Goal: Task Accomplishment & Management: Manage account settings

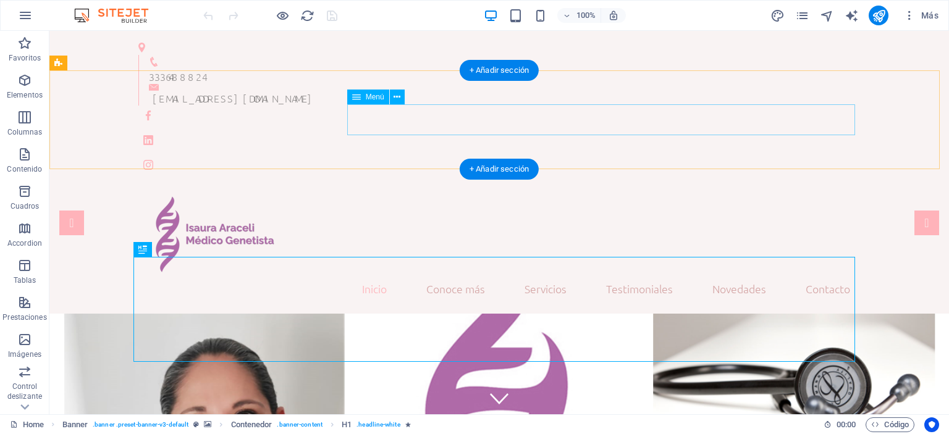
click at [715, 274] on nav "Inicio Conoce más Servicios Testimoniales Novedades Contacto" at bounding box center [498, 289] width 721 height 31
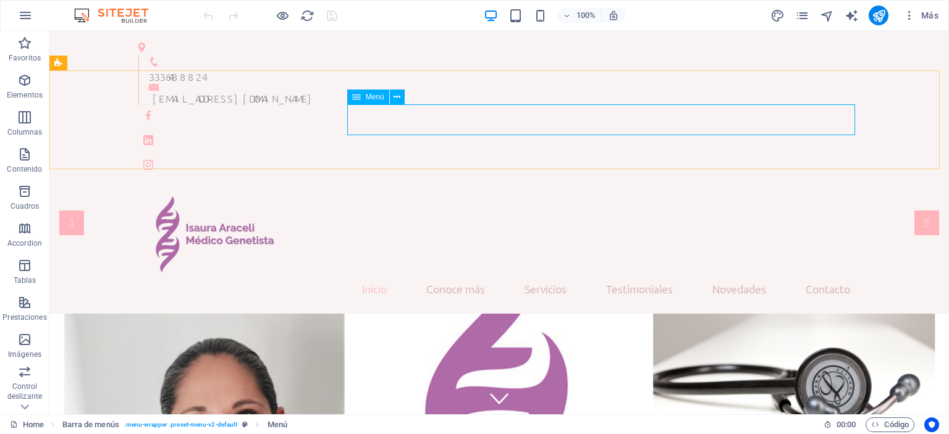
click at [366, 98] on span "Menú" at bounding box center [375, 96] width 19 height 7
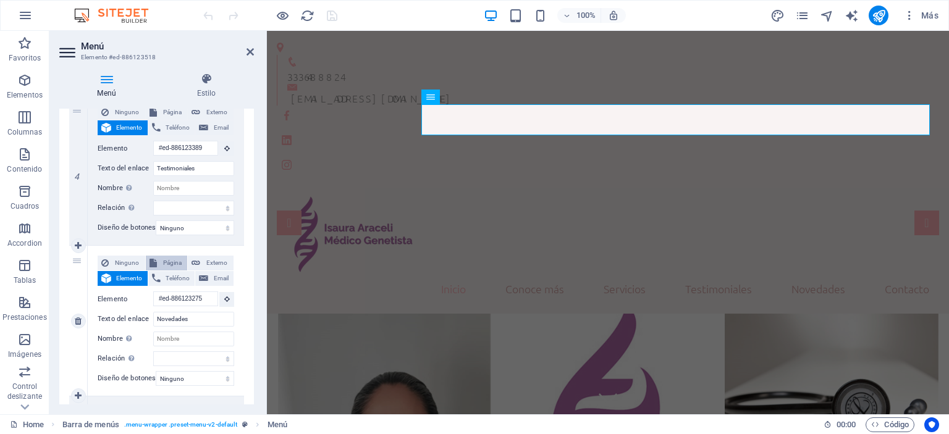
scroll to position [618, 0]
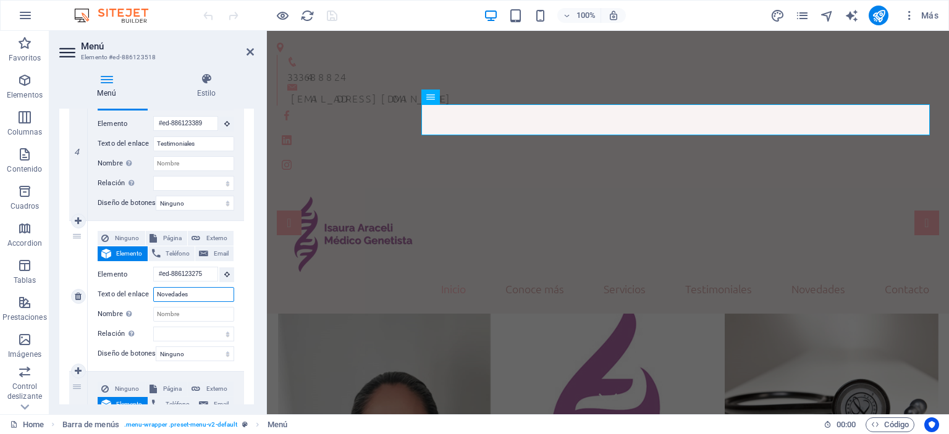
click at [188, 292] on input "Novedades" at bounding box center [193, 294] width 81 height 15
drag, startPoint x: 193, startPoint y: 292, endPoint x: 138, endPoint y: 293, distance: 54.4
click at [138, 293] on div "Texto del enlace Novedades" at bounding box center [166, 294] width 136 height 15
type input "IA"
select select
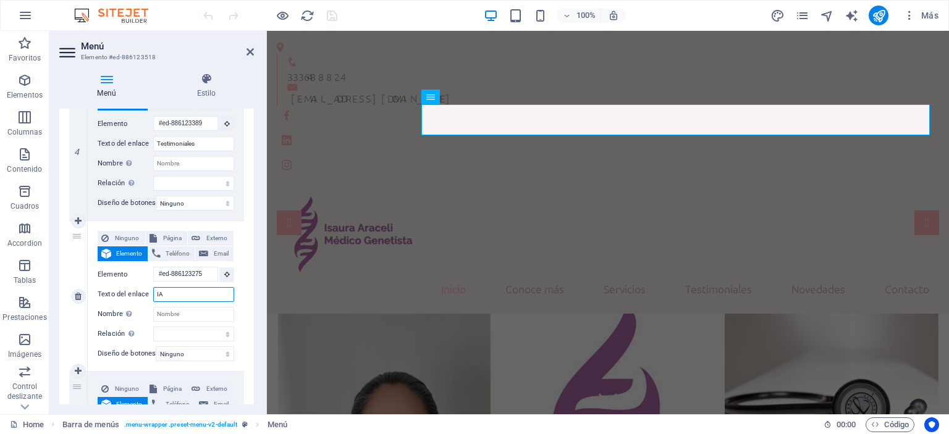
select select
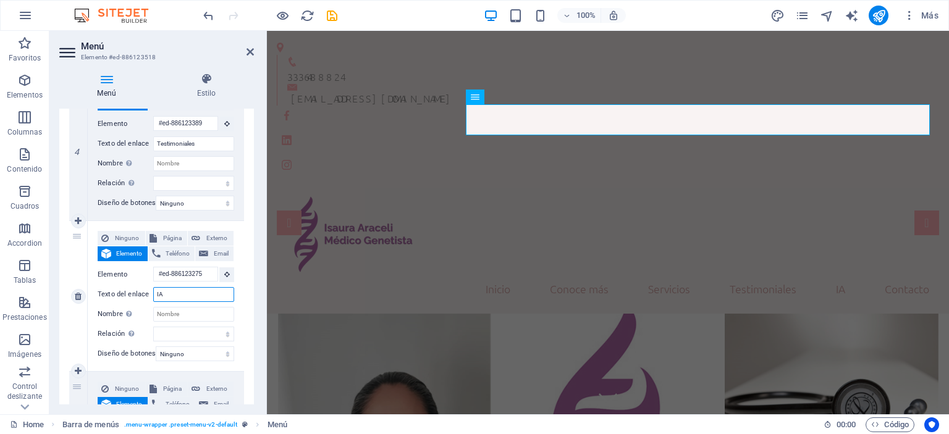
type input "IA C"
select select
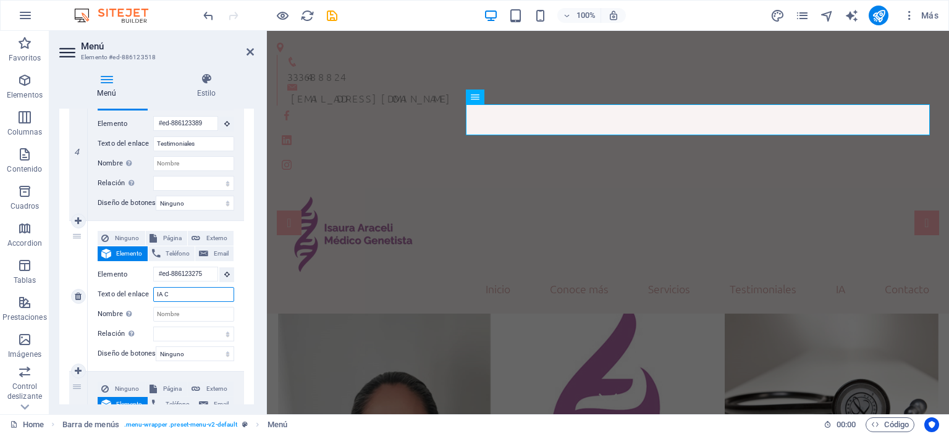
select select
type input "IA Con"
select select
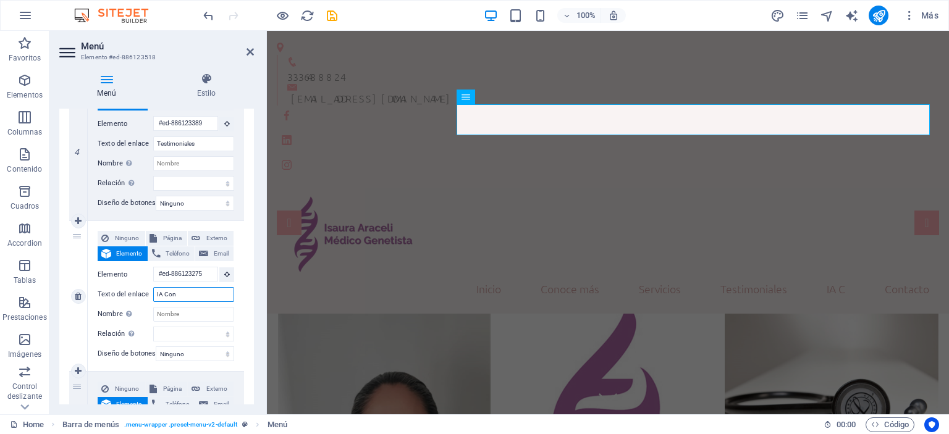
select select
type input "IA c"
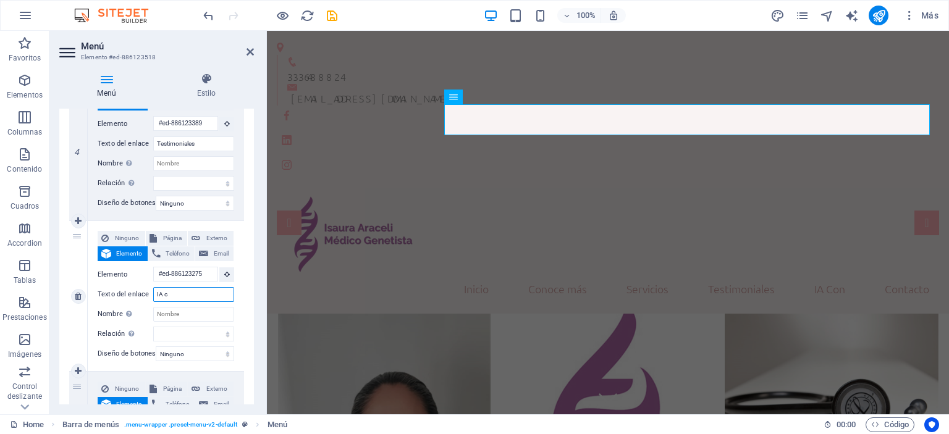
select select
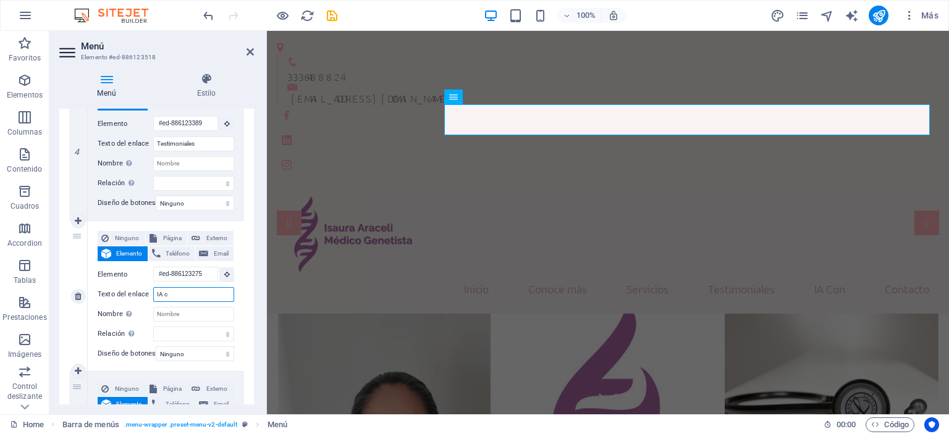
select select
type input "IA con"
select select
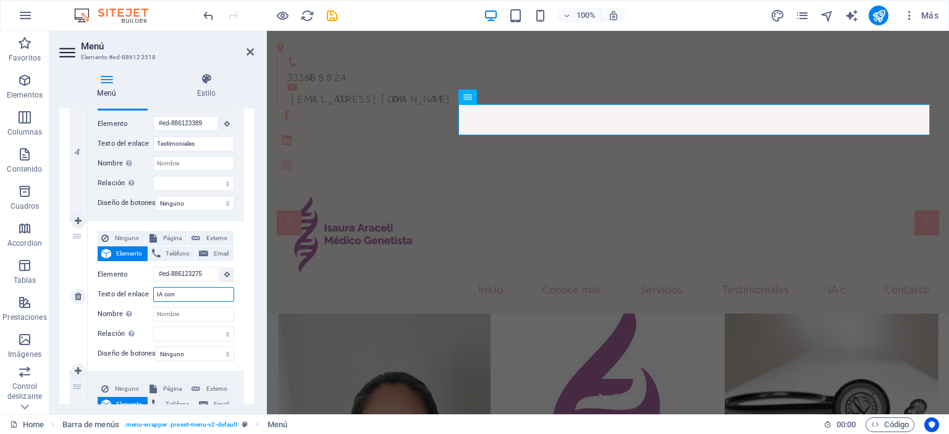
select select
type input "IA conciencia"
select select
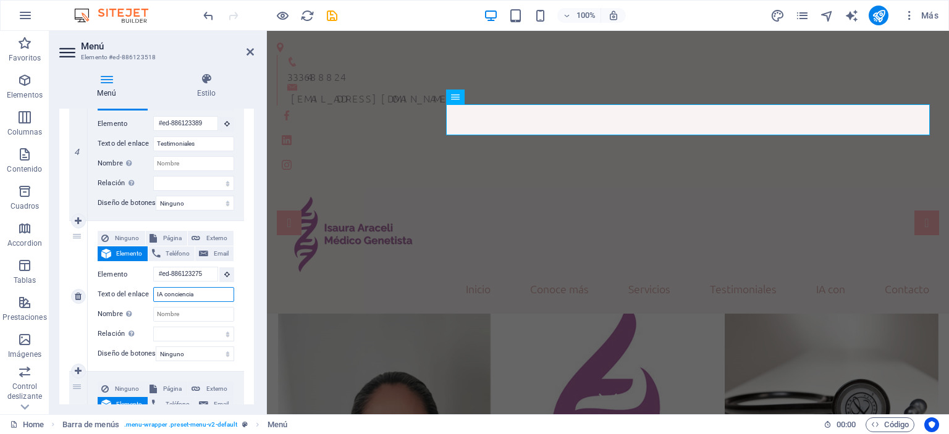
select select
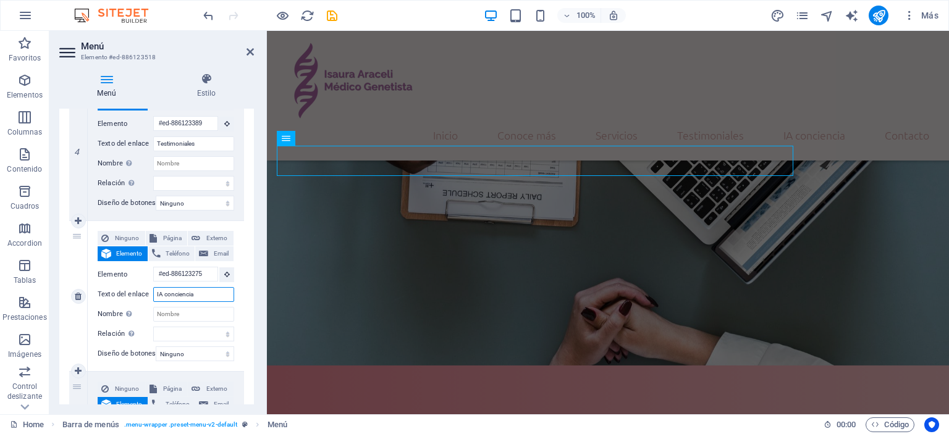
scroll to position [1015, 0]
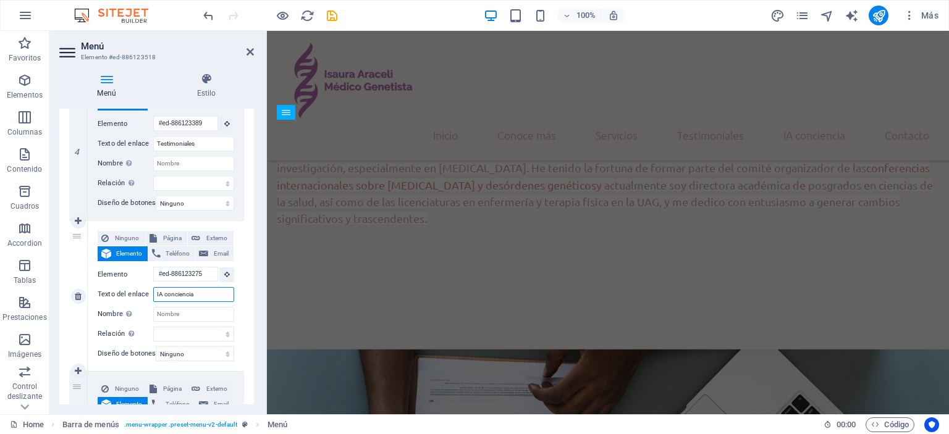
click at [167, 294] on input "IA conciencia" at bounding box center [193, 294] width 81 height 15
type input "IA Conciencia"
select select
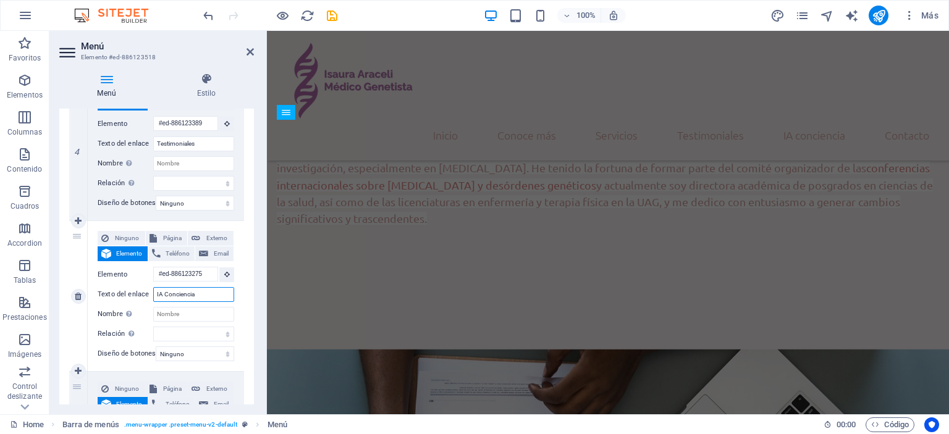
select select
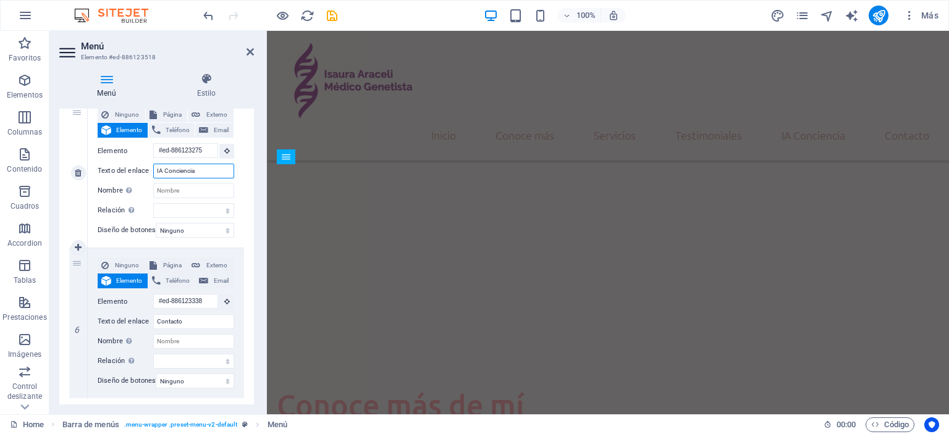
scroll to position [628, 0]
type input "IA Conciencia"
click at [171, 187] on input "Nombre Una descripción adicional del enlace no debería ser igual al texto del e…" at bounding box center [193, 190] width 81 height 15
type input "Isaura A"
select select
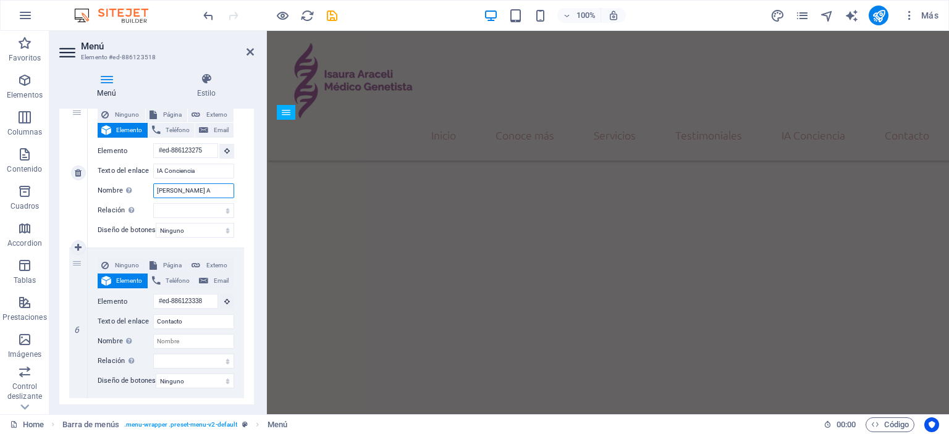
select select
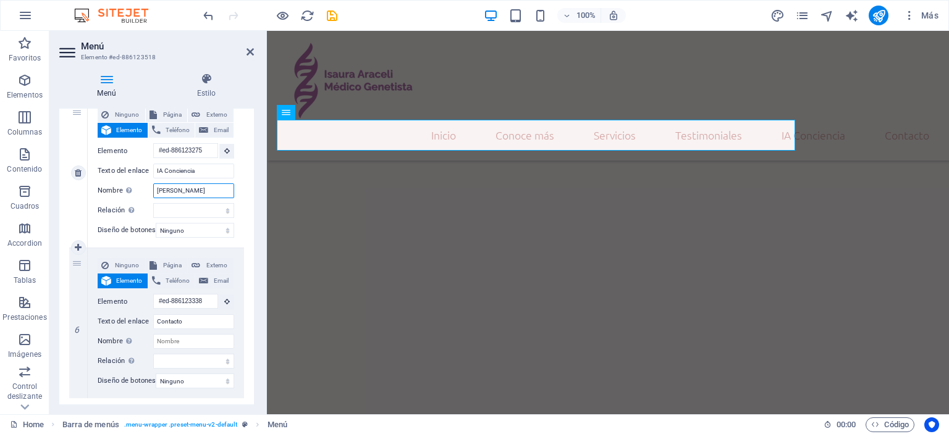
type input "Isaura Araceli"
select select
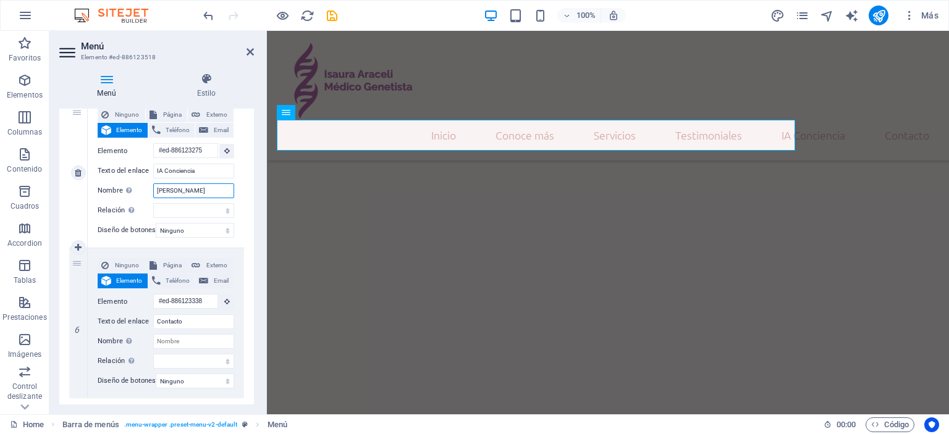
select select
type input "Isaura Araceli (IA"
select select
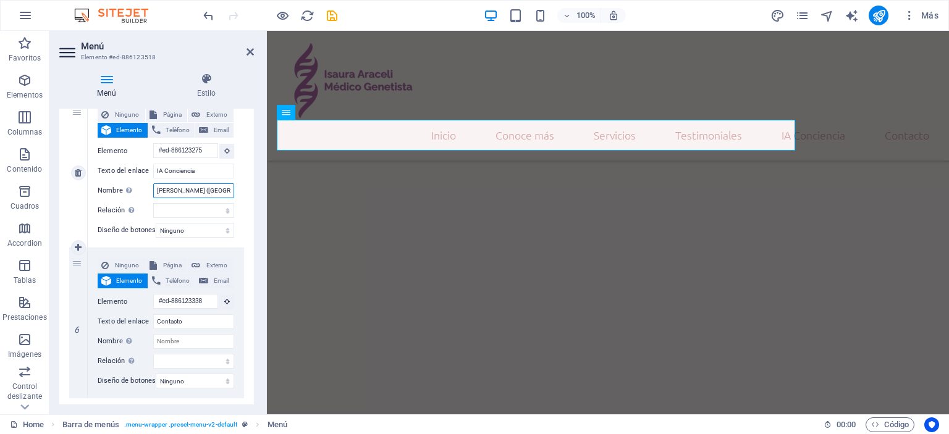
select select
type input "Isaura Araceli (IA)"
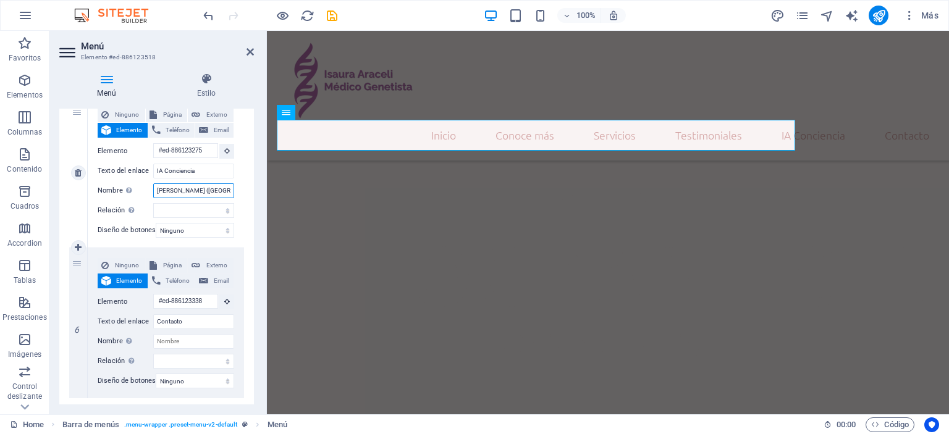
select select
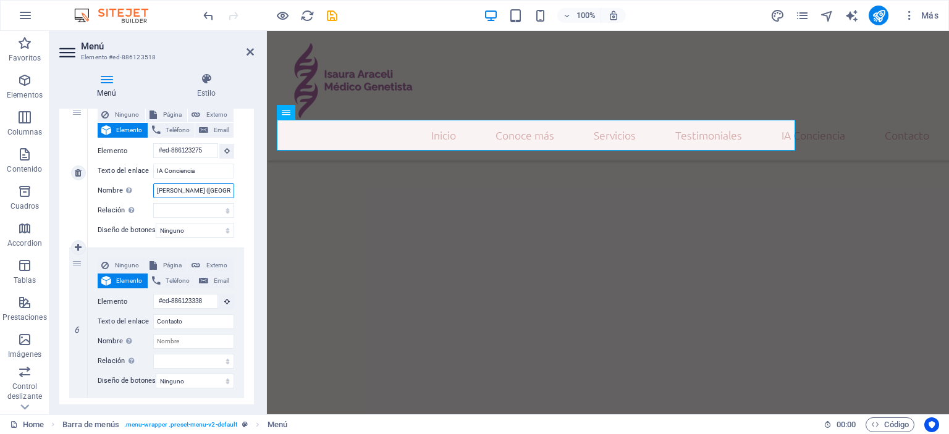
select select
type input "Isaura Araceli (IA)"
select select
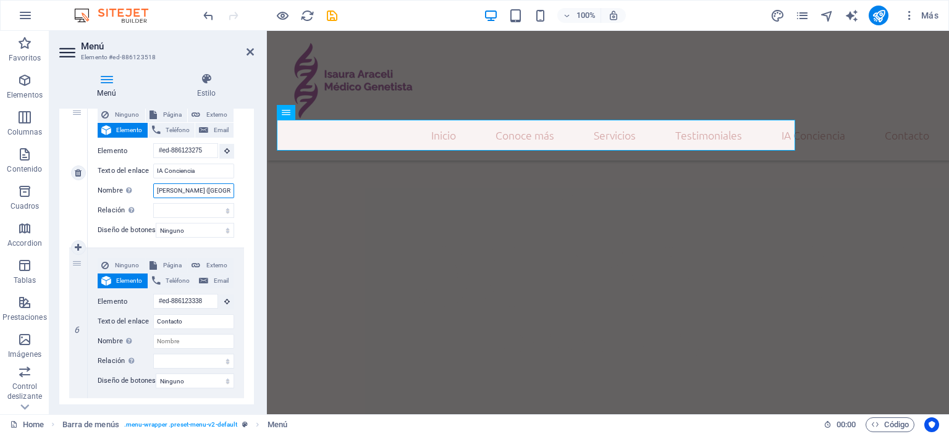
select select
type input "Isaura Araceli (IA) le"
select select
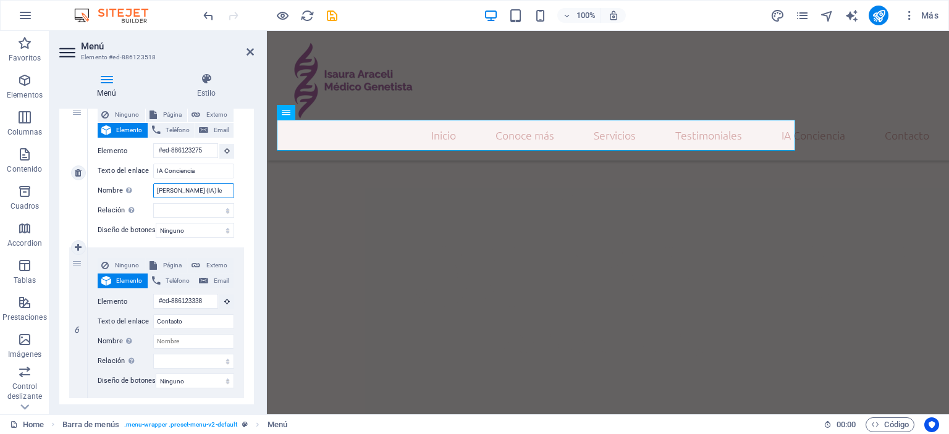
select select
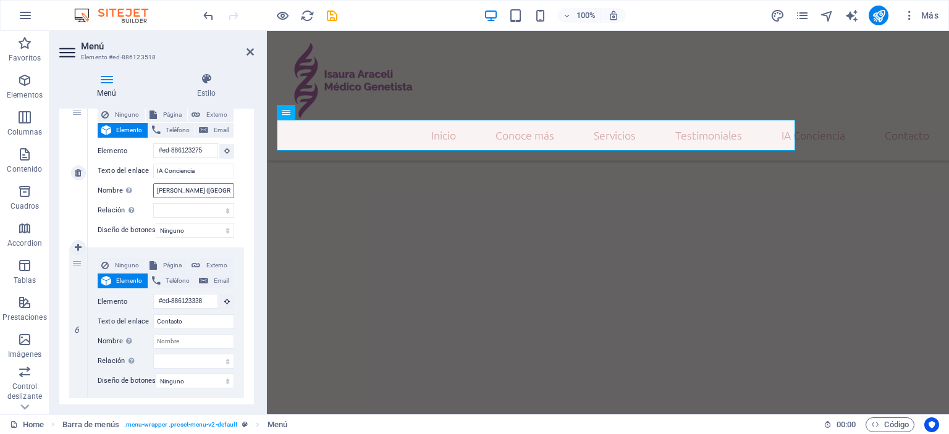
type input "Isaura Araceli (IA) le pregu"
select select
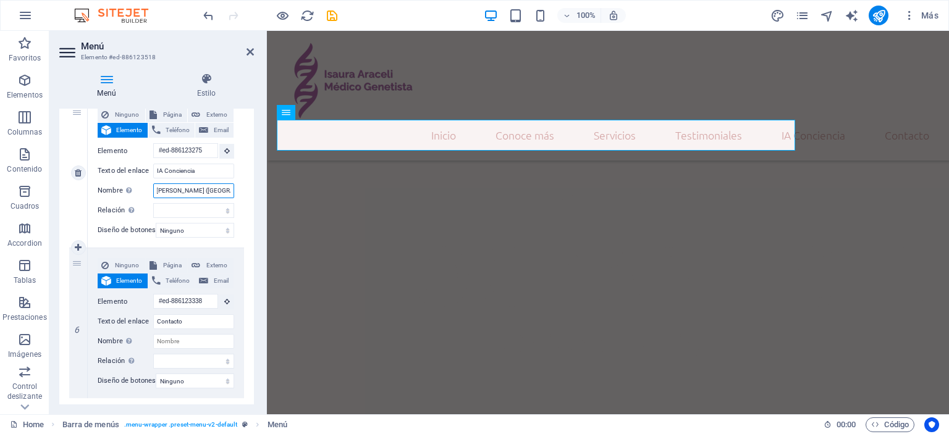
select select
type input "Isaura Araceli (IA) le pregunta a la"
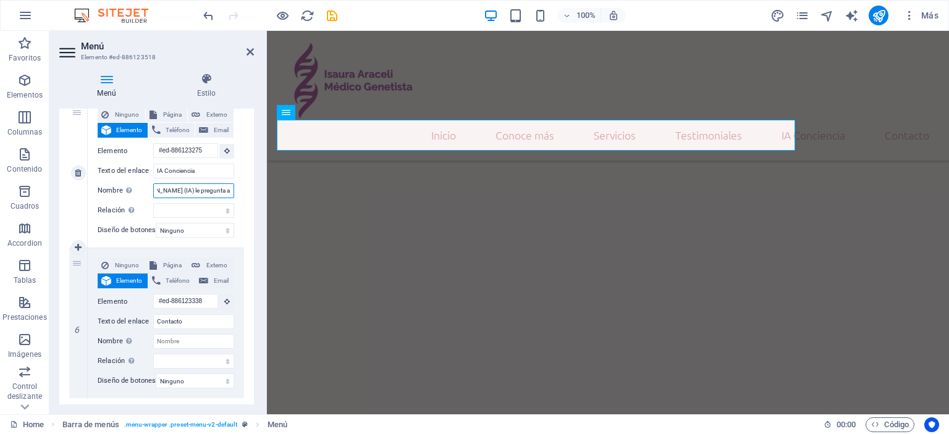
select select
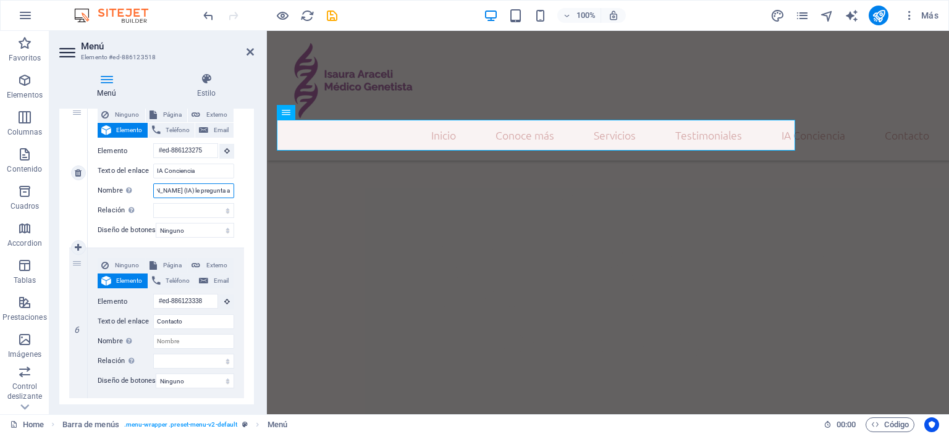
select select
type input "Isaura Araceli (IA) le pregunta a la Inteligencia"
select select
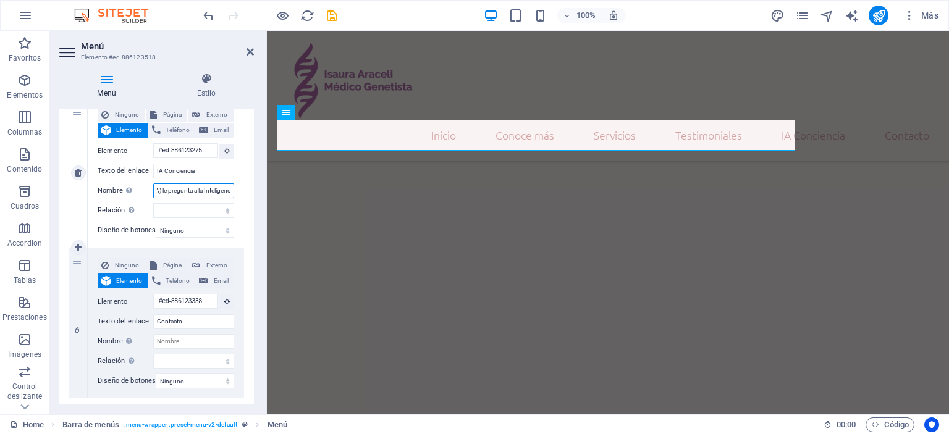
select select
type input "Isaura Araceli (IA) le pregunta a la Inteligencia A"
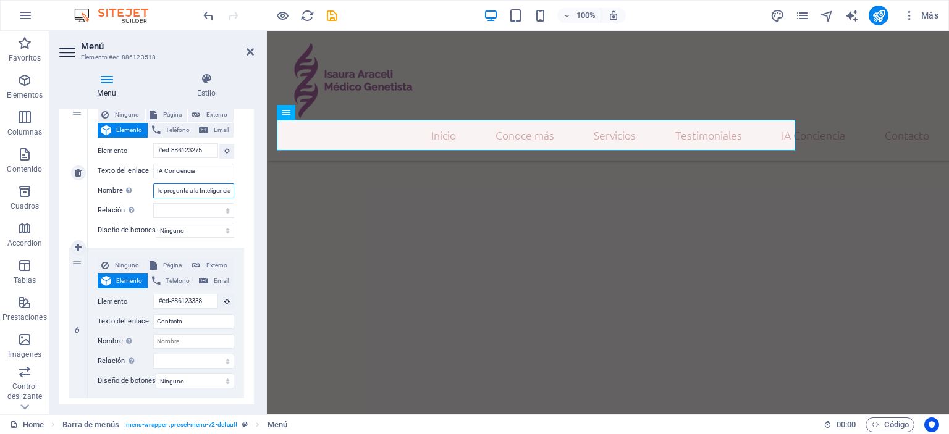
select select
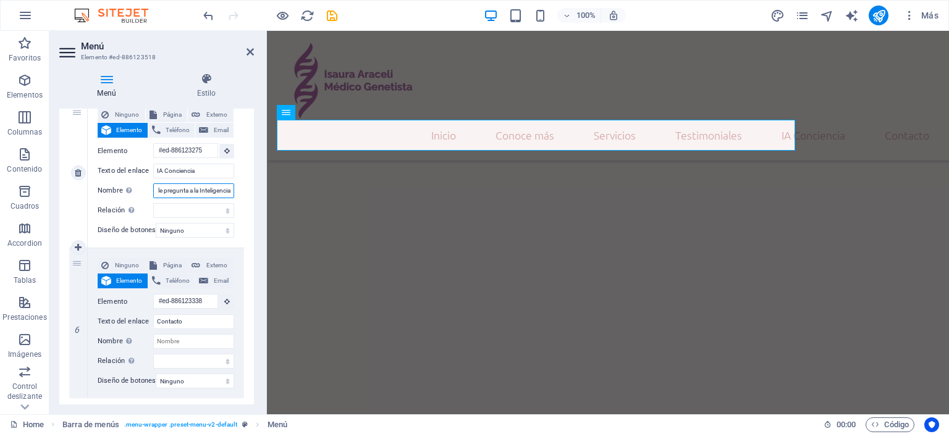
select select
type input "Isaura Araceli (IA) le pregunta a la Inteligencia Artificial"
select select
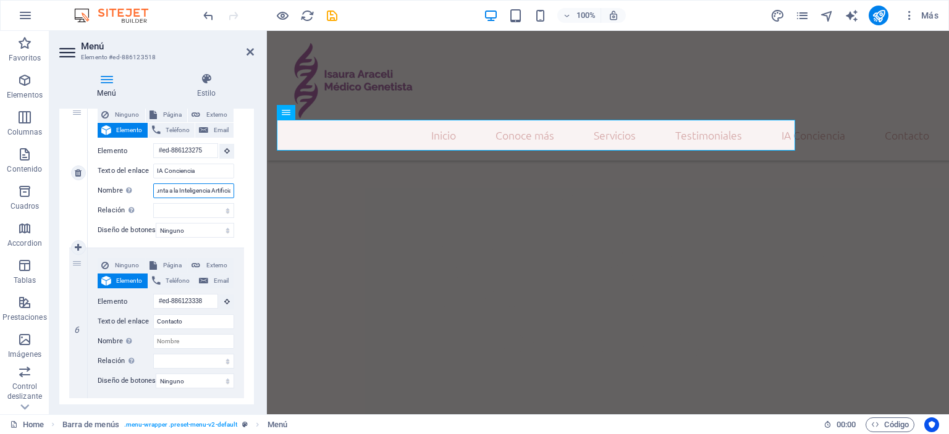
select select
type input "Isaura Araceli (IA) le pregunta a la Inteligencia Artificial sobre"
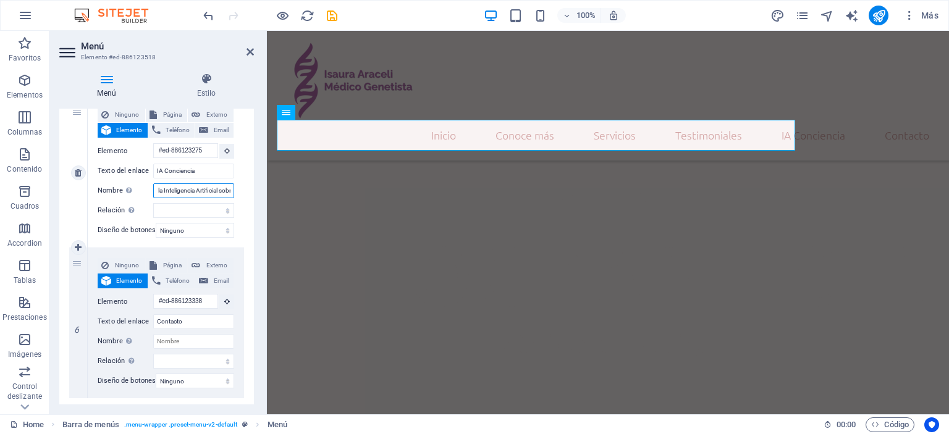
select select
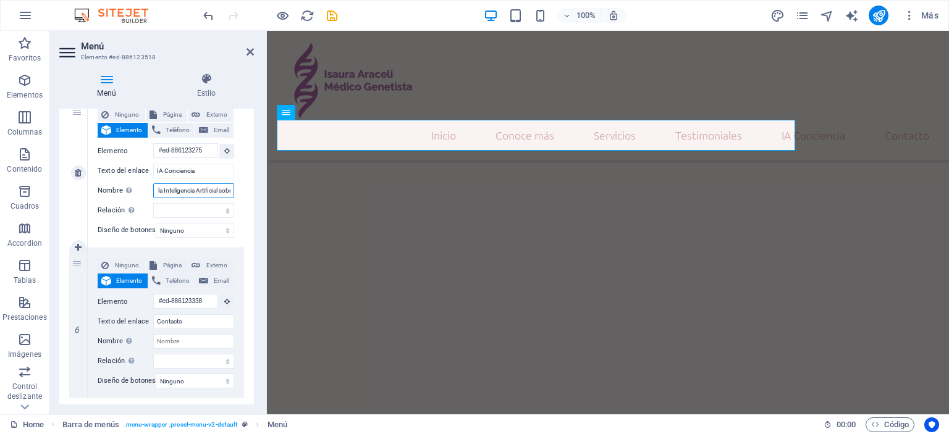
select select
type input "Isaura Araceli (IA) le pregunta a la Inteligencia Artificial sobre"
select select
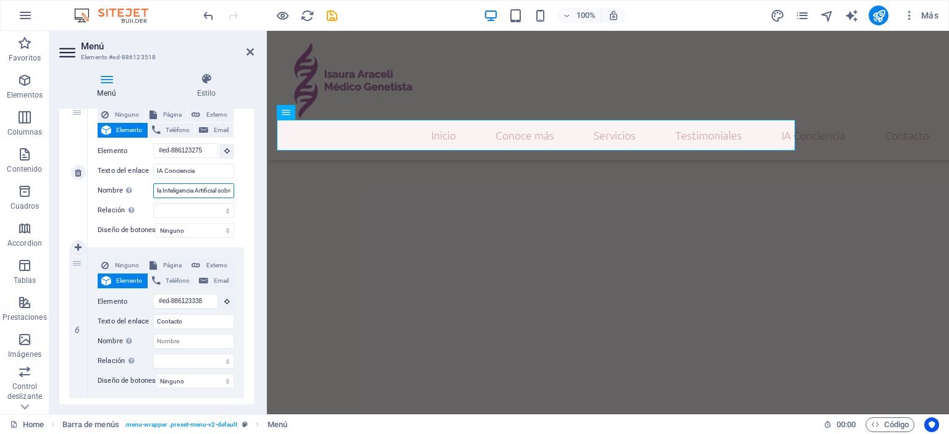
select select
type input "Isaura Araceli (IA) le pregunta a la Inteligencia Artificial sobre al"
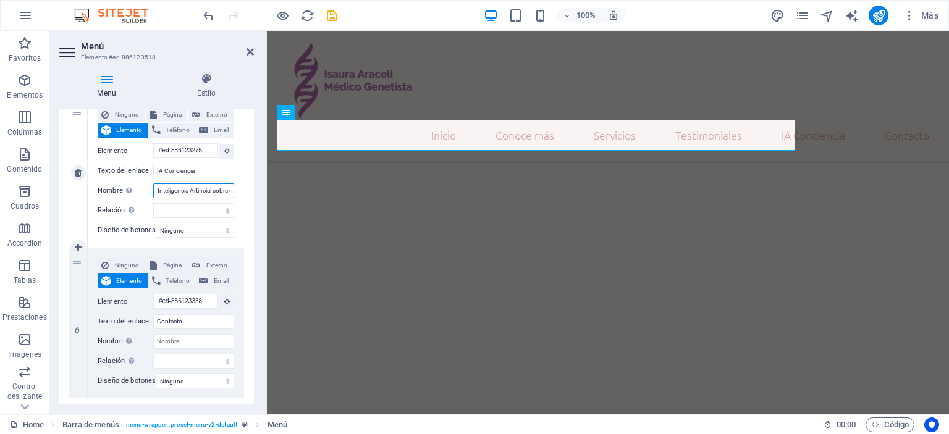
select select
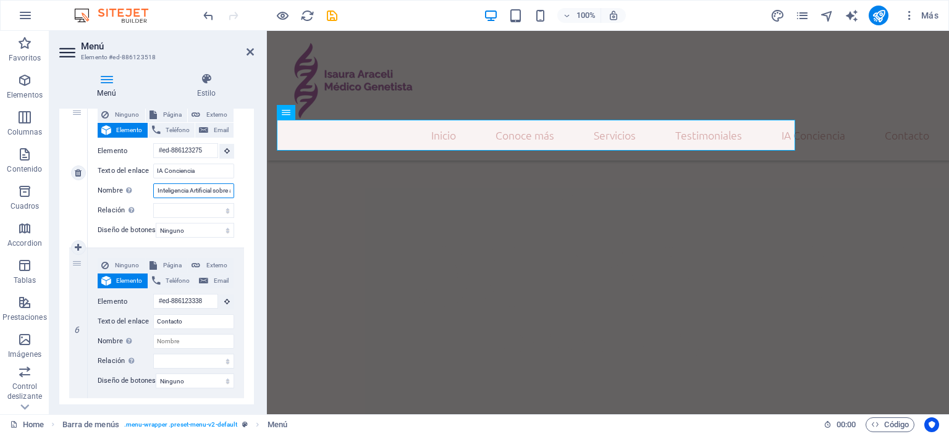
select select
type input "Isaura Araceli (IA) le pregunta a la Inteligencia Artificial sobre a"
select select
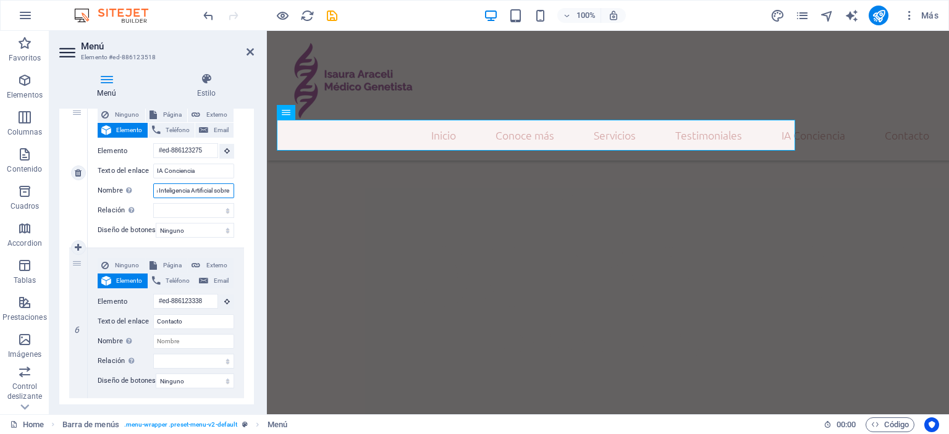
select select
type input "Isaura Araceli (IA) le pregunta a la Inteligencia Artificial sobre artículos c"
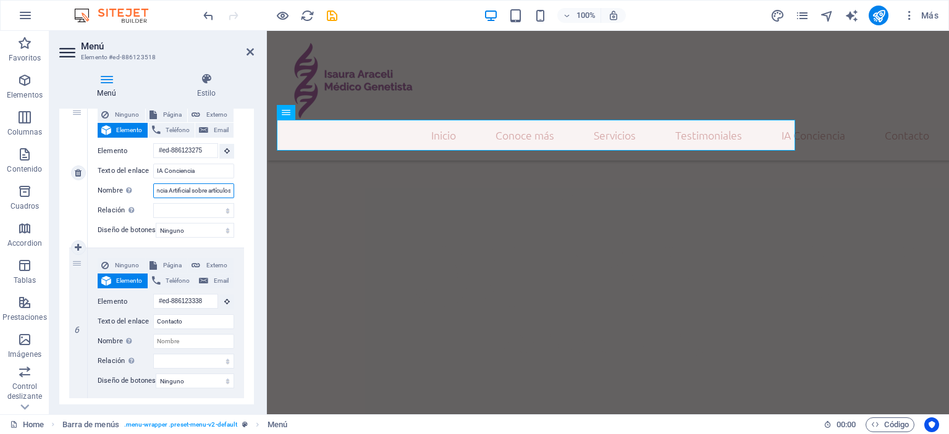
select select
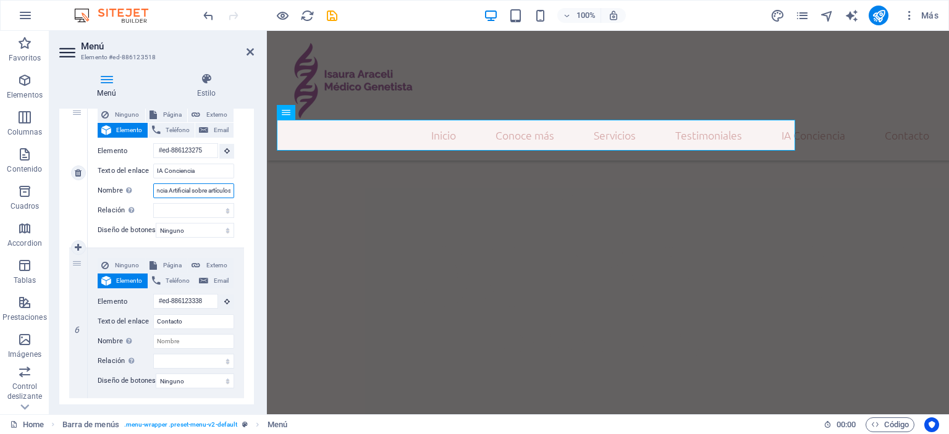
select select
type input "Isaura Araceli (IA) le pregunta a la Inteligencia Artificial sobre artículos ci…"
select select
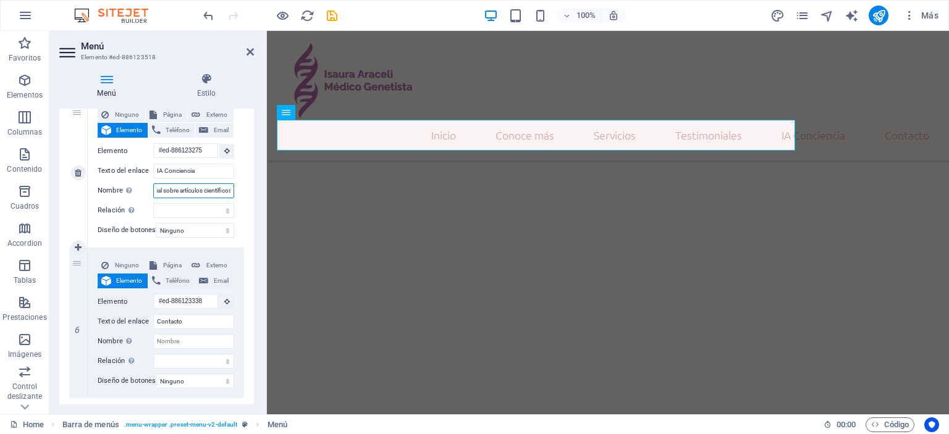
select select
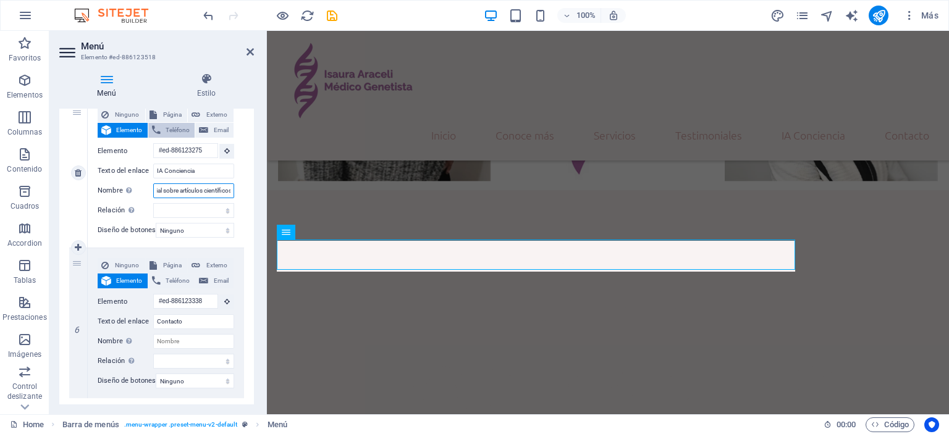
scroll to position [498, 0]
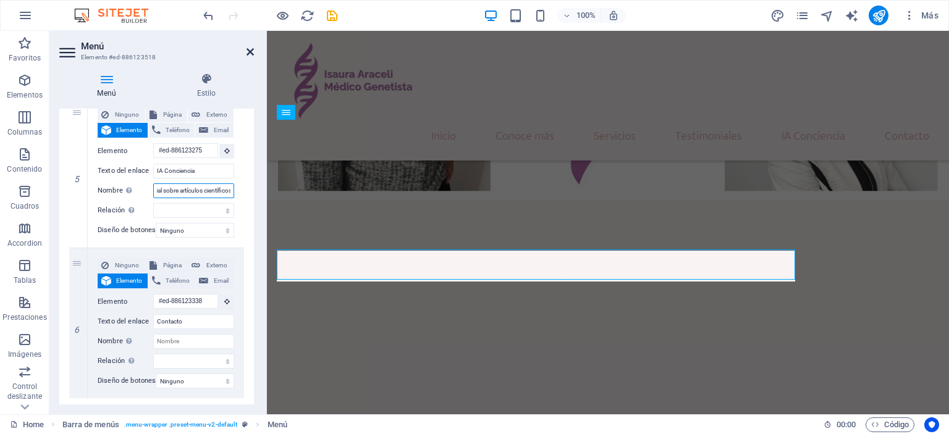
type input "Isaura Araceli (IA) le pregunta a la Inteligencia Artificial sobre artículos ci…"
click at [251, 51] on icon at bounding box center [249, 52] width 7 height 10
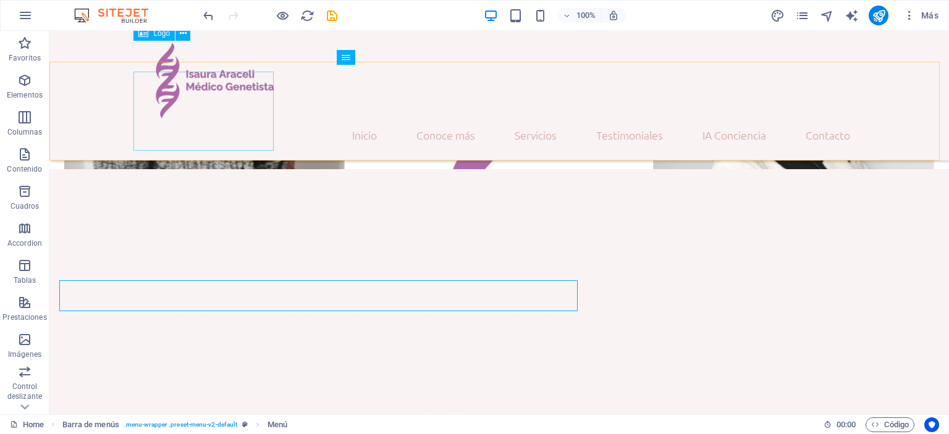
scroll to position [467, 0]
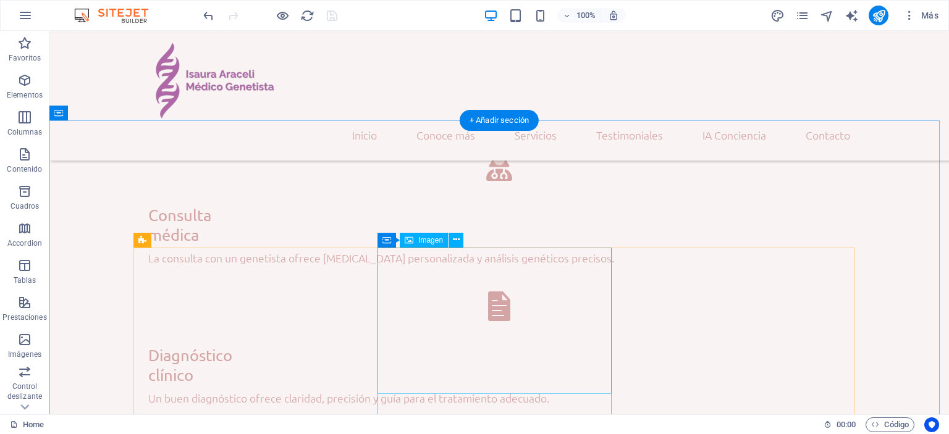
scroll to position [2073, 0]
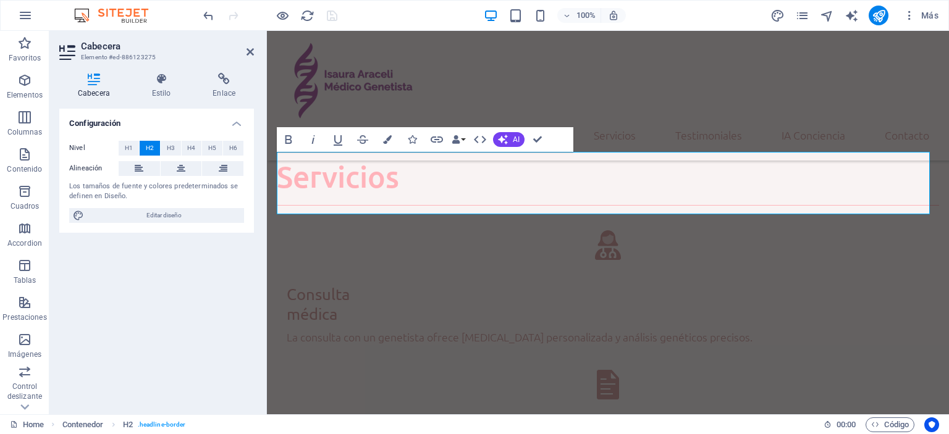
scroll to position [2185, 0]
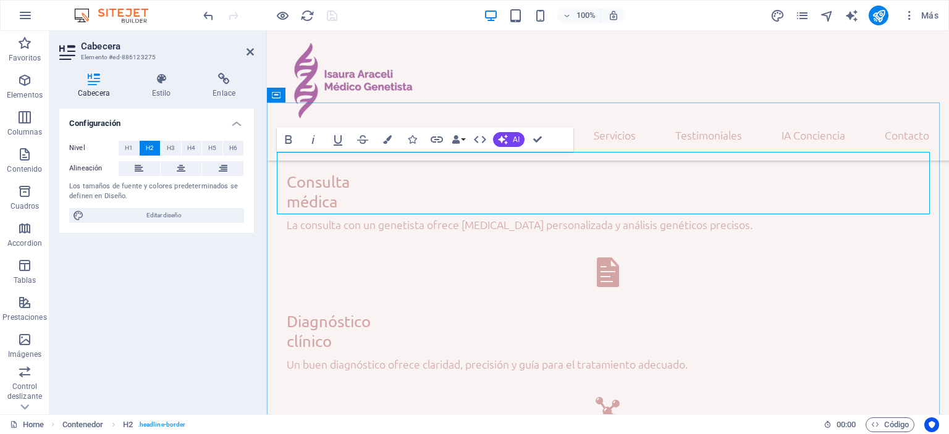
drag, startPoint x: 301, startPoint y: 172, endPoint x: 277, endPoint y: 167, distance: 24.6
drag, startPoint x: 358, startPoint y: 172, endPoint x: 319, endPoint y: 172, distance: 39.5
click at [384, 141] on icon "button" at bounding box center [387, 139] width 9 height 9
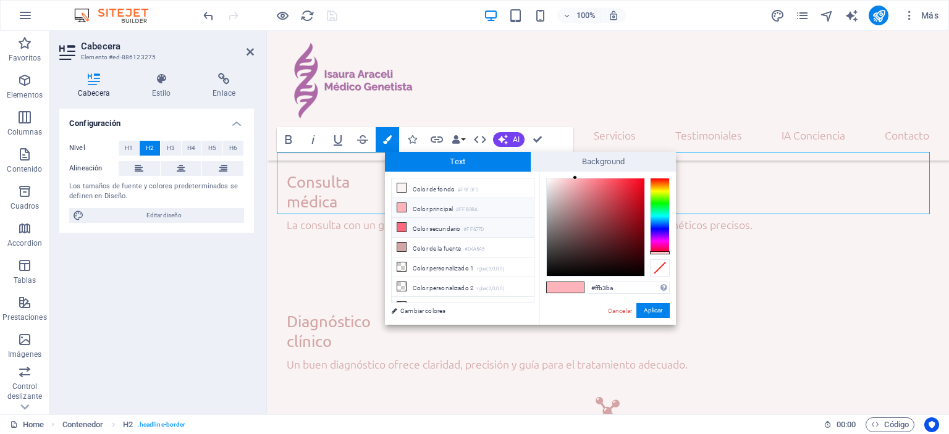
click at [398, 225] on icon at bounding box center [401, 227] width 9 height 9
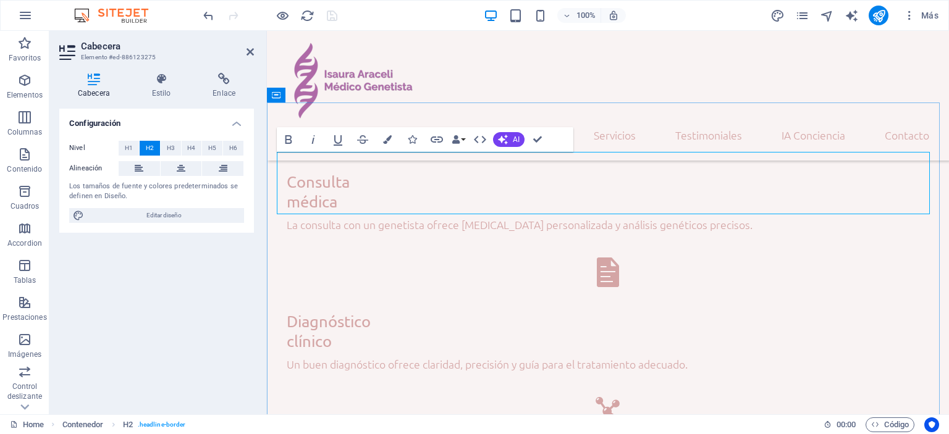
drag, startPoint x: 360, startPoint y: 170, endPoint x: 317, endPoint y: 168, distance: 43.3
click at [388, 141] on icon "button" at bounding box center [387, 139] width 9 height 9
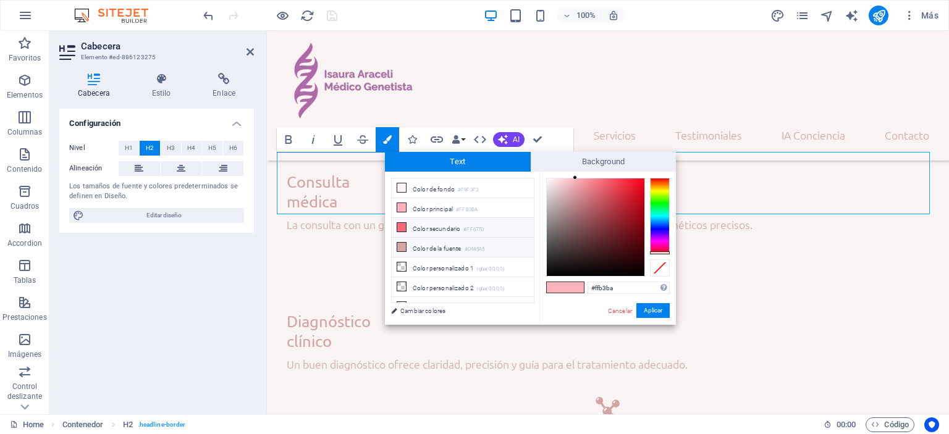
click at [400, 244] on icon at bounding box center [401, 247] width 9 height 9
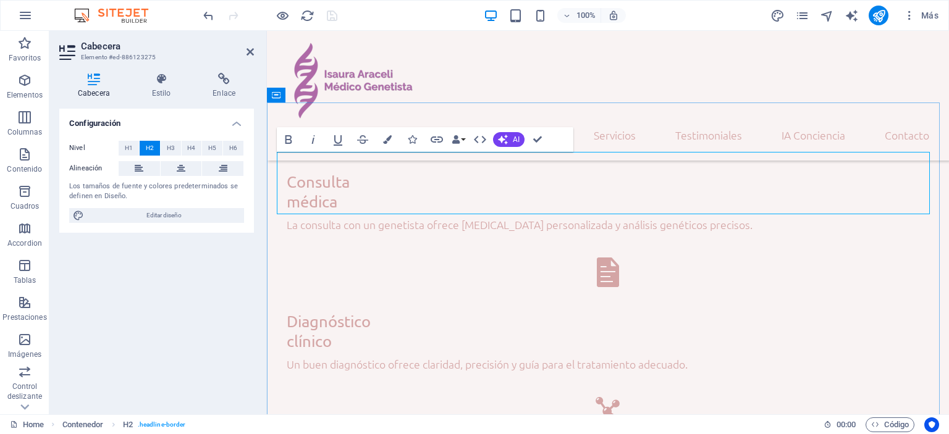
drag, startPoint x: 356, startPoint y: 166, endPoint x: 311, endPoint y: 167, distance: 44.5
click at [392, 137] on button "Colors" at bounding box center [387, 139] width 23 height 25
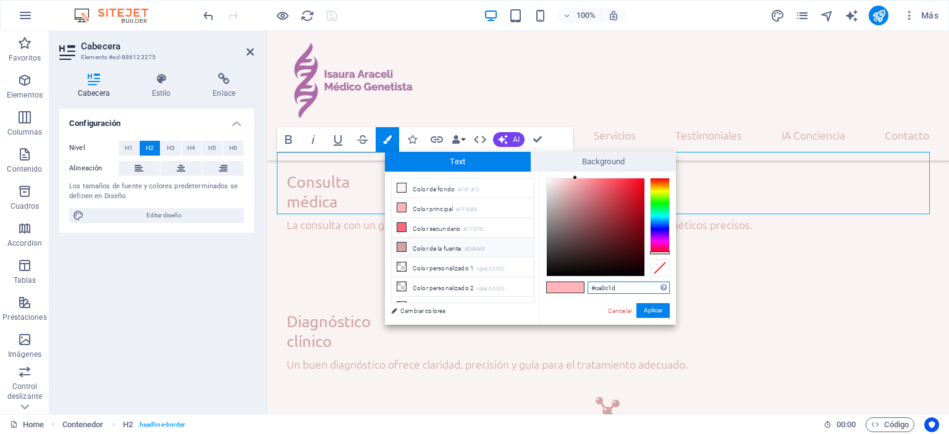
click at [638, 198] on div at bounding box center [596, 227] width 98 height 98
click at [650, 308] on button "Aplicar" at bounding box center [652, 310] width 33 height 15
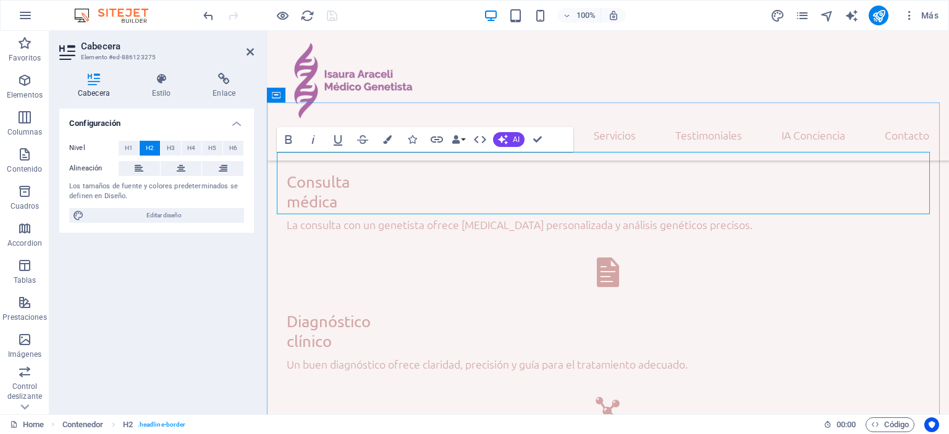
drag, startPoint x: 359, startPoint y: 175, endPoint x: 316, endPoint y: 168, distance: 44.4
click at [389, 137] on icon "button" at bounding box center [387, 139] width 9 height 9
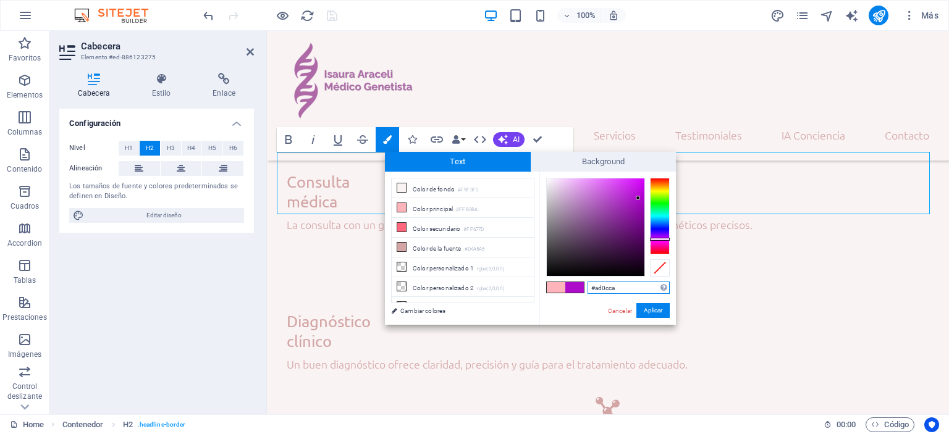
click at [660, 239] on div at bounding box center [660, 216] width 20 height 77
click at [634, 219] on div at bounding box center [596, 227] width 98 height 98
click at [619, 211] on div at bounding box center [596, 227] width 98 height 98
click at [593, 195] on div at bounding box center [596, 227] width 98 height 98
click at [609, 188] on div at bounding box center [596, 227] width 98 height 98
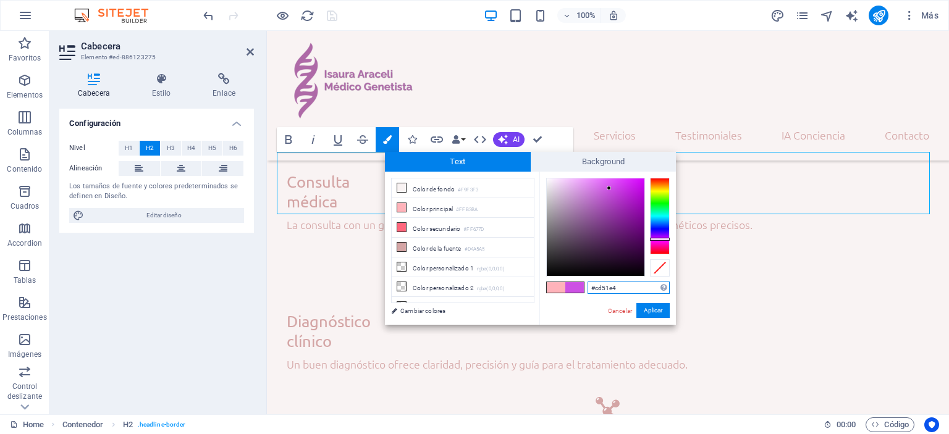
type input "#a200bf"
click at [644, 203] on div at bounding box center [596, 227] width 98 height 98
click at [657, 305] on button "Aplicar" at bounding box center [652, 310] width 33 height 15
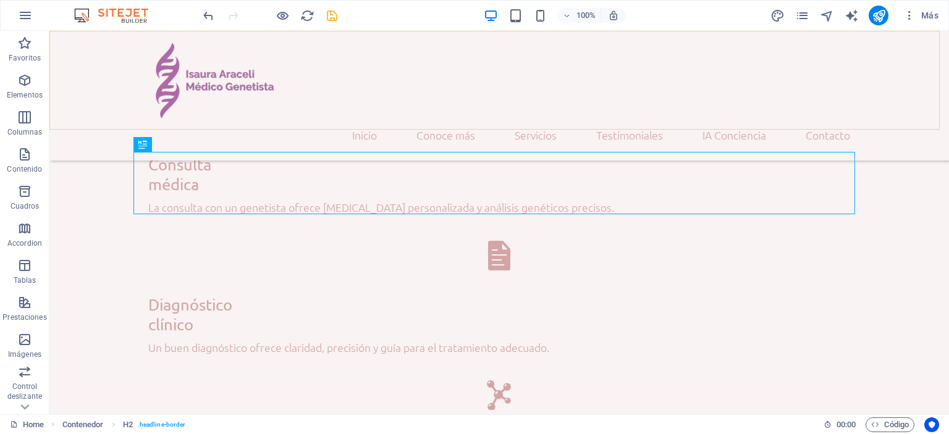
scroll to position [2073, 0]
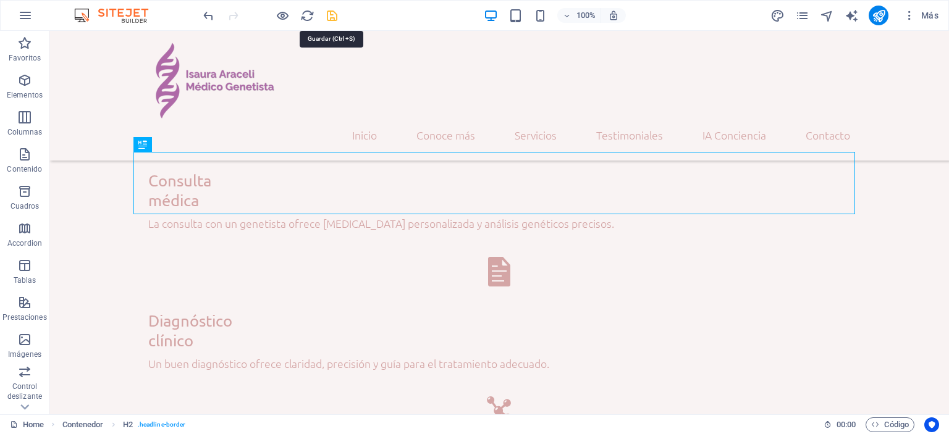
click at [336, 15] on icon "save" at bounding box center [332, 16] width 14 height 14
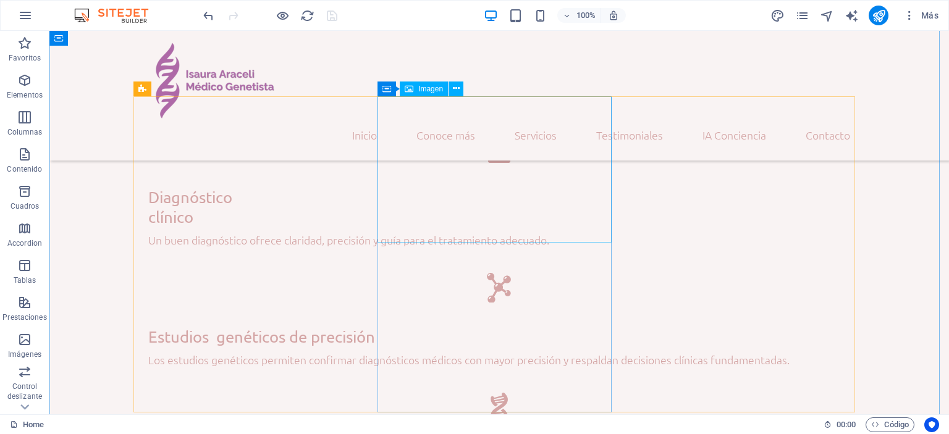
scroll to position [2258, 0]
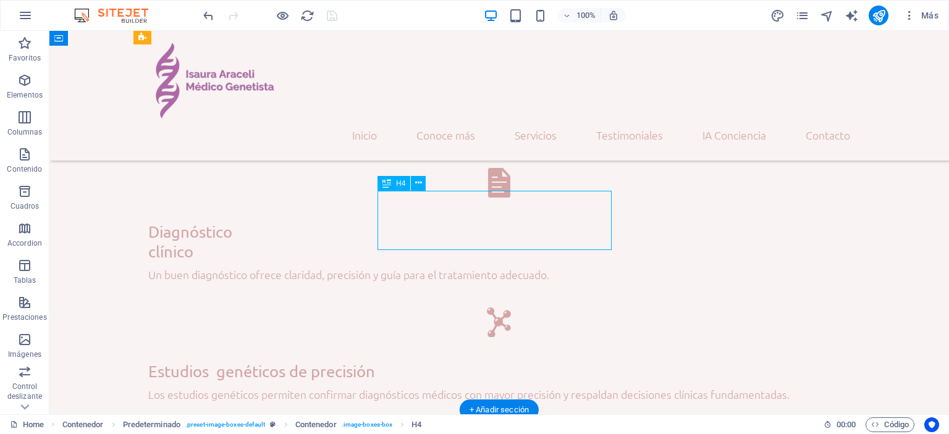
scroll to position [2370, 0]
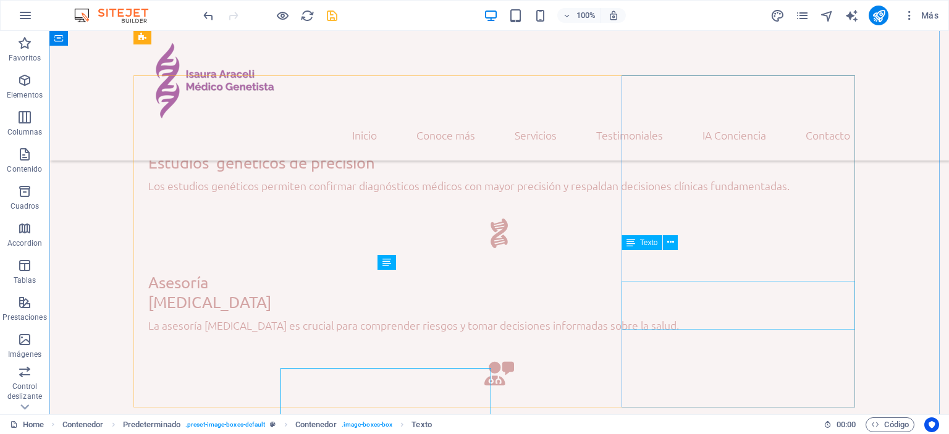
scroll to position [2258, 0]
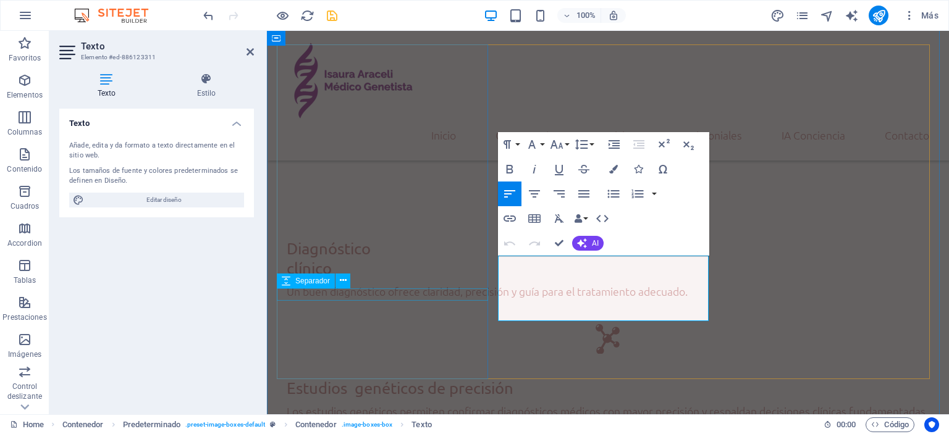
scroll to position [2370, 0]
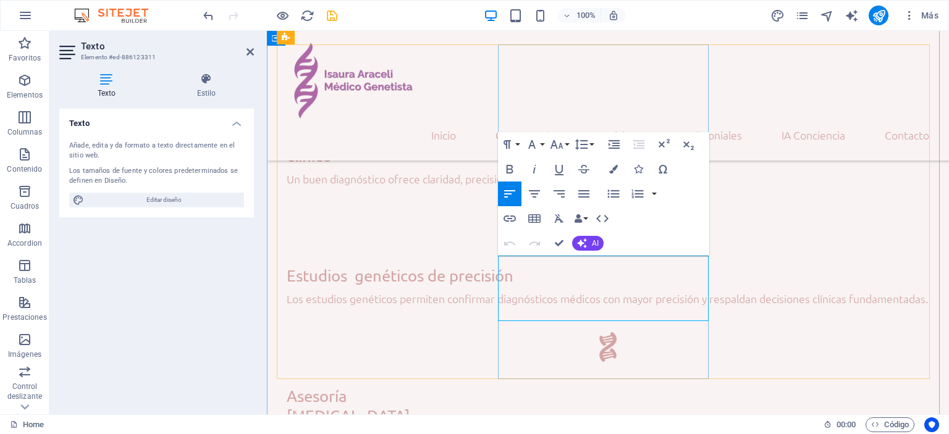
drag, startPoint x: 516, startPoint y: 262, endPoint x: 599, endPoint y: 301, distance: 91.8
drag, startPoint x: 594, startPoint y: 311, endPoint x: 502, endPoint y: 254, distance: 109.0
click at [506, 241] on icon "button" at bounding box center [509, 243] width 15 height 15
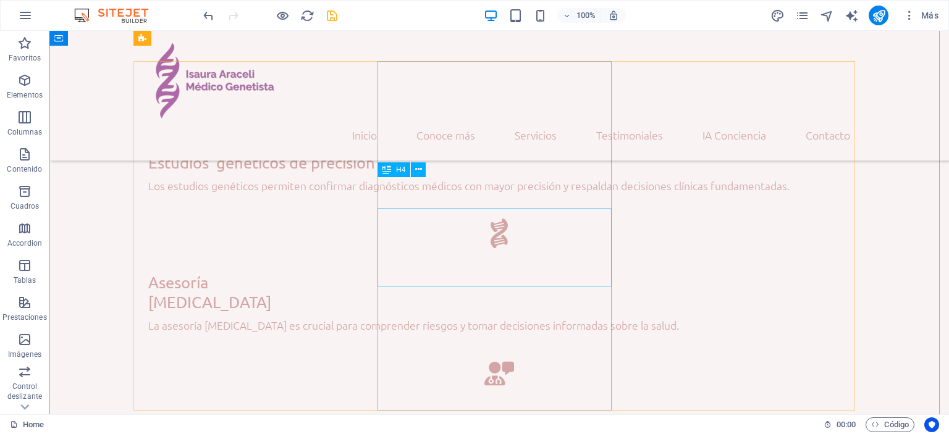
scroll to position [2272, 0]
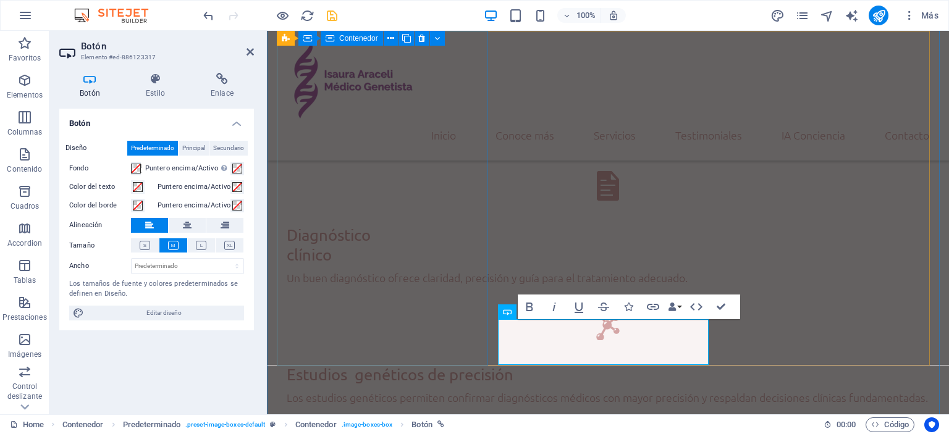
scroll to position [2384, 0]
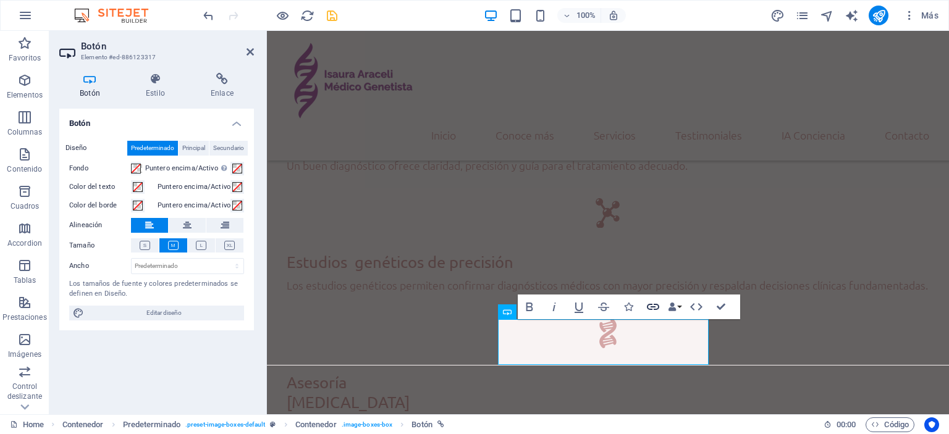
click at [649, 305] on icon "button" at bounding box center [652, 307] width 15 height 15
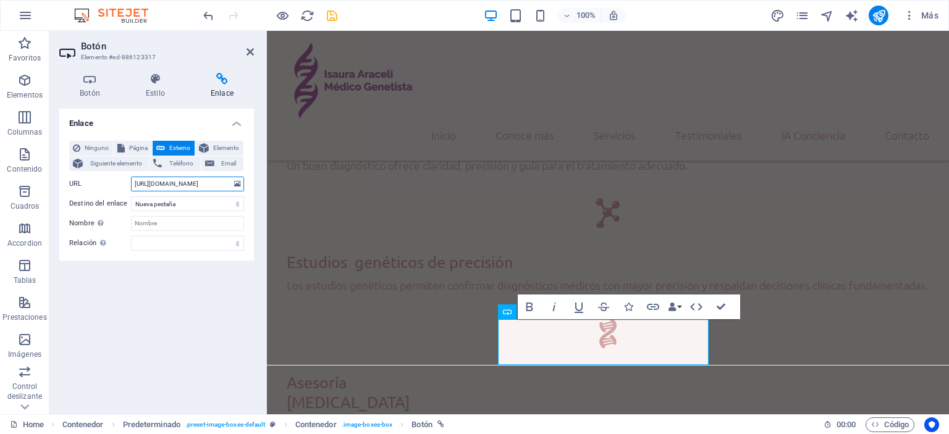
click at [194, 185] on input "https://genotipia.com/genetica_medica_news/epigenetica-enfermedades-inflamatori…" at bounding box center [187, 184] width 113 height 15
type input "https://g.co/gemini/share/92d15b8b9026"
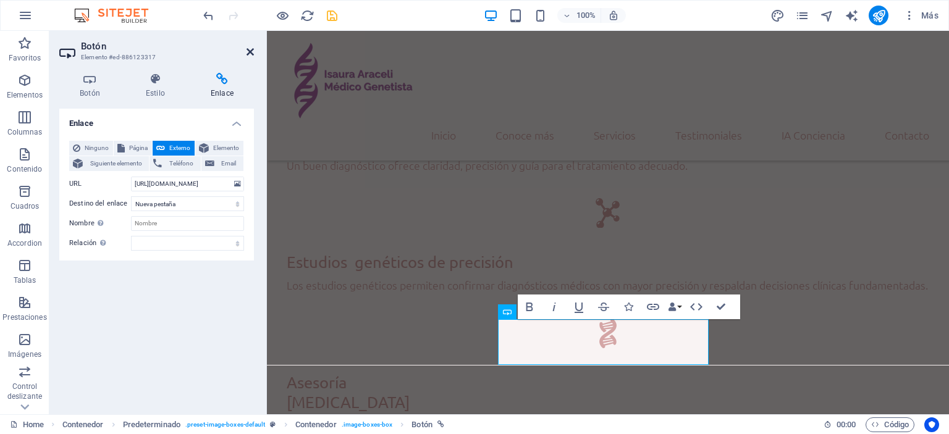
scroll to position [0, 0]
click at [251, 47] on icon at bounding box center [249, 52] width 7 height 10
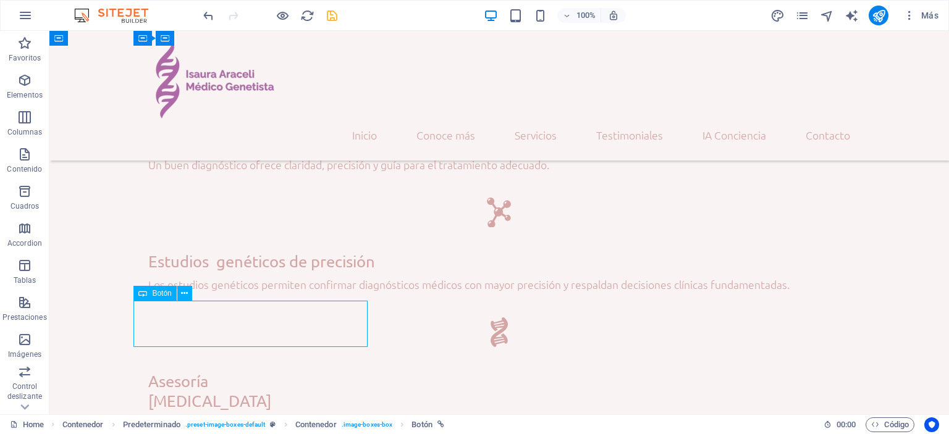
drag, startPoint x: 280, startPoint y: 306, endPoint x: 282, endPoint y: 328, distance: 22.3
drag, startPoint x: 272, startPoint y: 308, endPoint x: 274, endPoint y: 324, distance: 15.5
click at [182, 291] on icon at bounding box center [184, 293] width 7 height 13
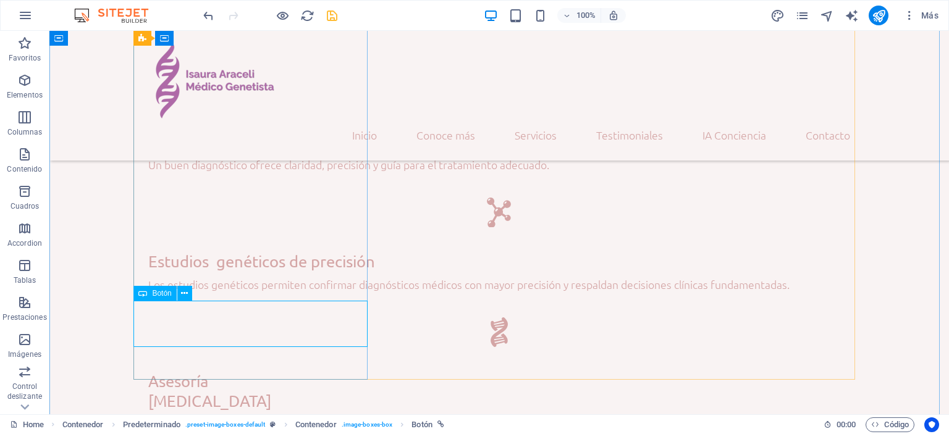
drag, startPoint x: 321, startPoint y: 309, endPoint x: 301, endPoint y: 308, distance: 19.9
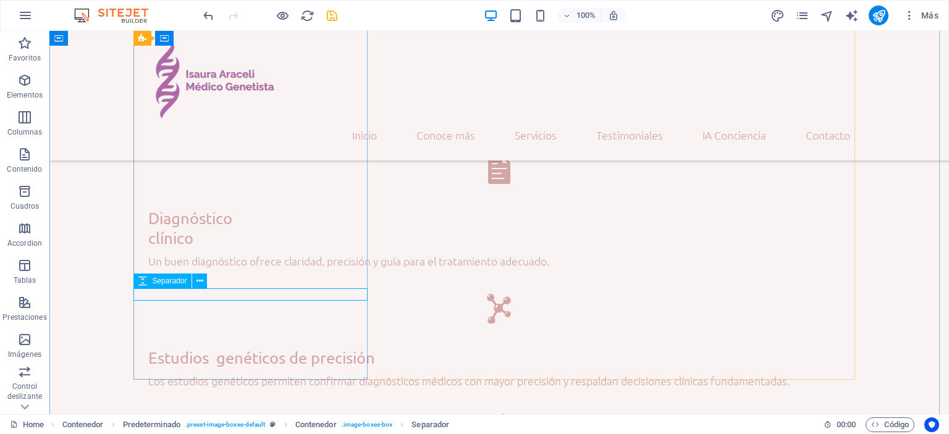
scroll to position [2384, 0]
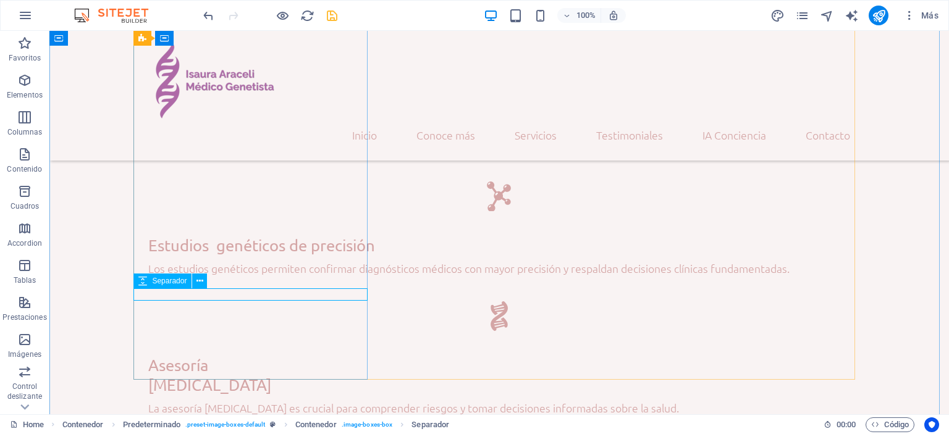
select select "px"
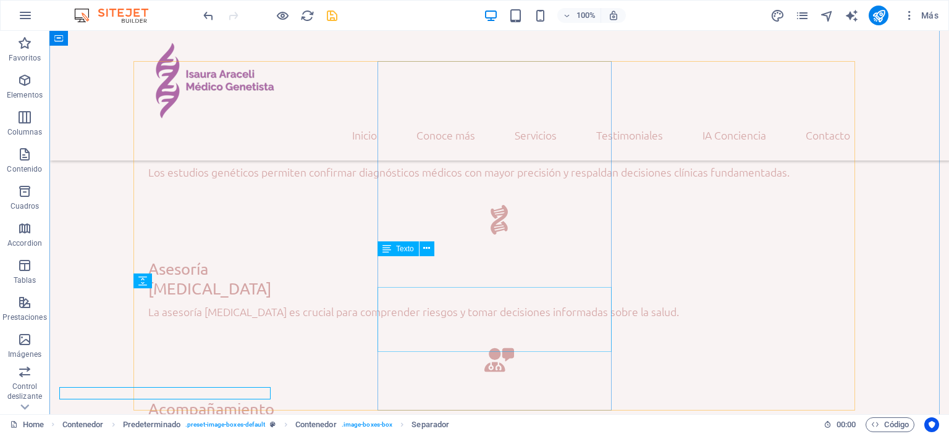
scroll to position [2272, 0]
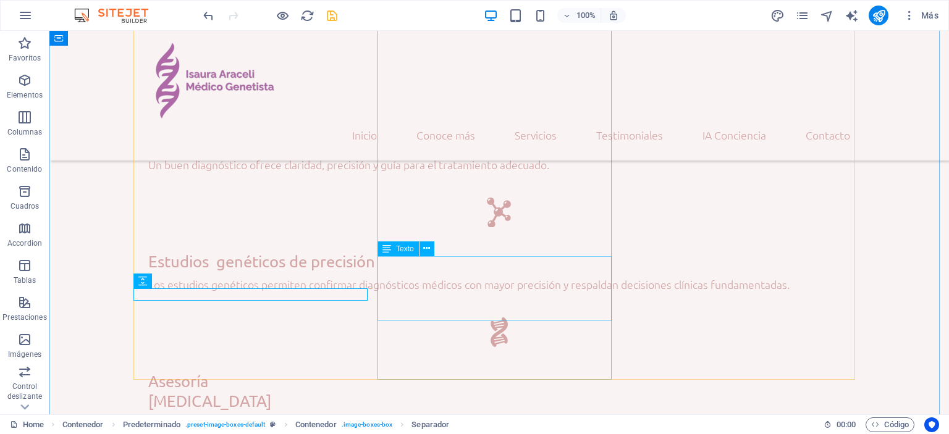
select select "px"
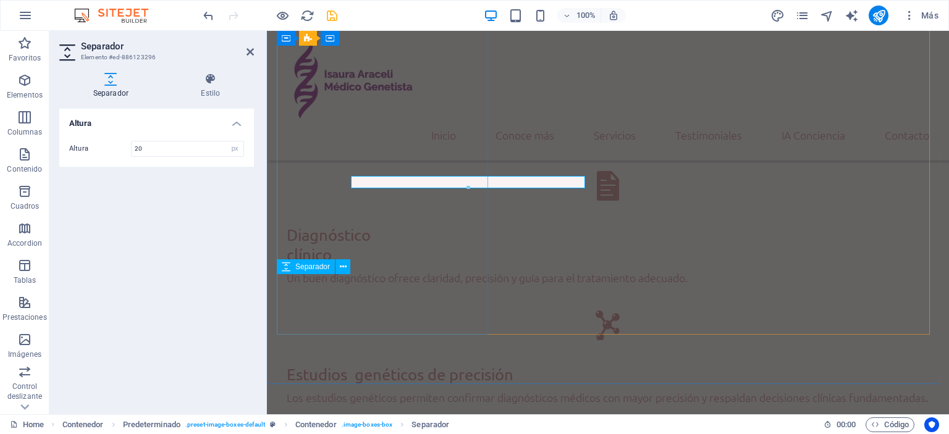
scroll to position [2384, 0]
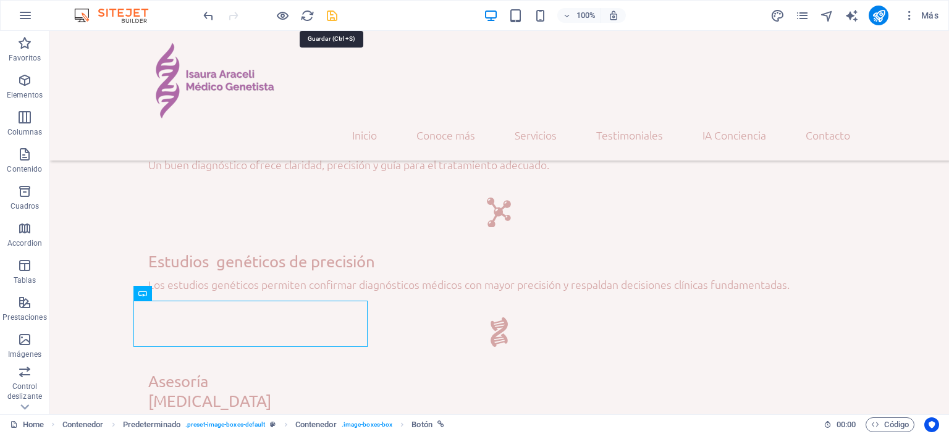
click at [327, 11] on icon "save" at bounding box center [332, 16] width 14 height 14
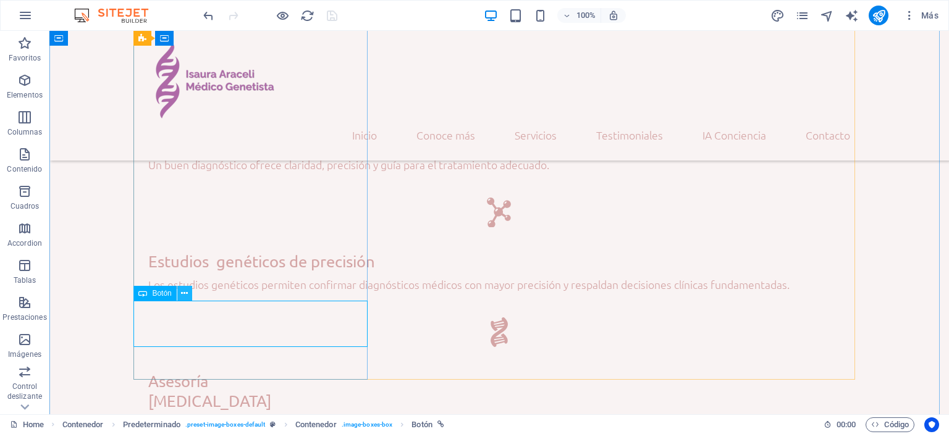
click at [183, 296] on icon at bounding box center [184, 293] width 7 height 13
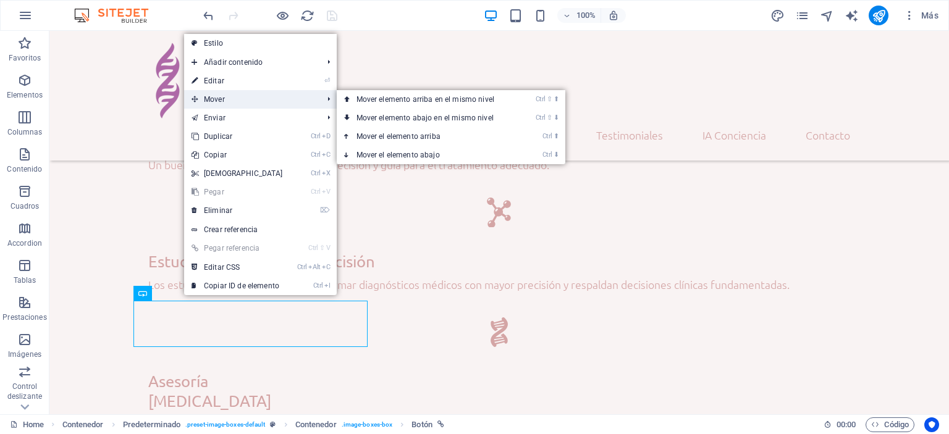
click at [208, 102] on span "Mover" at bounding box center [251, 99] width 134 height 19
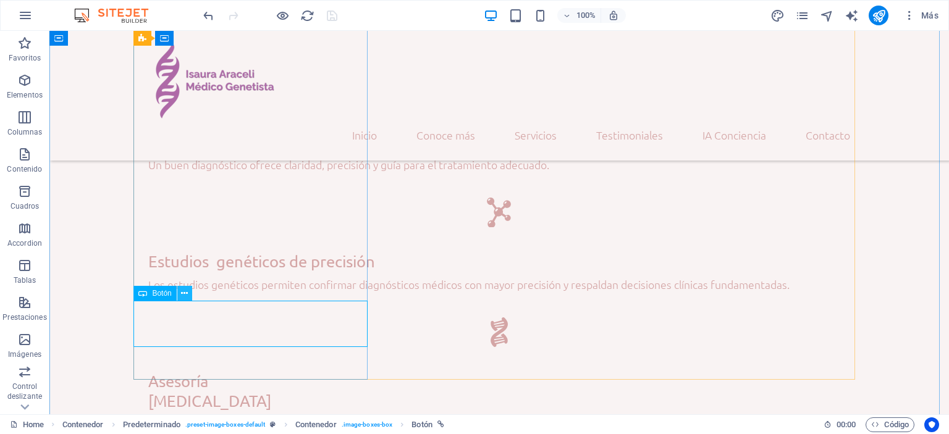
click at [178, 295] on button at bounding box center [184, 293] width 15 height 15
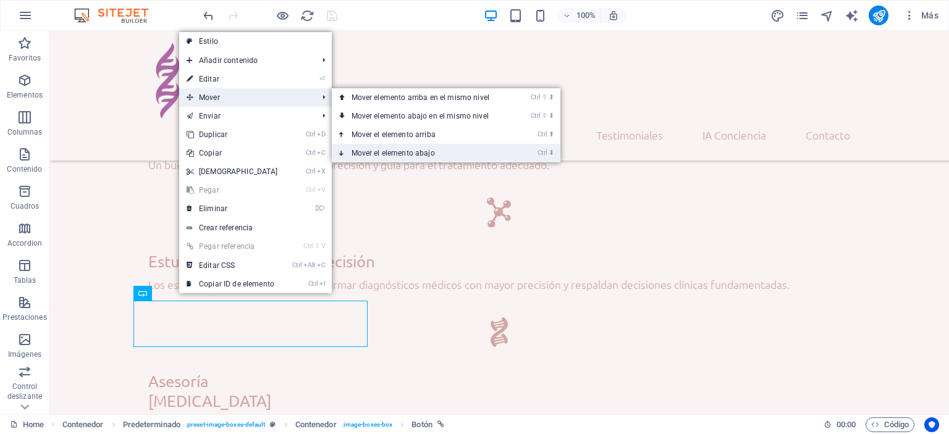
click at [390, 150] on link "Ctrl ⬇ Mover el elemento abajo" at bounding box center [423, 153] width 182 height 19
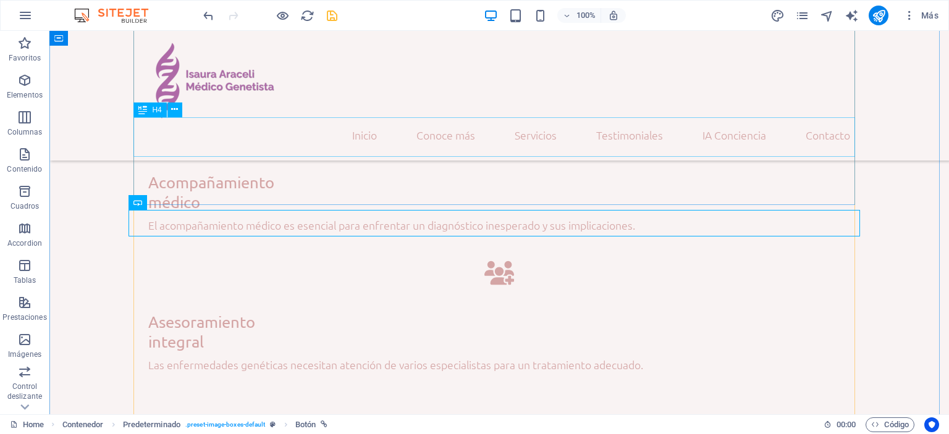
scroll to position [2637, 0]
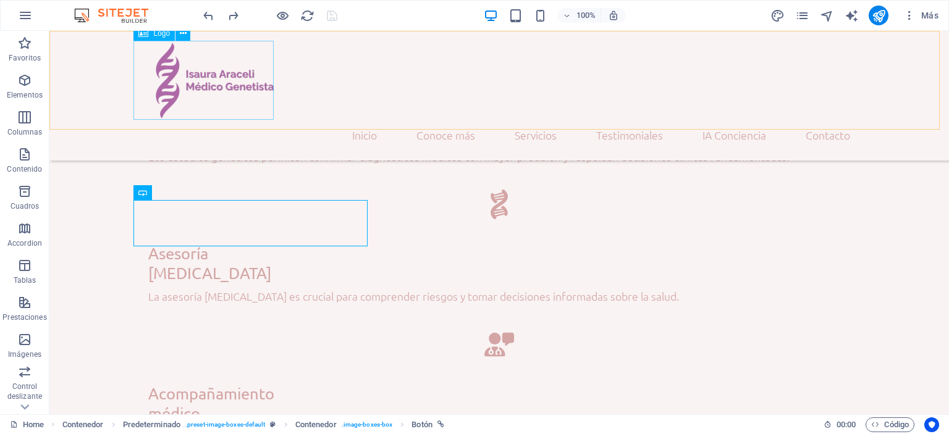
scroll to position [2372, 0]
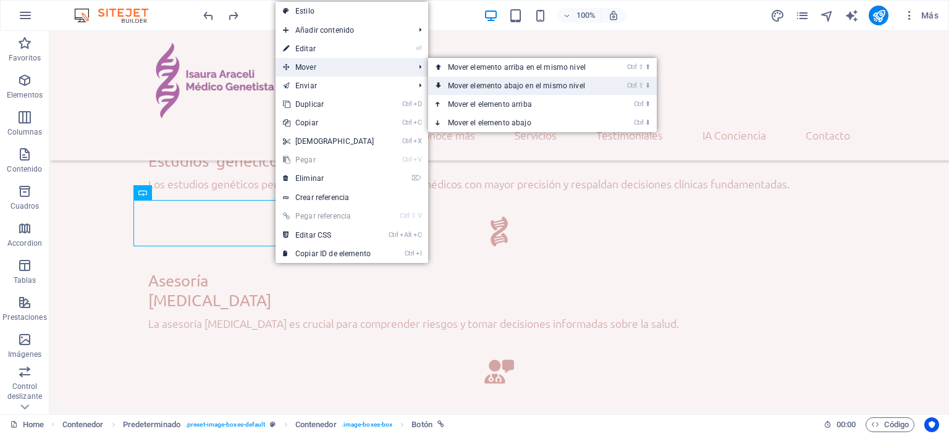
click at [481, 83] on link "Ctrl ⇧ ⬇ Mover elemento abajo en el mismo nivel" at bounding box center [519, 86] width 182 height 19
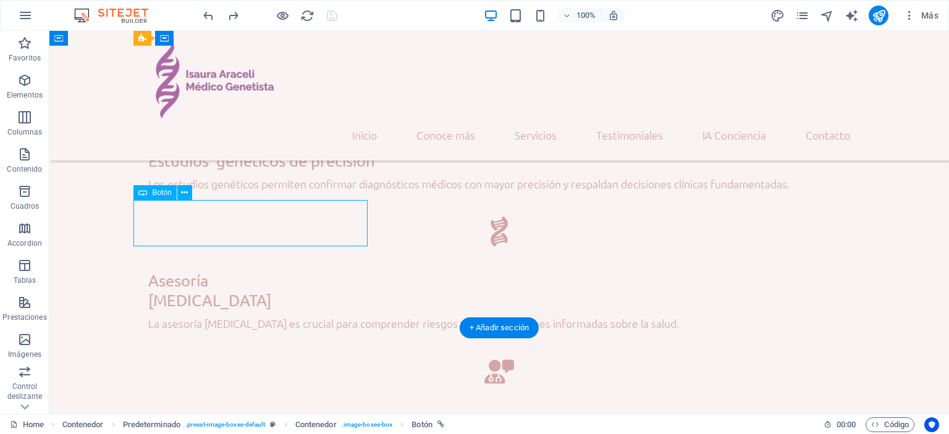
drag, startPoint x: 272, startPoint y: 204, endPoint x: 274, endPoint y: 217, distance: 13.8
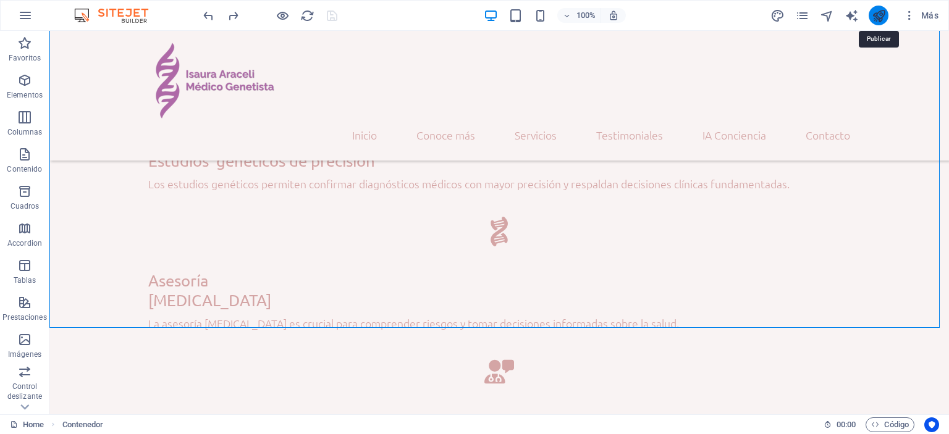
click at [878, 14] on icon "publish" at bounding box center [878, 16] width 14 height 14
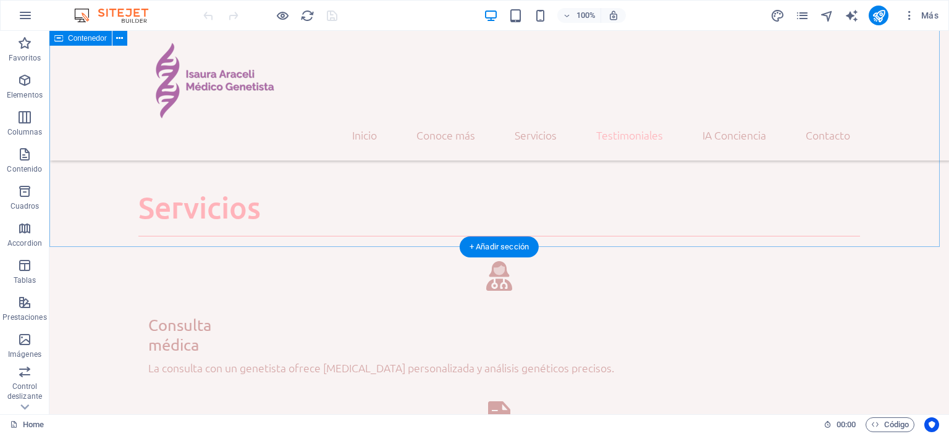
scroll to position [2038, 0]
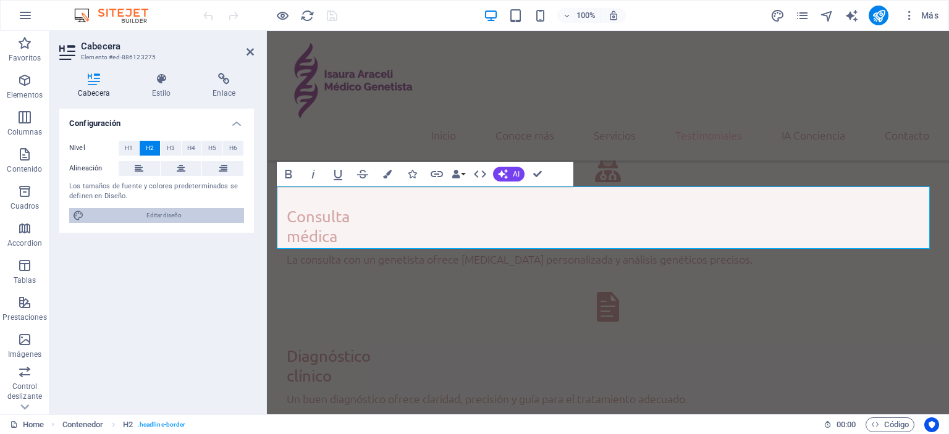
click at [169, 216] on span "Editar diseño" at bounding box center [164, 215] width 153 height 15
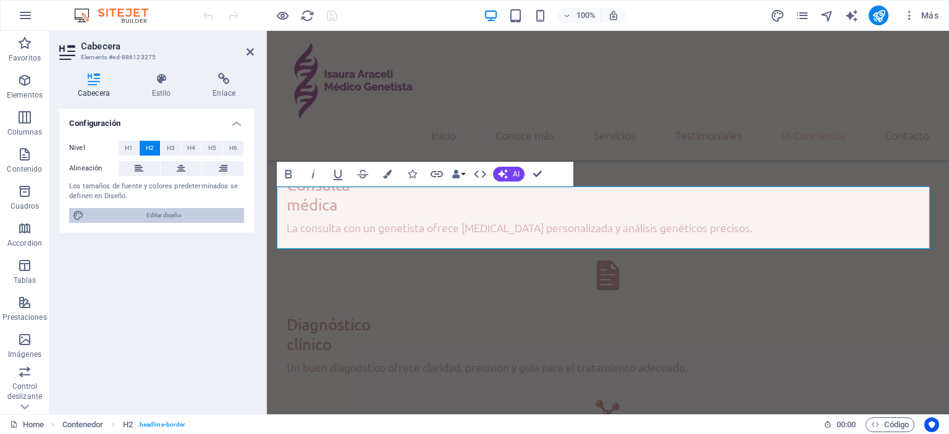
select select "rem"
select select "300"
select select "px"
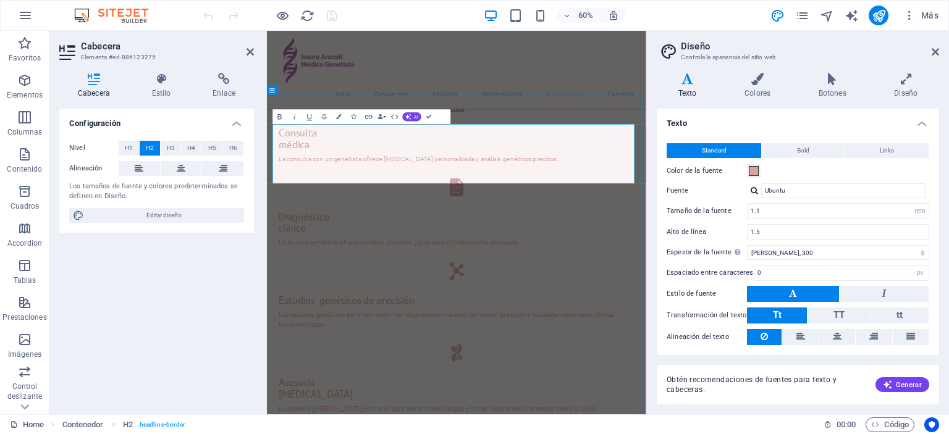
drag, startPoint x: 808, startPoint y: 253, endPoint x: 280, endPoint y: 252, distance: 528.7
click at [232, 149] on span "H6" at bounding box center [233, 148] width 8 height 15
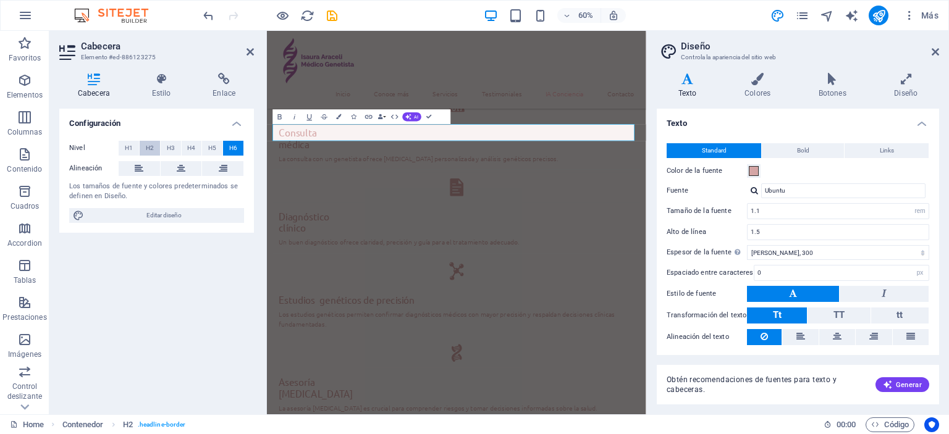
click at [151, 147] on span "H2" at bounding box center [150, 148] width 8 height 15
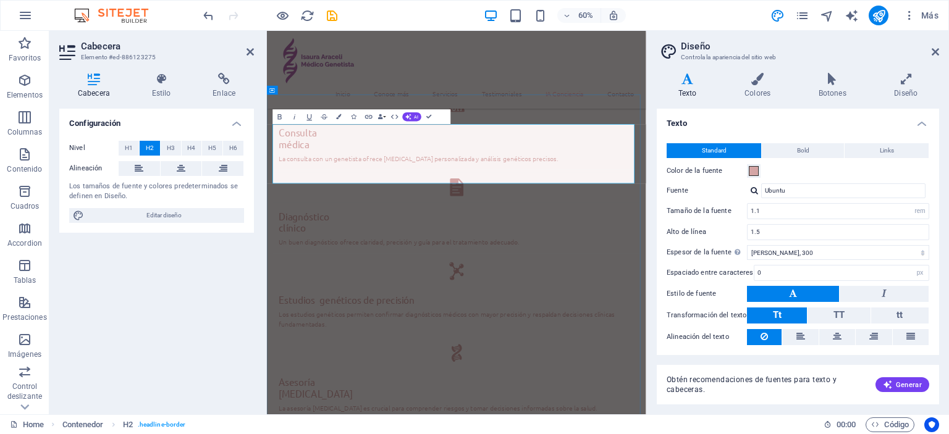
click at [805, 148] on span "Bold" at bounding box center [803, 150] width 12 height 15
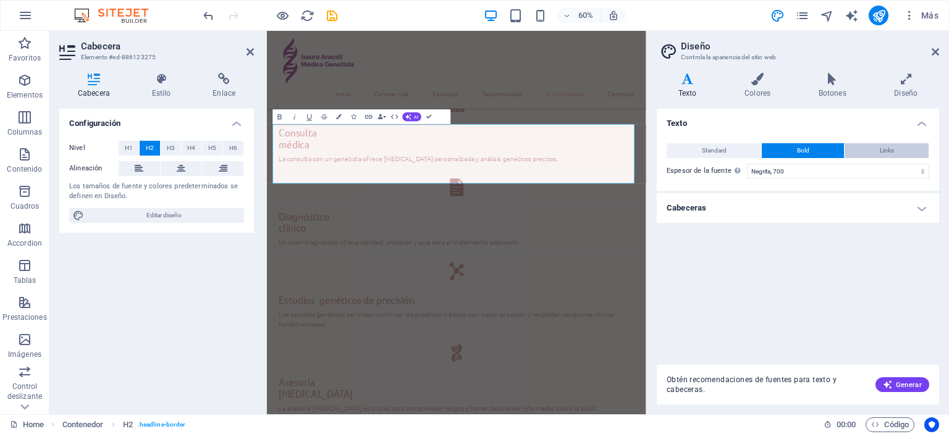
click at [886, 149] on span "Links" at bounding box center [887, 150] width 14 height 15
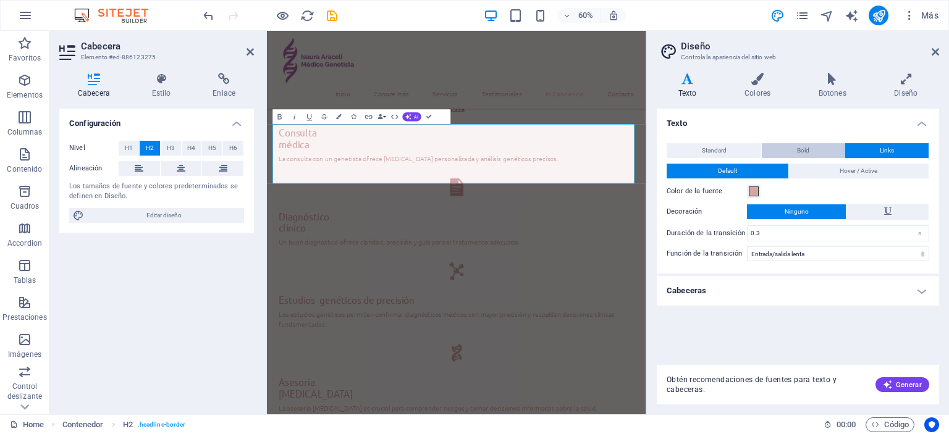
click at [793, 151] on button "Bold" at bounding box center [803, 150] width 82 height 15
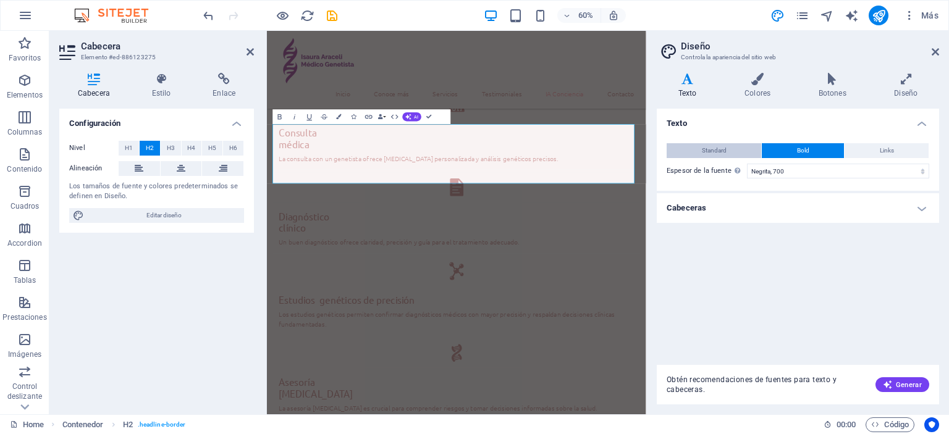
click at [713, 149] on span "Standard" at bounding box center [714, 150] width 25 height 15
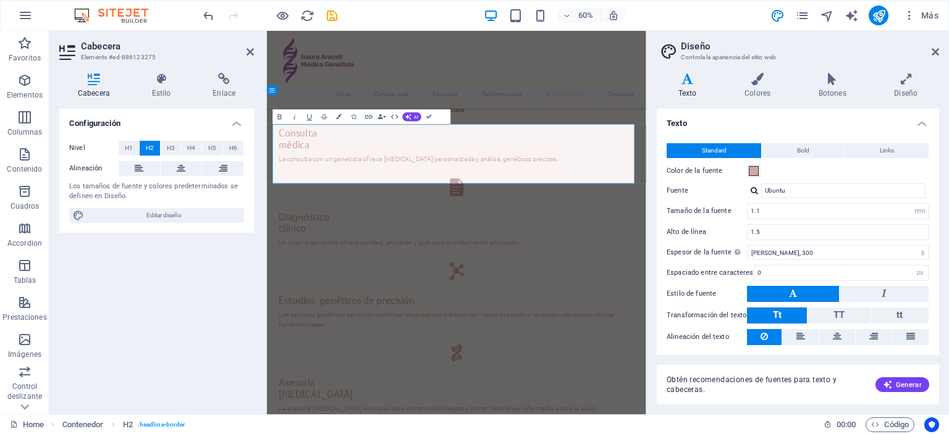
click at [750, 170] on span at bounding box center [754, 171] width 10 height 10
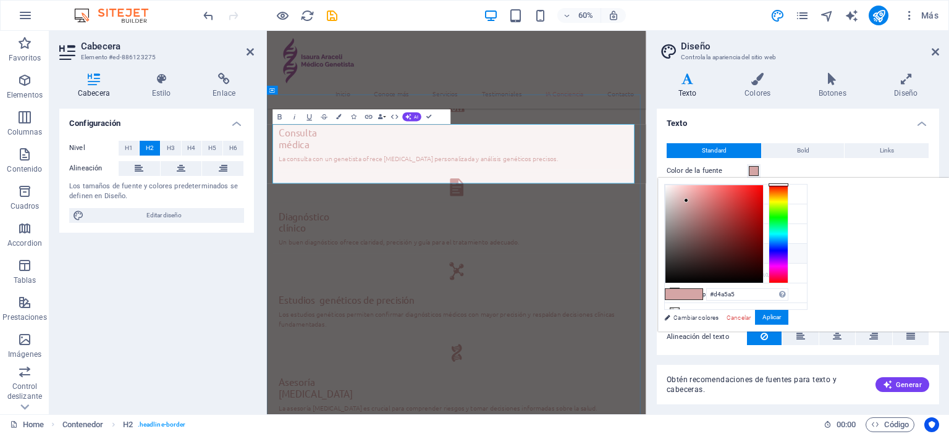
click at [752, 172] on span at bounding box center [754, 171] width 10 height 10
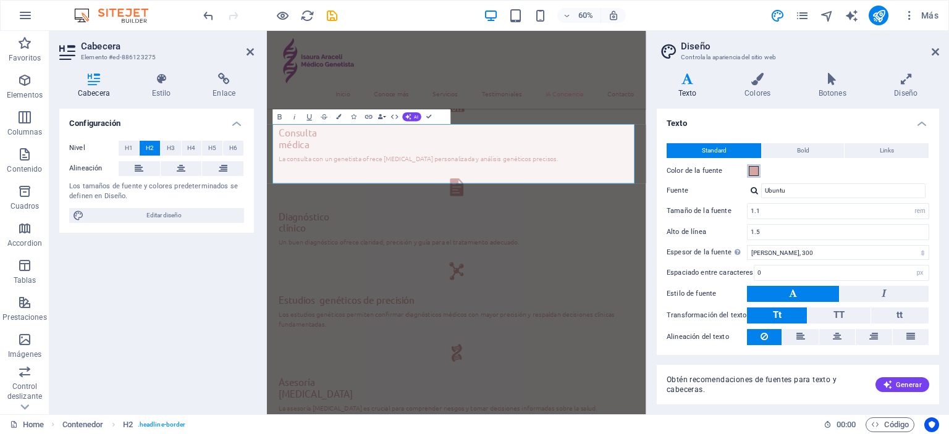
click at [752, 172] on span at bounding box center [754, 171] width 10 height 10
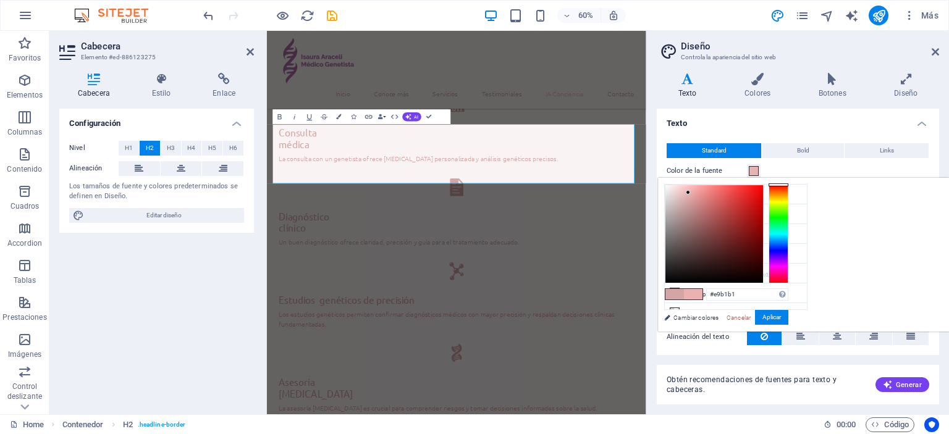
click at [763, 192] on div at bounding box center [714, 234] width 98 height 98
click at [763, 202] on div at bounding box center [714, 234] width 98 height 98
click at [763, 203] on div at bounding box center [714, 234] width 98 height 98
click at [763, 193] on div at bounding box center [714, 234] width 98 height 98
type input "#c47878"
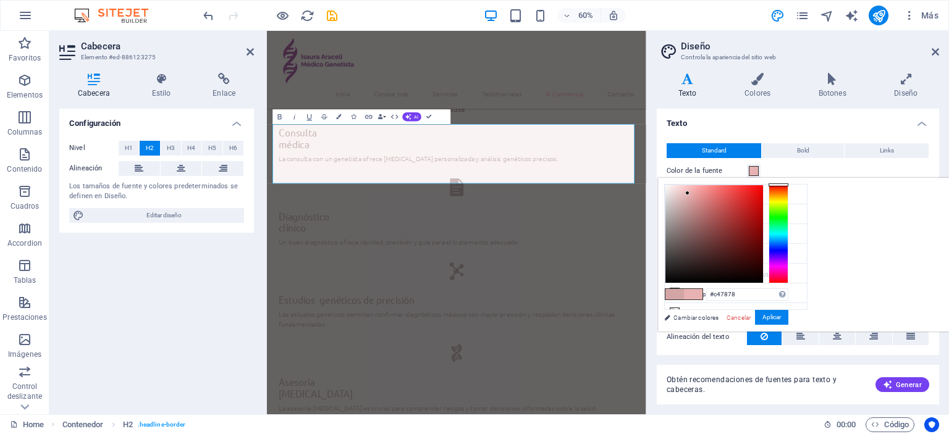
click at [763, 206] on div at bounding box center [714, 234] width 98 height 98
click at [788, 316] on button "Aplicar" at bounding box center [771, 317] width 33 height 15
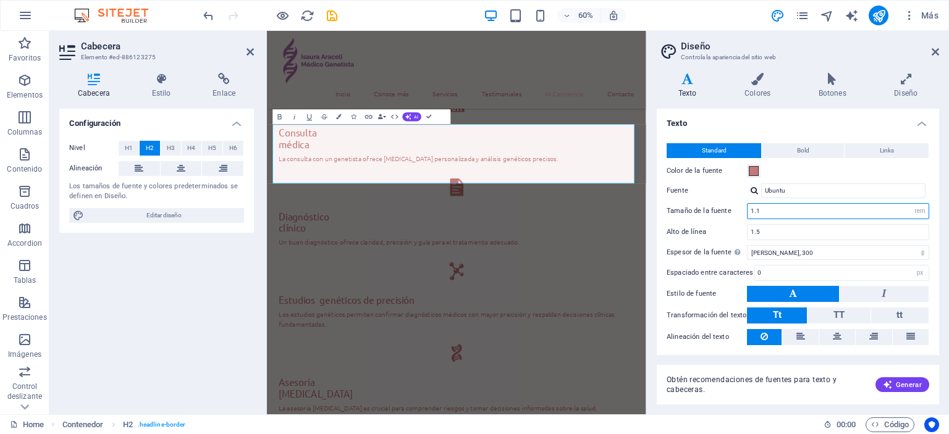
click at [840, 206] on input "1.1" at bounding box center [837, 211] width 181 height 15
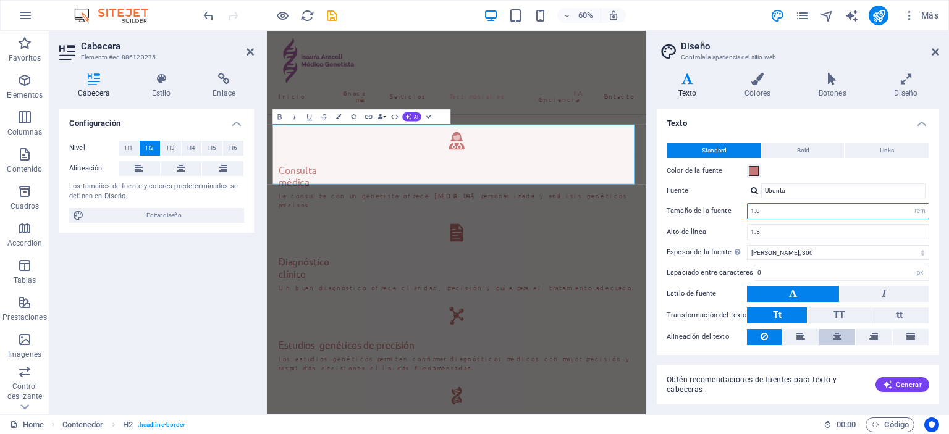
scroll to position [33, 0]
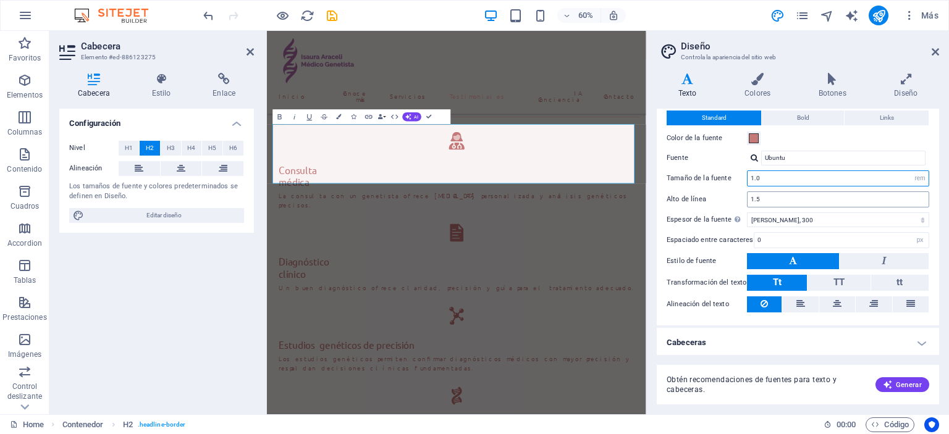
type input "1.0"
click at [796, 197] on input "1.5" at bounding box center [837, 199] width 181 height 15
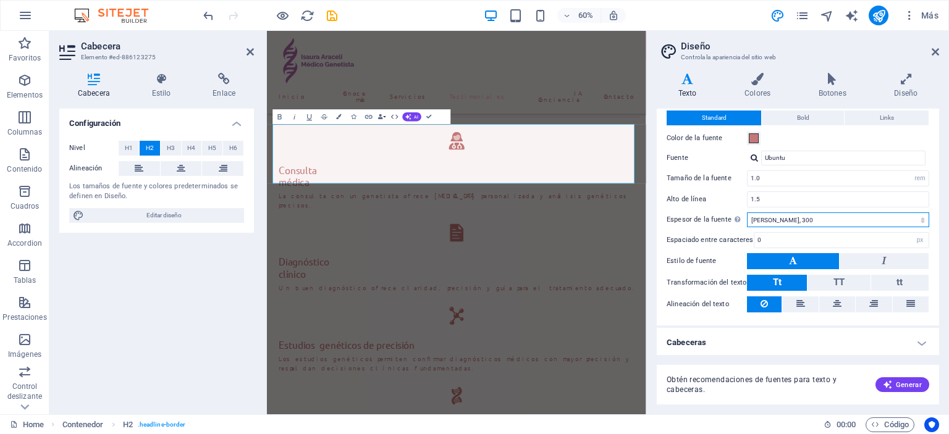
click at [807, 218] on select "Fino, 100 Extra delgado, 200 Delgado, 300 Normal, 400 Medio, 500 Seminegrita, 6…" at bounding box center [838, 219] width 182 height 15
click at [747, 212] on select "Fino, 100 Extra delgado, 200 Delgado, 300 Normal, 400 Medio, 500 Seminegrita, 6…" at bounding box center [838, 219] width 182 height 15
click at [802, 348] on h4 "Cabeceras" at bounding box center [798, 343] width 282 height 30
click at [787, 214] on select "Fino, 100 Extra delgado, 200 Delgado, 300 Normal, 400 Medio, 500 Seminegrita, 6…" at bounding box center [838, 219] width 182 height 15
select select "300"
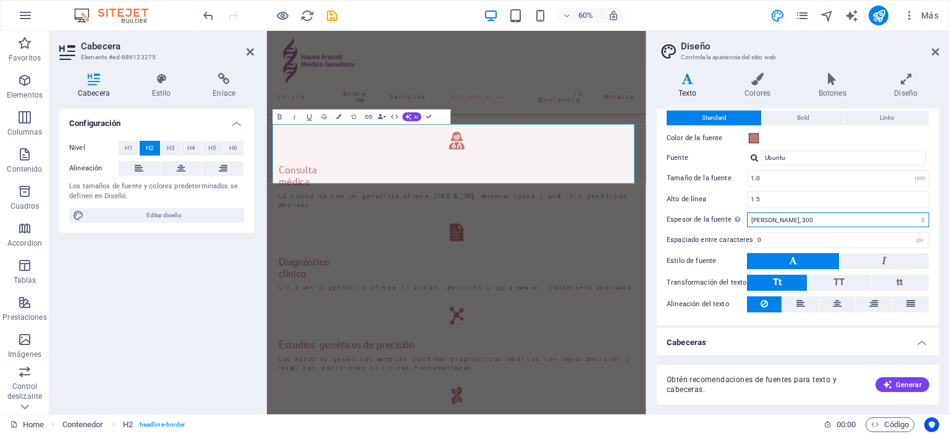
click at [747, 212] on select "Fino, 100 Extra delgado, 200 Delgado, 300 Normal, 400 Medio, 500 Seminegrita, 6…" at bounding box center [838, 219] width 182 height 15
click at [775, 174] on input "1.0" at bounding box center [837, 178] width 181 height 15
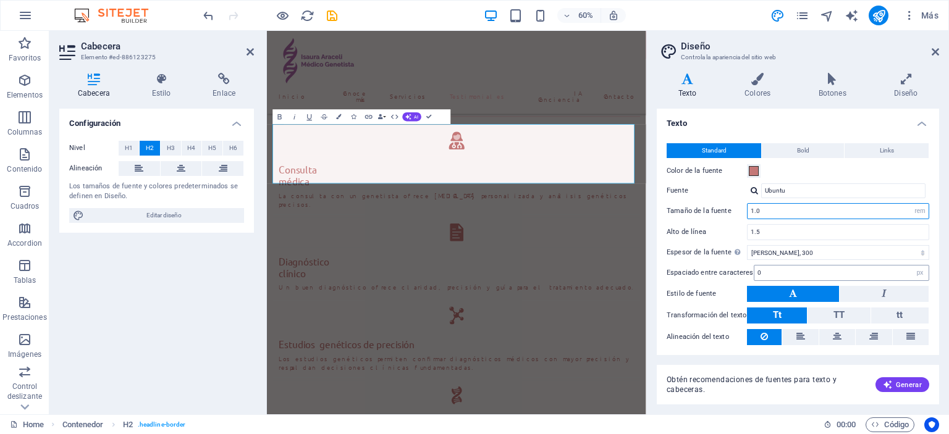
scroll to position [0, 0]
click at [917, 122] on h4 "Texto" at bounding box center [798, 120] width 282 height 22
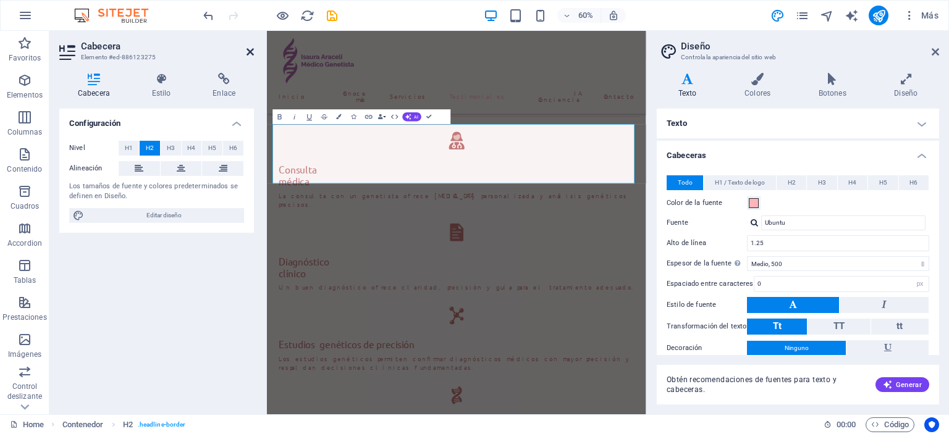
click at [250, 47] on icon at bounding box center [249, 52] width 7 height 10
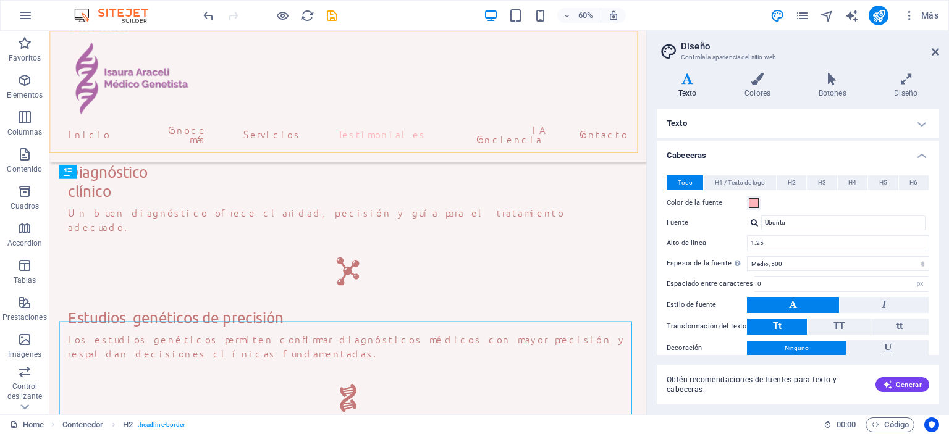
scroll to position [2234, 0]
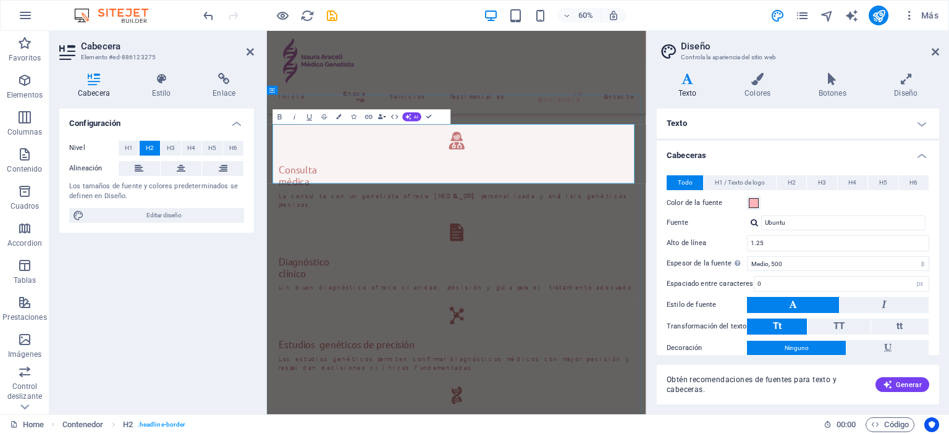
drag, startPoint x: 808, startPoint y: 251, endPoint x: 278, endPoint y: 258, distance: 530.6
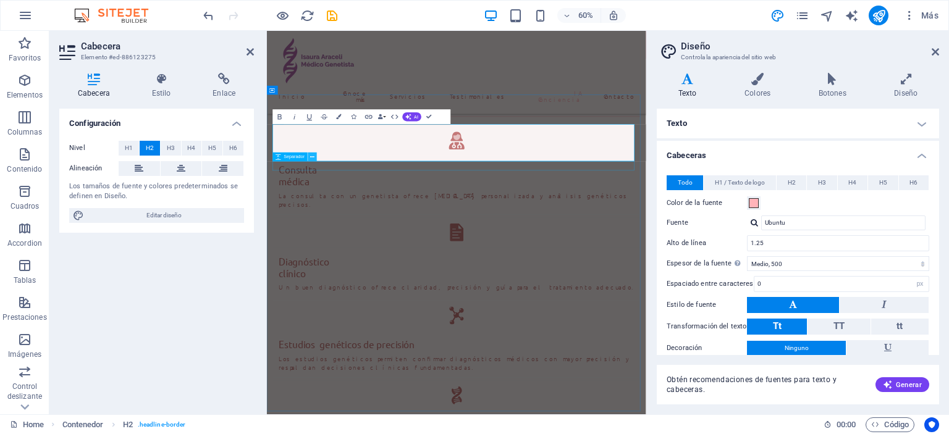
click at [311, 157] on icon at bounding box center [313, 157] width 4 height 8
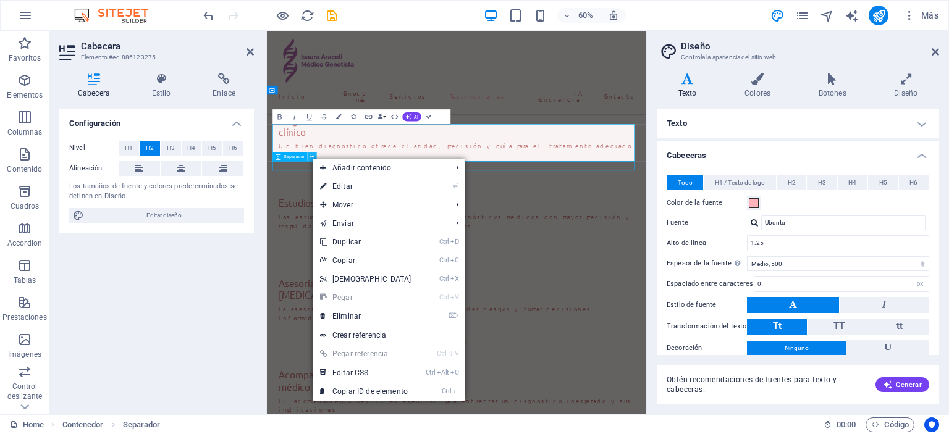
scroll to position [2234, 0]
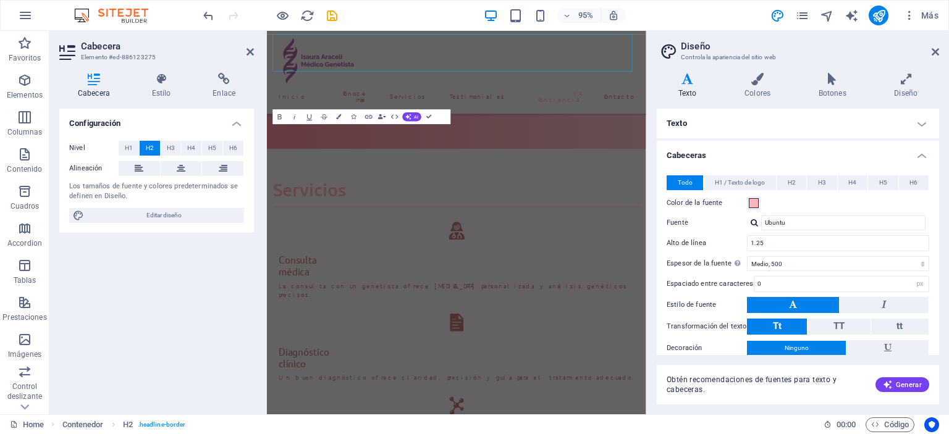
scroll to position [2384, 0]
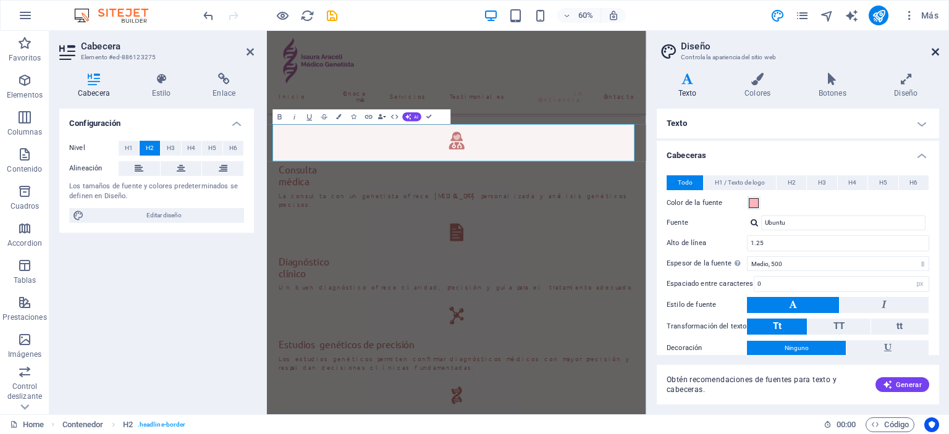
click at [936, 52] on icon at bounding box center [934, 52] width 7 height 10
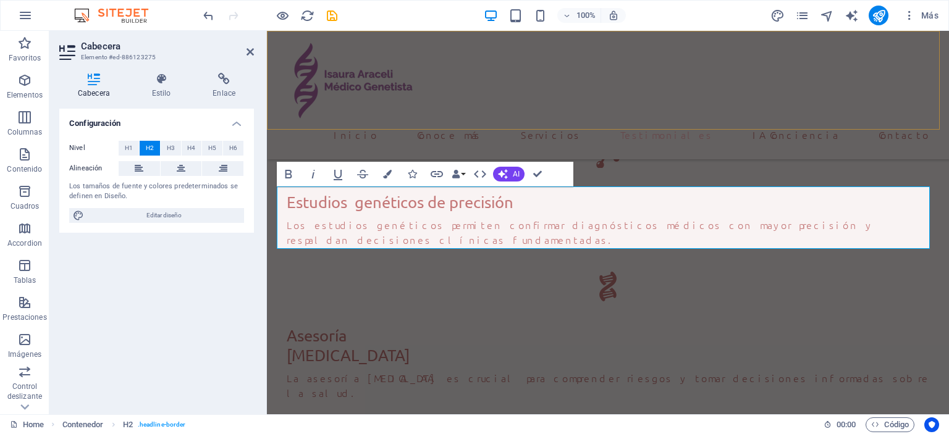
scroll to position [2068, 0]
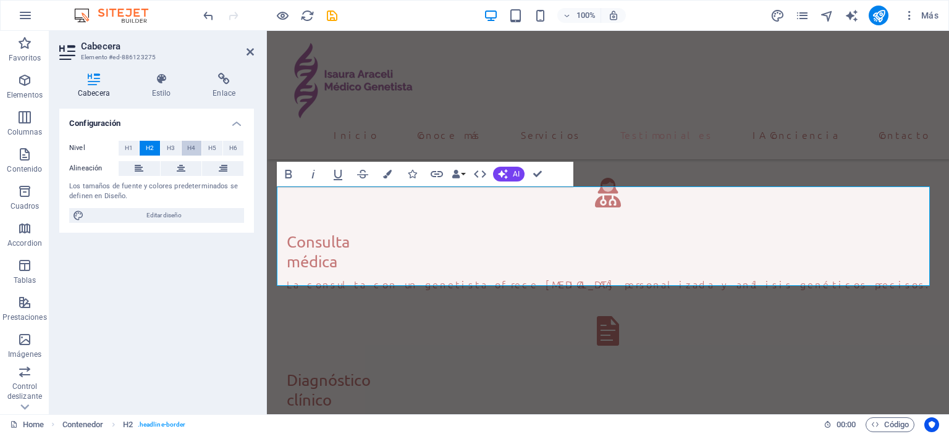
click at [187, 148] on button "H4" at bounding box center [192, 148] width 20 height 15
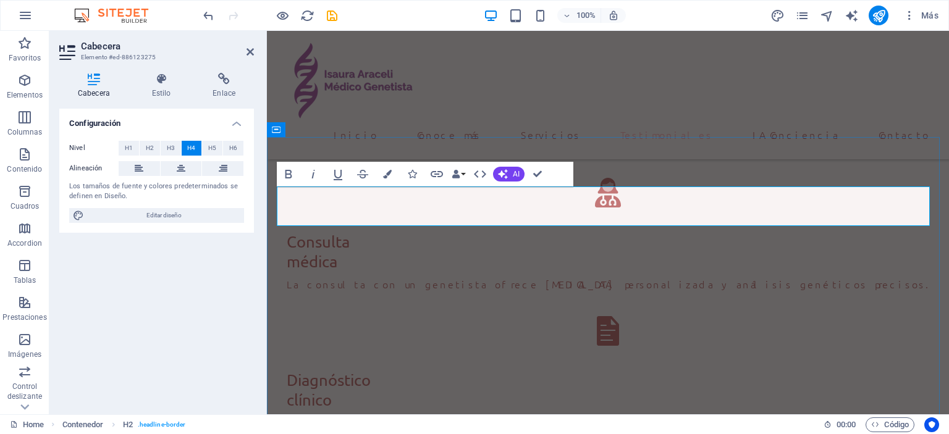
drag, startPoint x: 382, startPoint y: 195, endPoint x: 520, endPoint y: 212, distance: 139.4
click at [155, 148] on button "H2" at bounding box center [150, 148] width 20 height 15
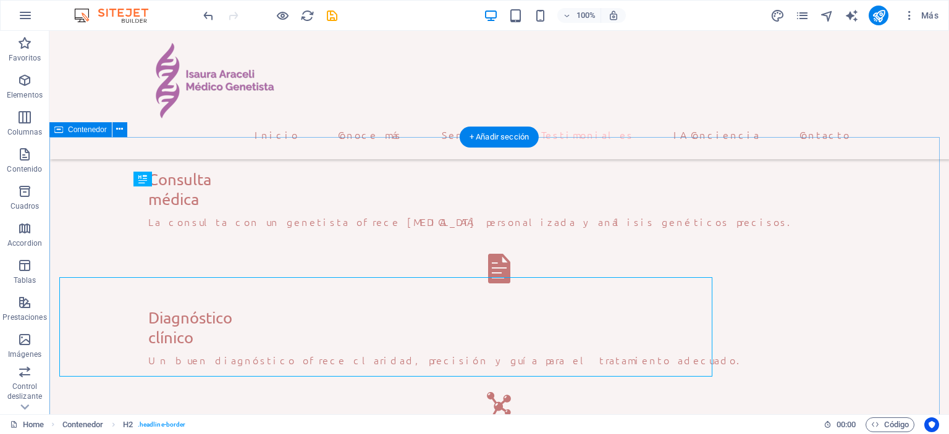
scroll to position [1977, 0]
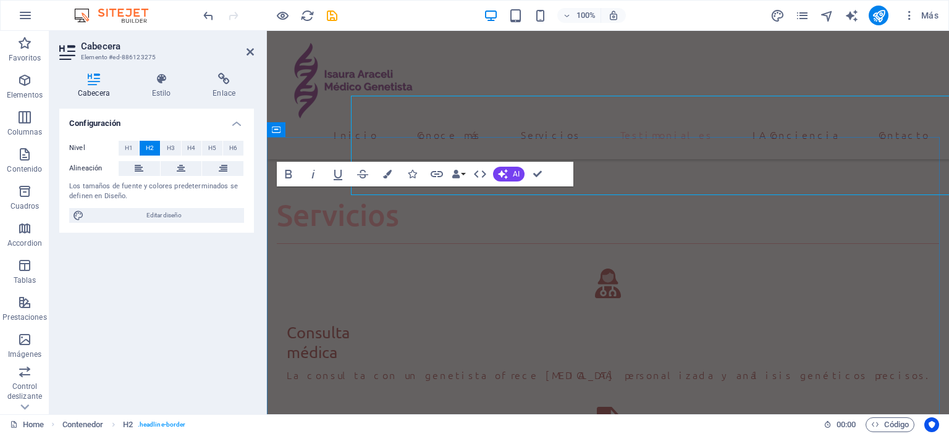
scroll to position [2068, 0]
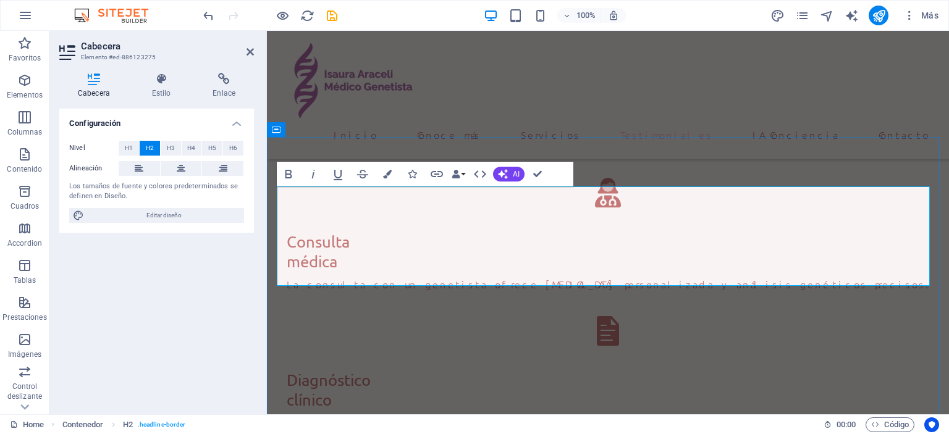
drag, startPoint x: 819, startPoint y: 244, endPoint x: 238, endPoint y: 235, distance: 581.3
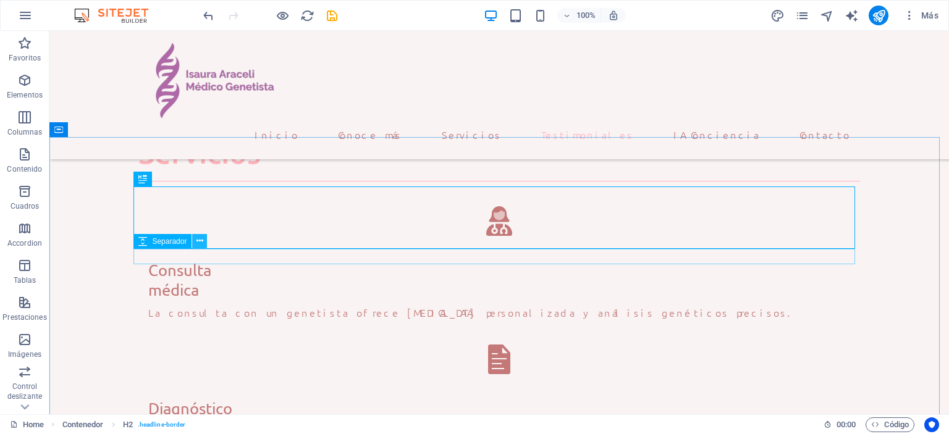
click at [203, 243] on icon at bounding box center [199, 241] width 7 height 13
click at [199, 241] on icon at bounding box center [199, 241] width 7 height 13
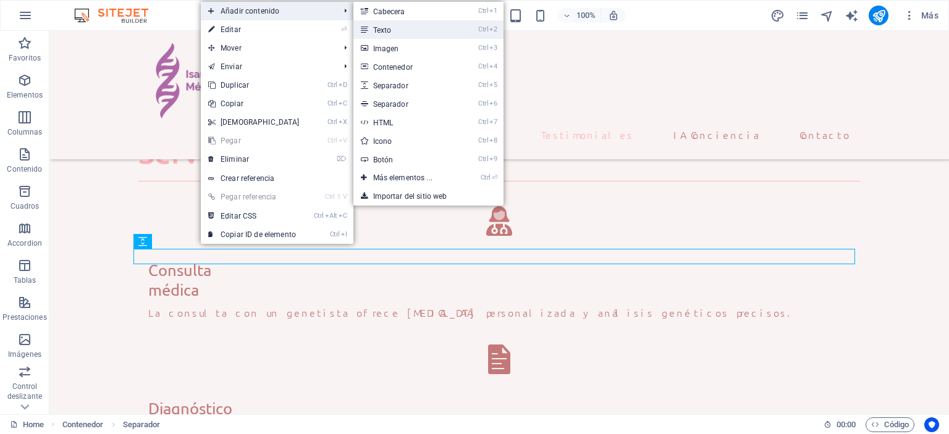
click at [393, 30] on link "Ctrl 2 Texto" at bounding box center [405, 29] width 104 height 19
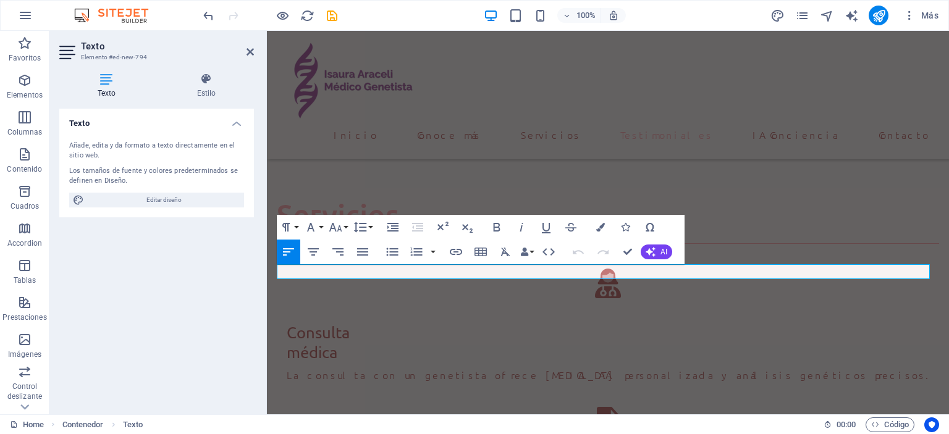
scroll to position [2068, 0]
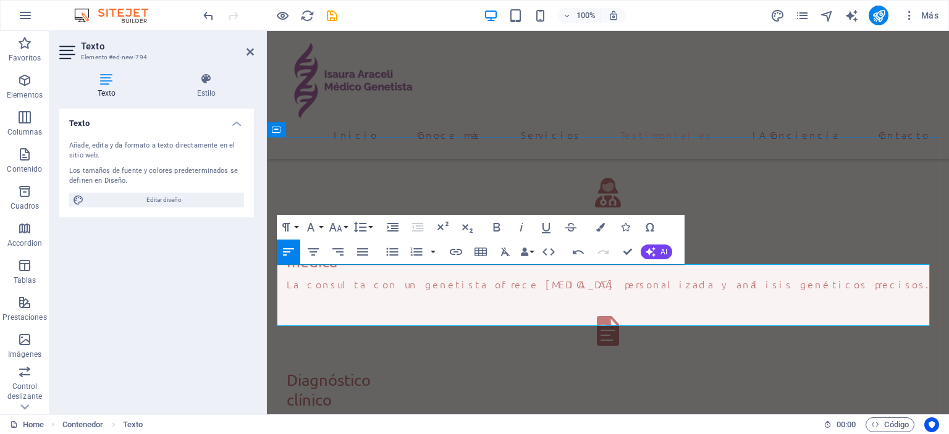
click at [345, 224] on button "Font Size" at bounding box center [337, 227] width 23 height 25
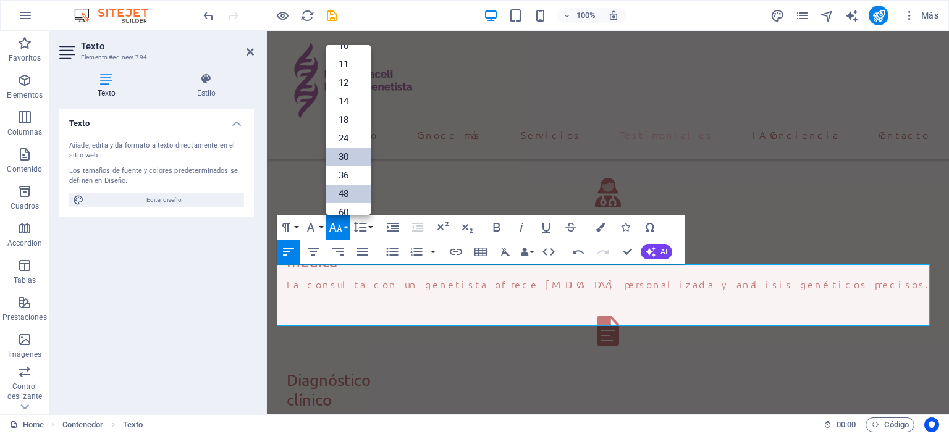
scroll to position [0, 0]
click at [345, 145] on link "14" at bounding box center [348, 152] width 44 height 19
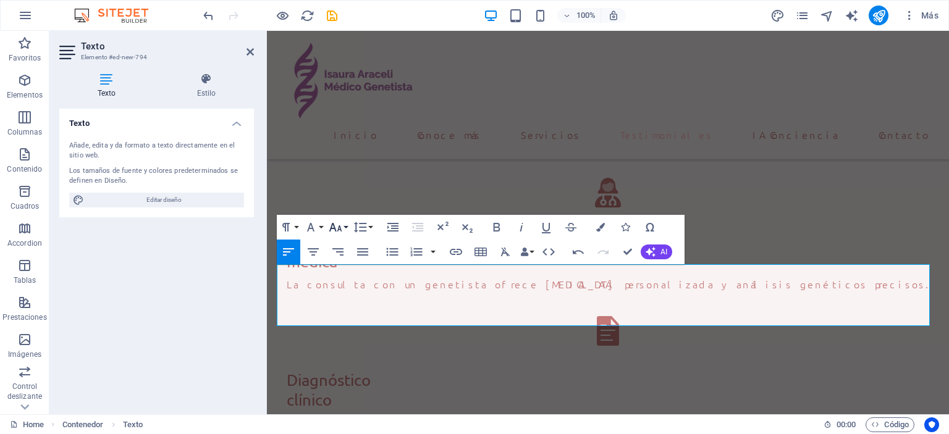
click at [343, 225] on button "Font Size" at bounding box center [337, 227] width 23 height 25
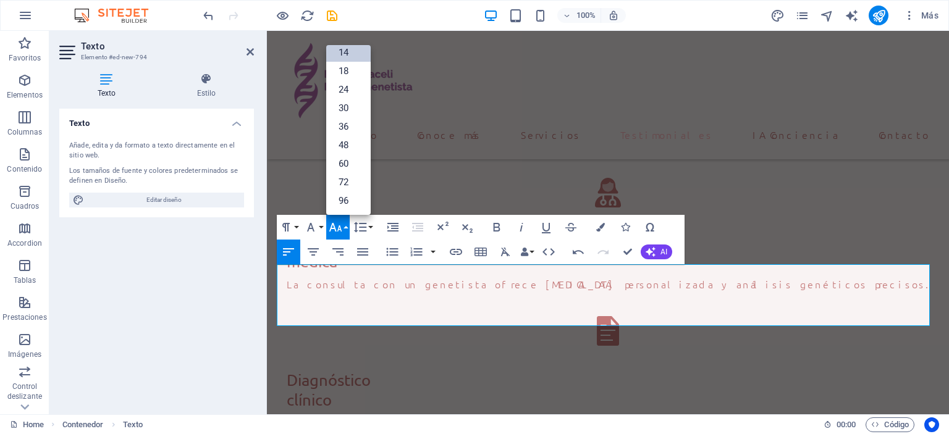
scroll to position [99, 0]
click at [339, 90] on link "24" at bounding box center [348, 90] width 44 height 19
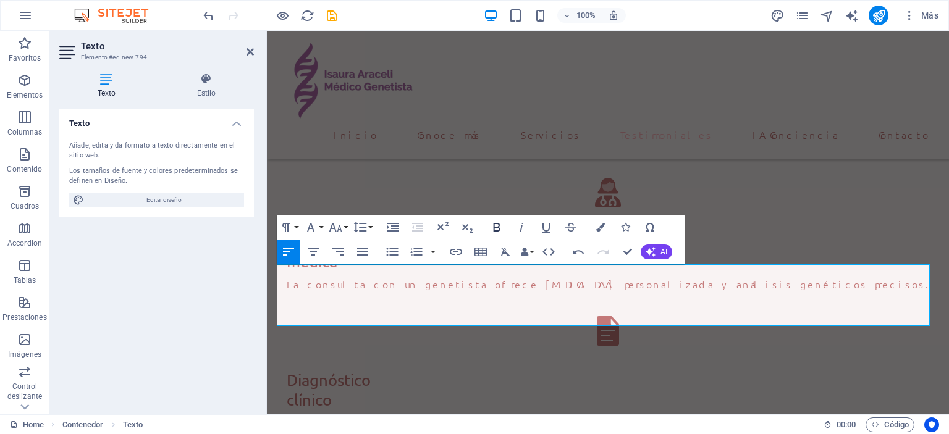
click at [492, 222] on icon "button" at bounding box center [496, 227] width 15 height 15
click at [340, 227] on icon "button" at bounding box center [335, 227] width 13 height 9
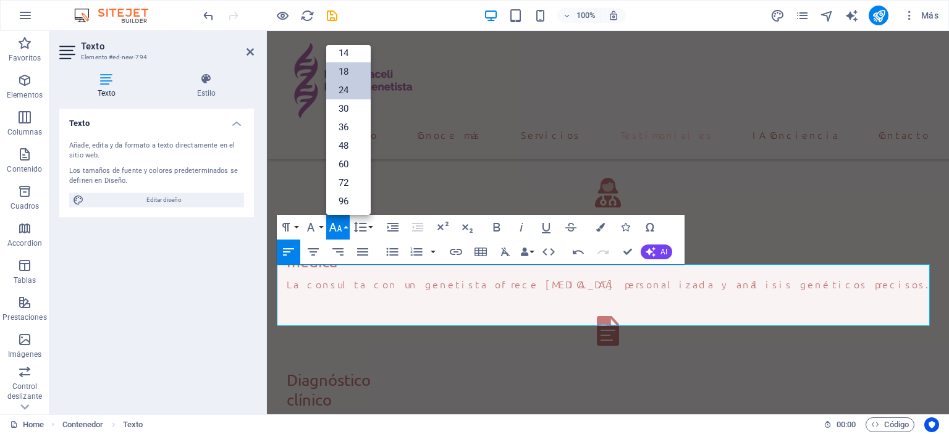
click at [348, 71] on link "18" at bounding box center [348, 71] width 44 height 19
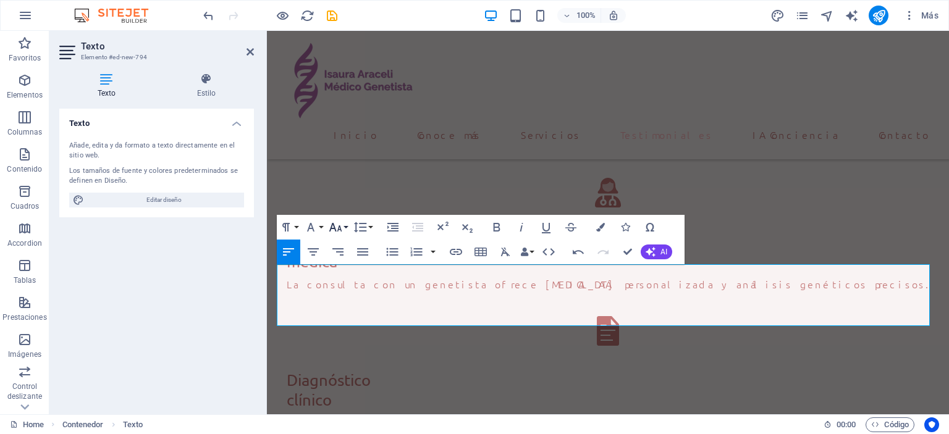
click at [341, 227] on icon "button" at bounding box center [335, 227] width 15 height 15
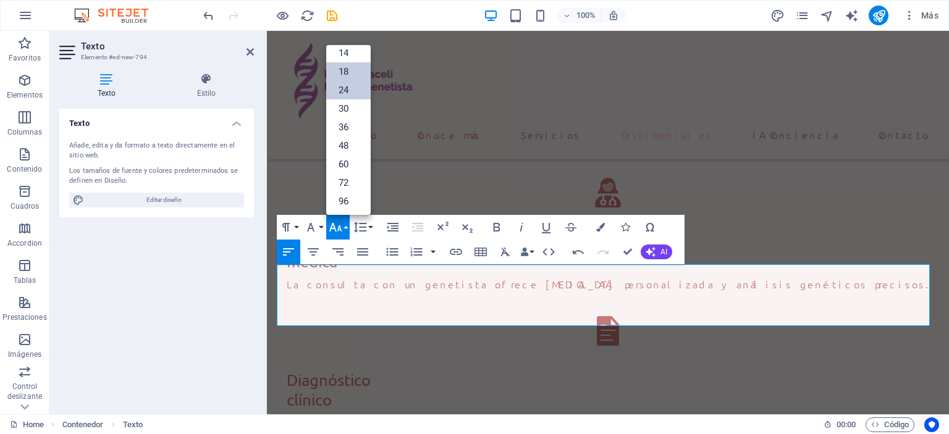
click at [343, 88] on link "24" at bounding box center [348, 90] width 44 height 19
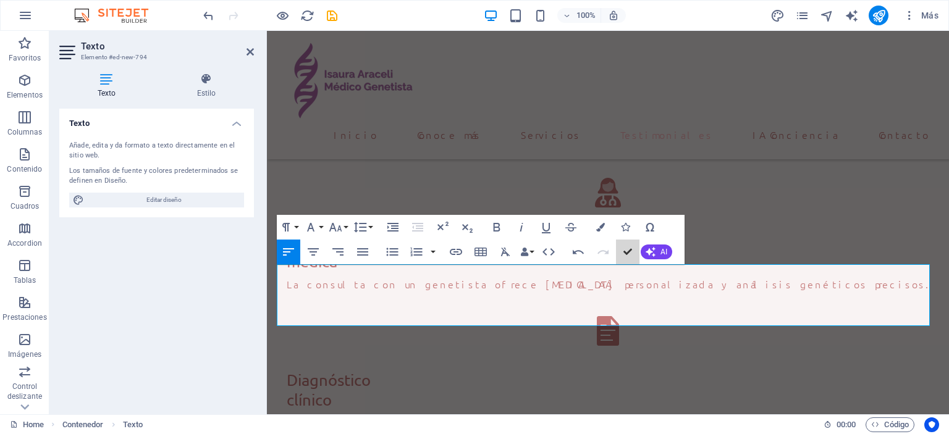
scroll to position [1977, 0]
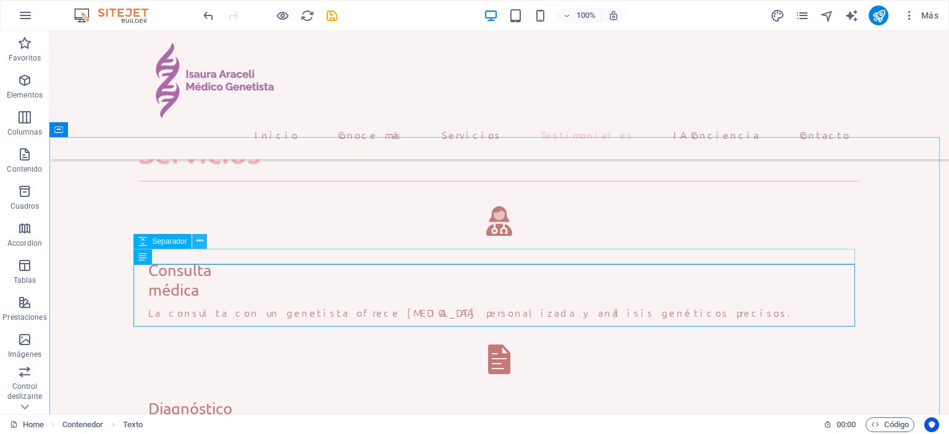
click at [200, 241] on icon at bounding box center [199, 241] width 7 height 13
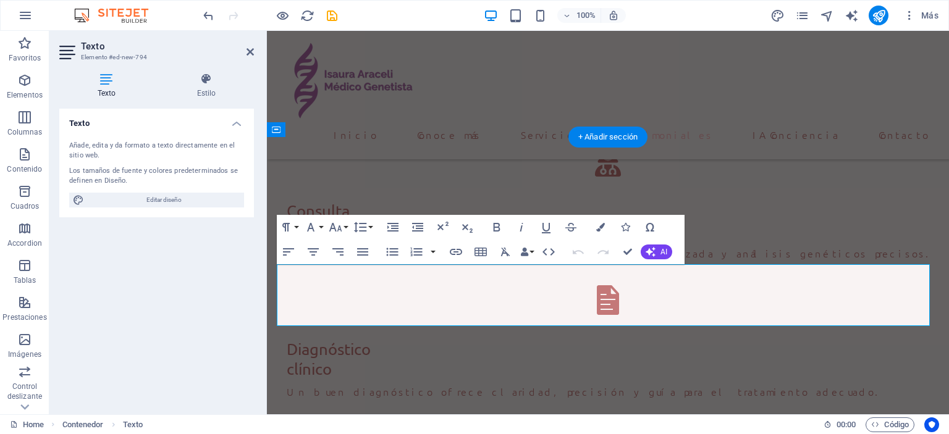
click at [222, 291] on div "Texto Añade, edita y da formato a texto directamente en el sitio web. Los tamañ…" at bounding box center [156, 257] width 195 height 296
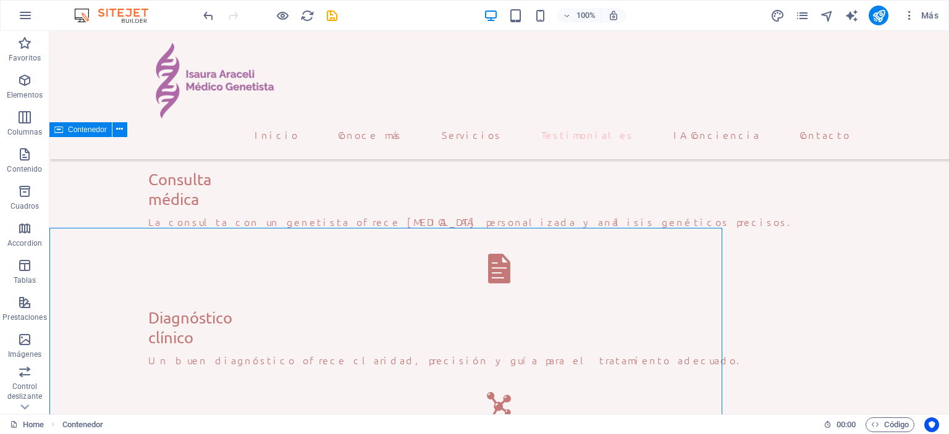
scroll to position [1977, 0]
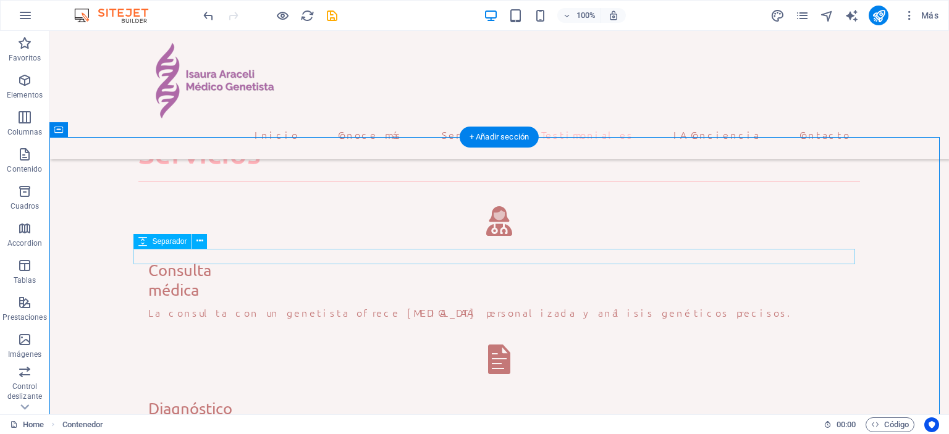
click at [199, 241] on icon at bounding box center [199, 241] width 7 height 13
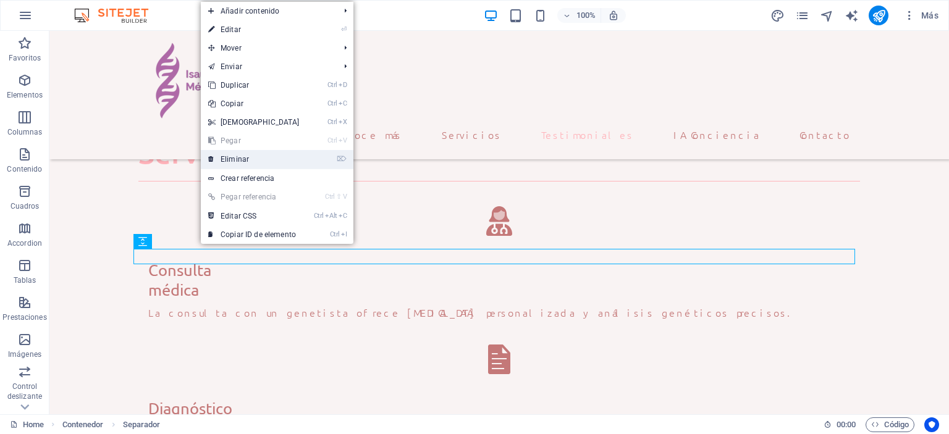
click at [248, 162] on link "⌦ Eliminar" at bounding box center [254, 159] width 106 height 19
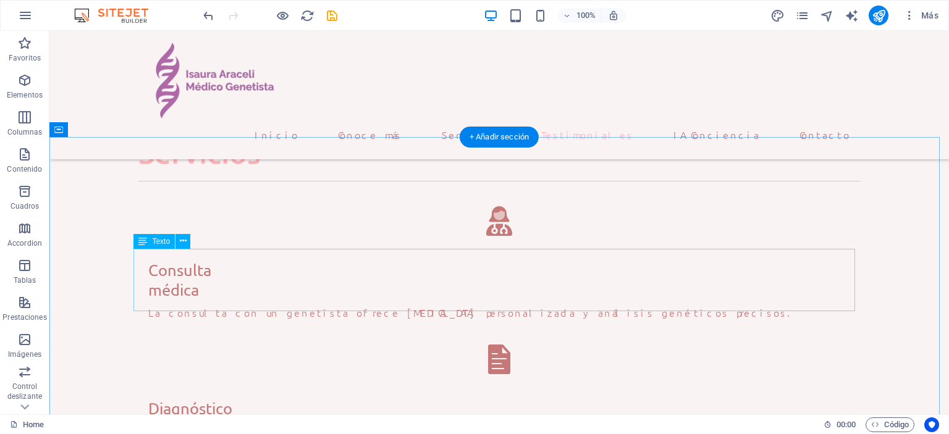
click at [166, 243] on span "Texto" at bounding box center [161, 241] width 18 height 7
click at [188, 239] on button at bounding box center [182, 241] width 15 height 15
click at [182, 244] on icon at bounding box center [183, 241] width 7 height 13
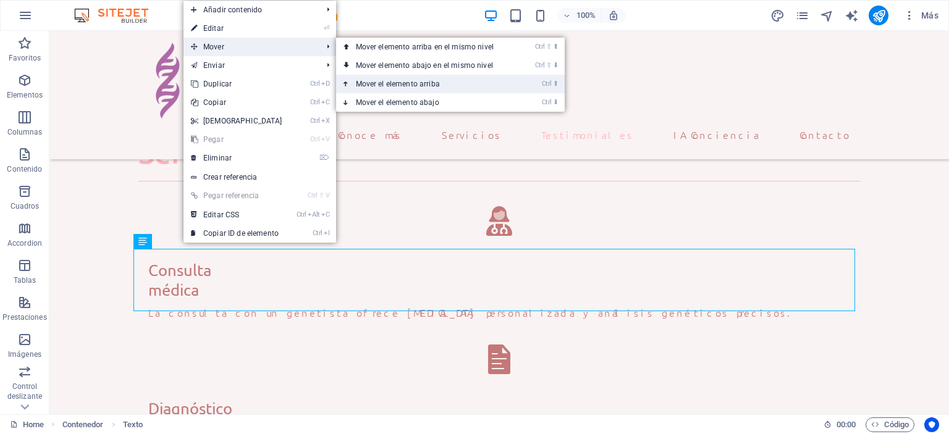
click at [367, 82] on link "Ctrl ⬆ Mover el elemento arriba" at bounding box center [427, 84] width 182 height 19
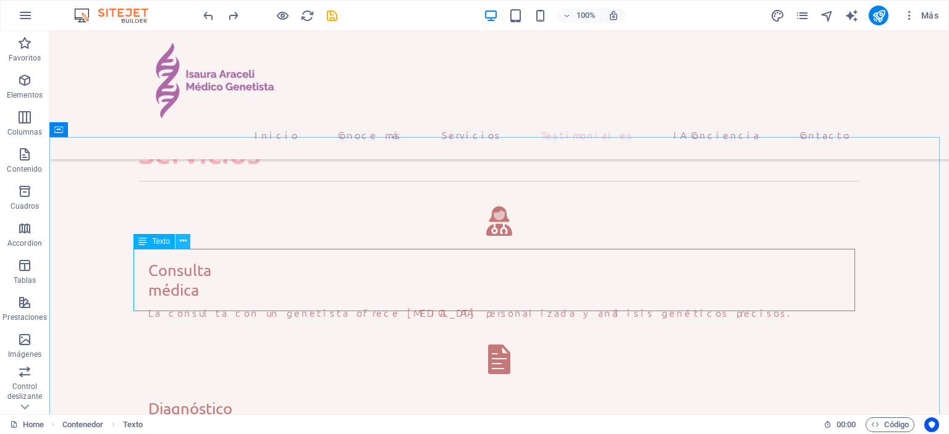
click at [188, 244] on button at bounding box center [182, 241] width 15 height 15
click at [185, 239] on icon at bounding box center [183, 241] width 7 height 13
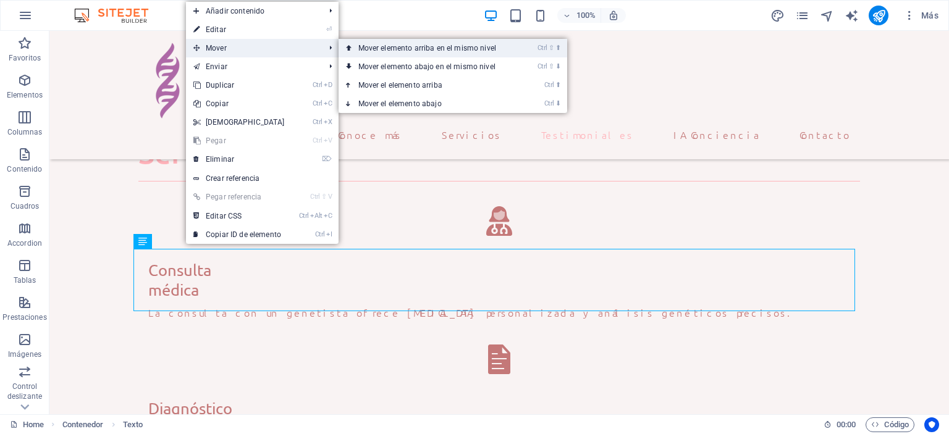
click at [367, 52] on link "Ctrl ⇧ ⬆ Mover elemento arriba en el mismo nivel" at bounding box center [429, 48] width 182 height 19
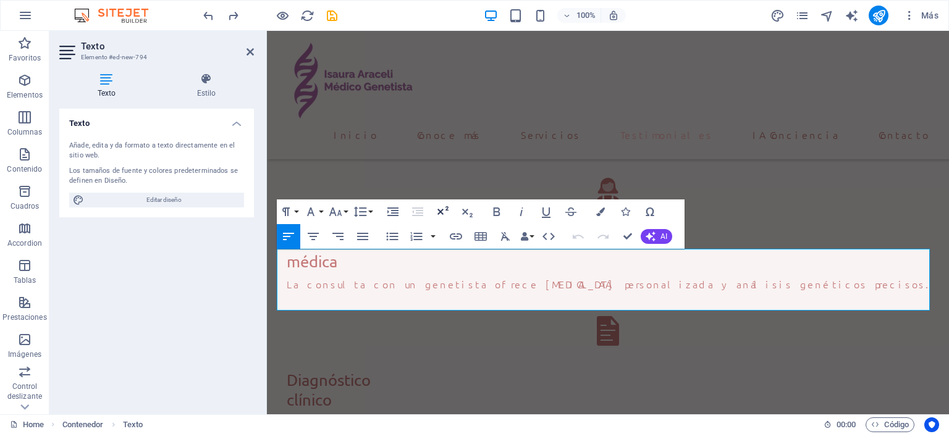
click at [445, 214] on icon "button" at bounding box center [442, 211] width 15 height 15
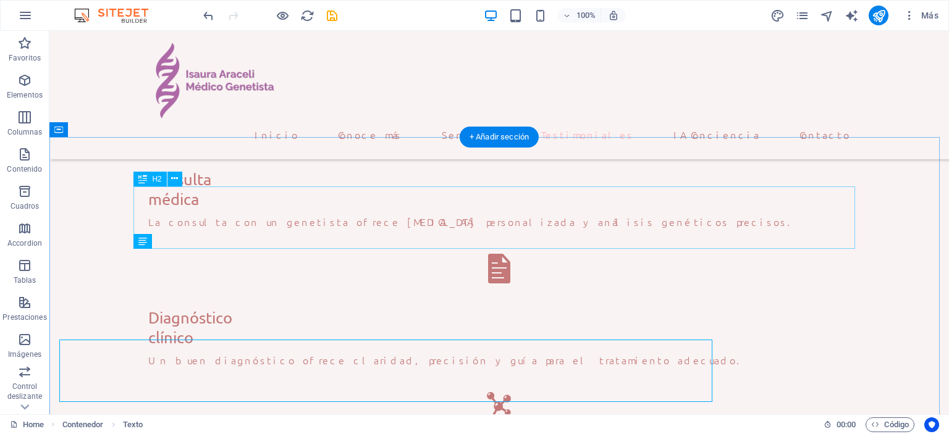
scroll to position [1977, 0]
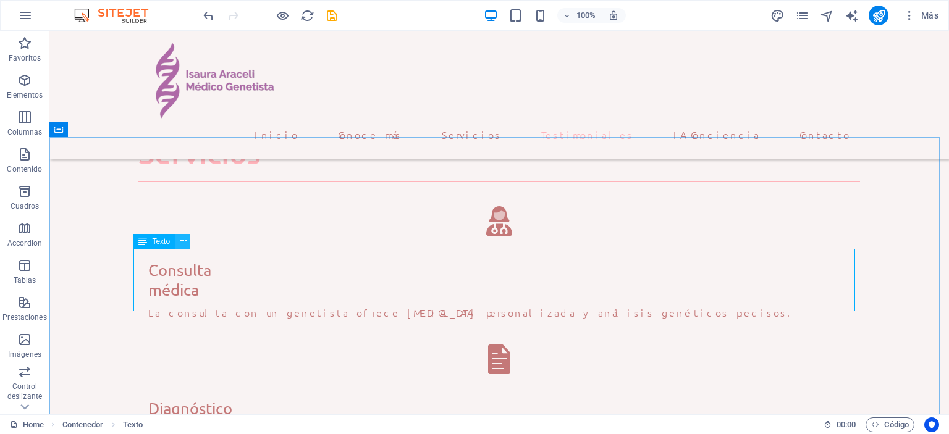
click at [184, 241] on icon at bounding box center [183, 241] width 7 height 13
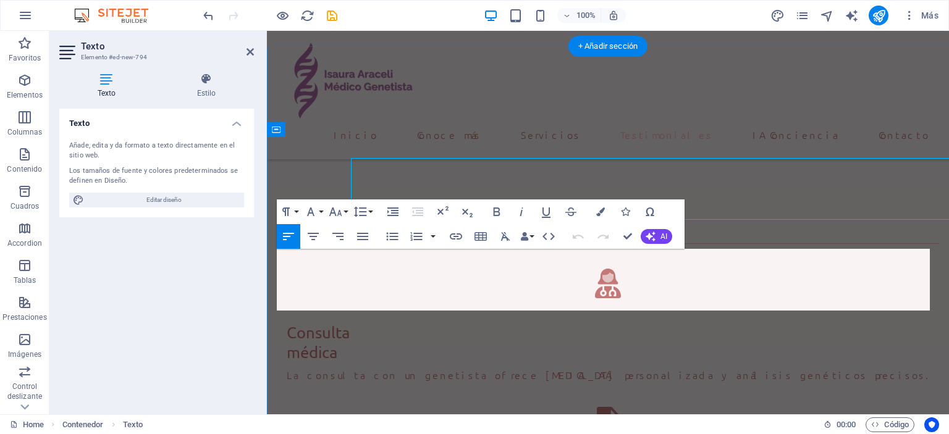
scroll to position [2068, 0]
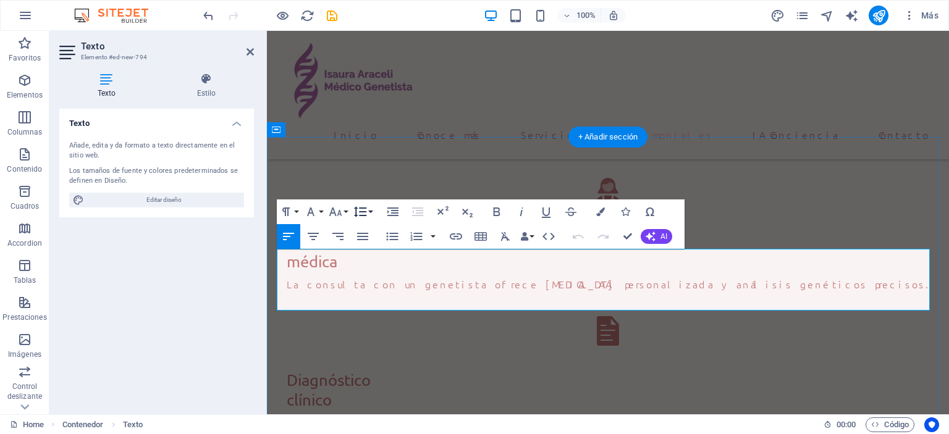
click at [368, 210] on button "Line Height" at bounding box center [362, 211] width 23 height 25
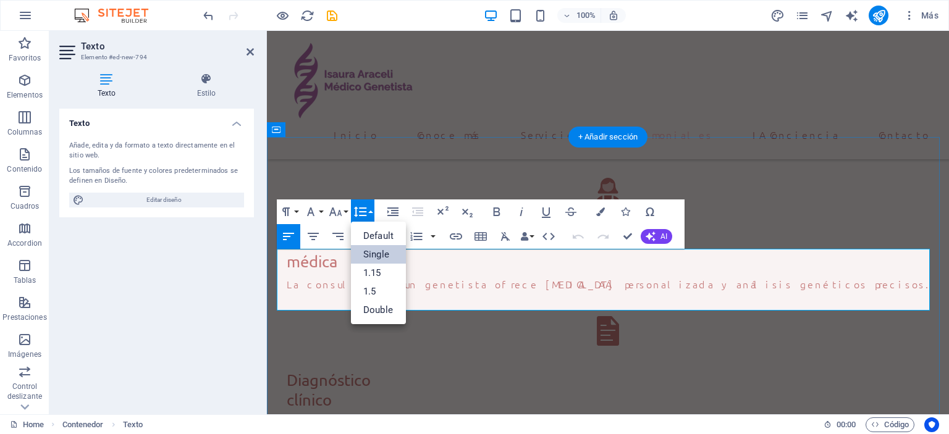
click at [366, 250] on link "Single" at bounding box center [378, 254] width 55 height 19
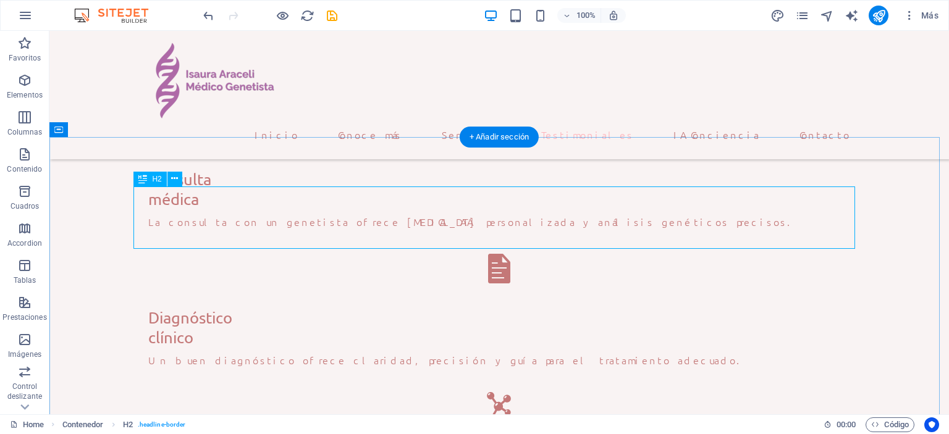
scroll to position [1977, 0]
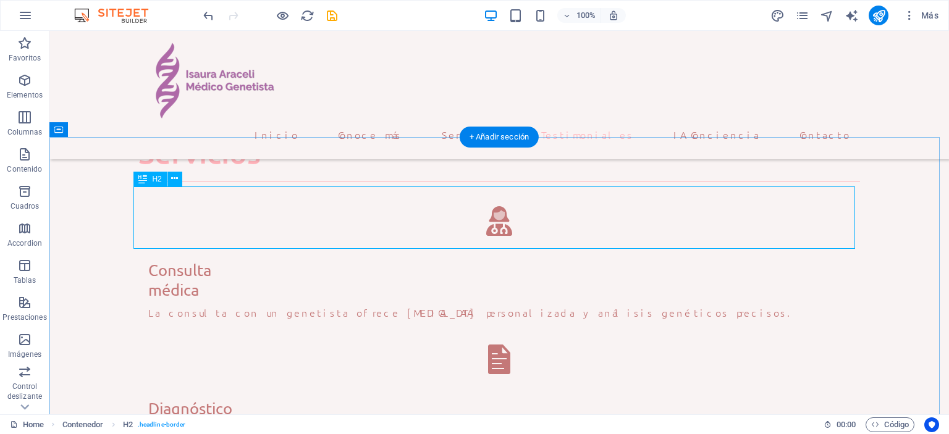
click at [170, 180] on button at bounding box center [174, 179] width 15 height 15
click at [151, 177] on div "H2" at bounding box center [149, 179] width 33 height 15
click at [151, 180] on div "H2" at bounding box center [149, 179] width 33 height 15
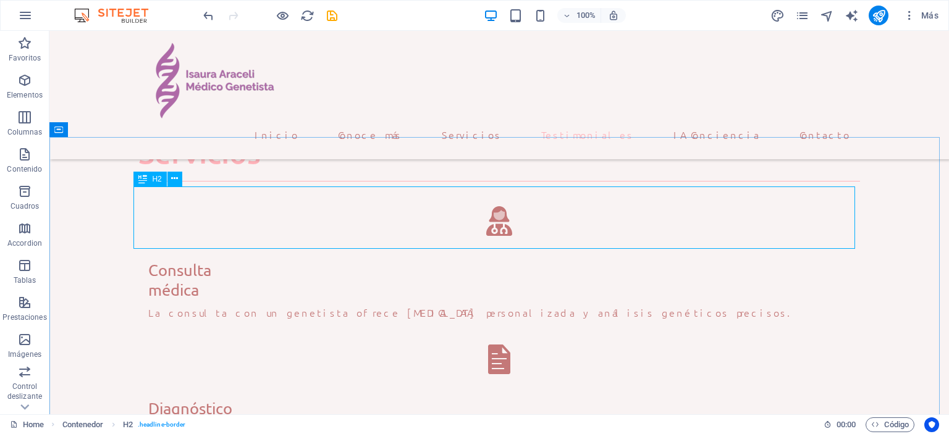
click at [151, 180] on div "H2" at bounding box center [149, 179] width 33 height 15
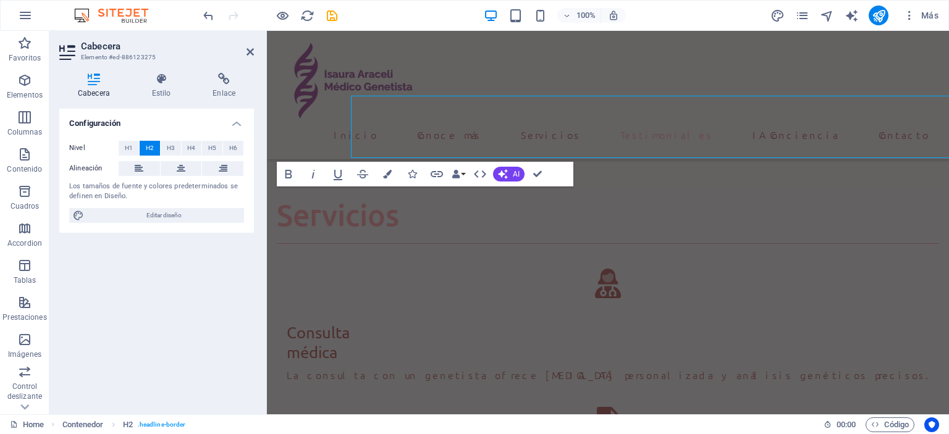
scroll to position [2068, 0]
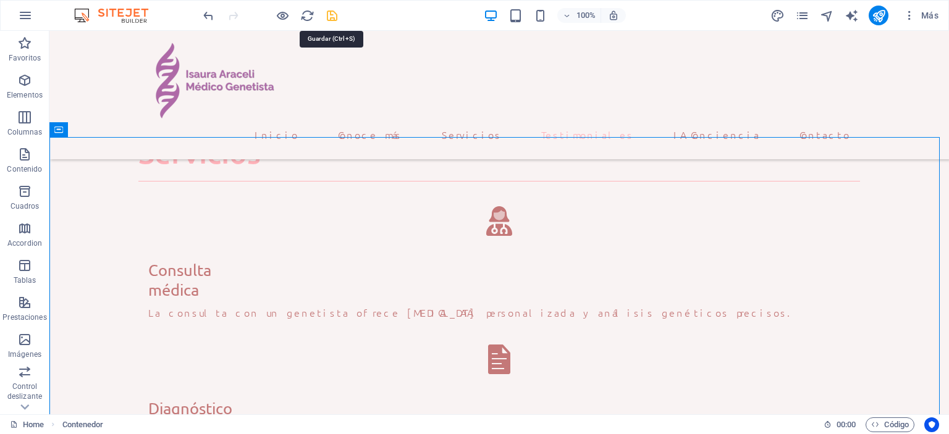
click at [333, 13] on icon "save" at bounding box center [332, 16] width 14 height 14
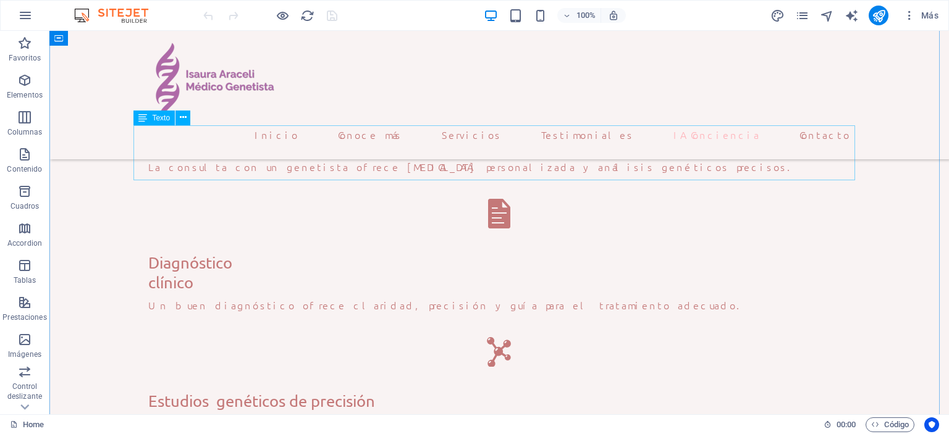
scroll to position [2223, 0]
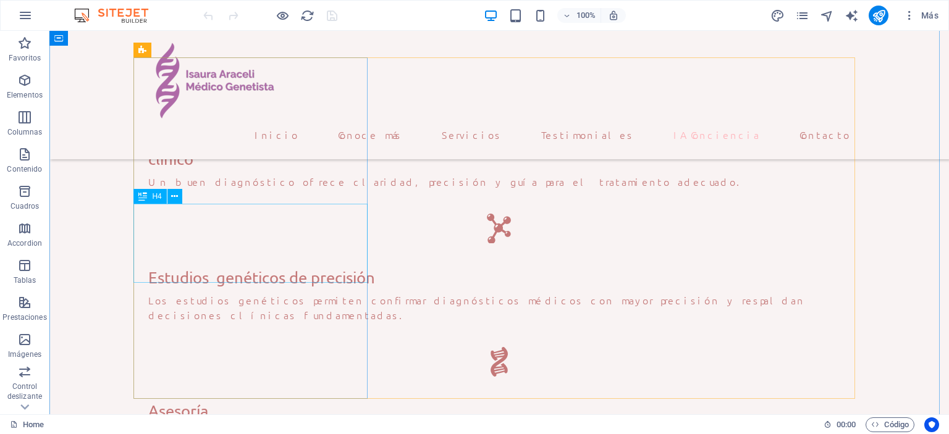
click at [251, 254] on div "Arrastra aquí para reemplazar el contenido existente. Si quieres crear un eleme…" at bounding box center [498, 223] width 899 height 384
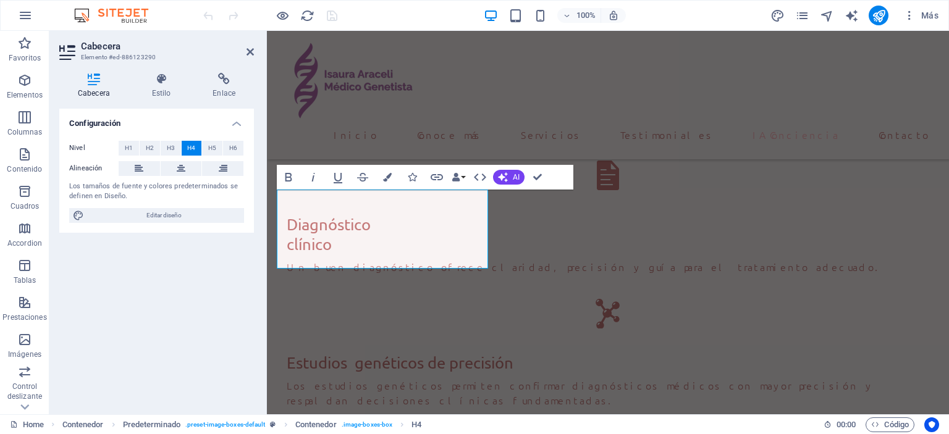
scroll to position [2314, 0]
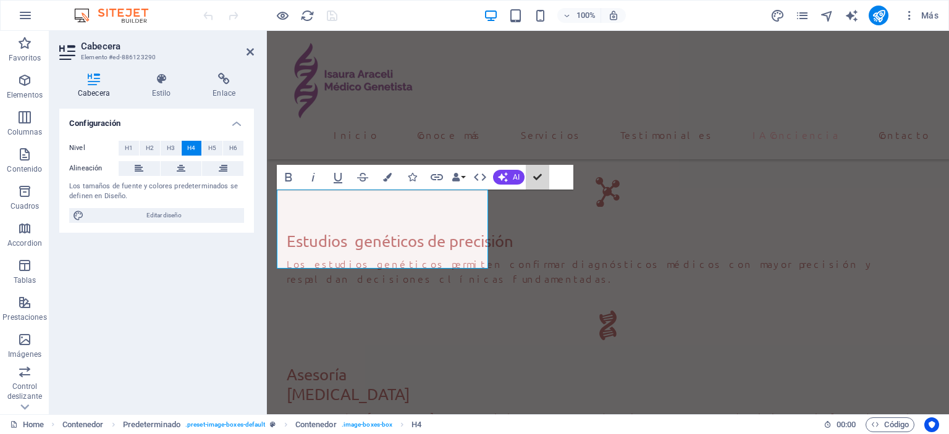
scroll to position [2238, 0]
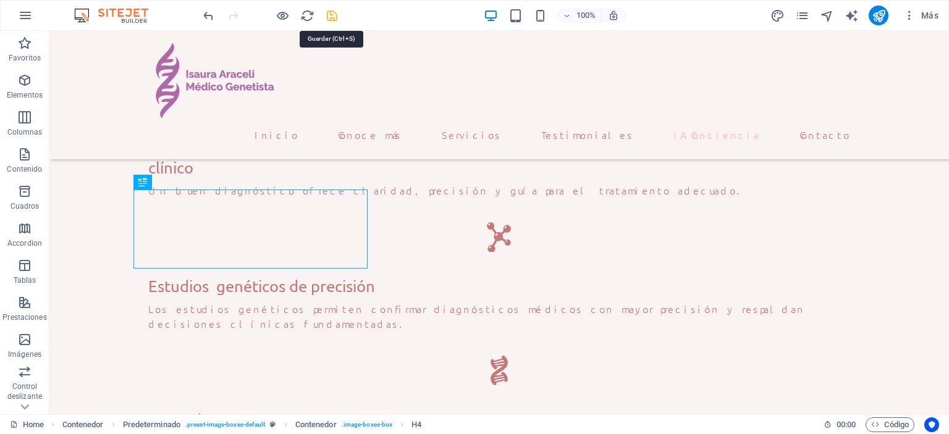
click at [335, 14] on icon "save" at bounding box center [332, 16] width 14 height 14
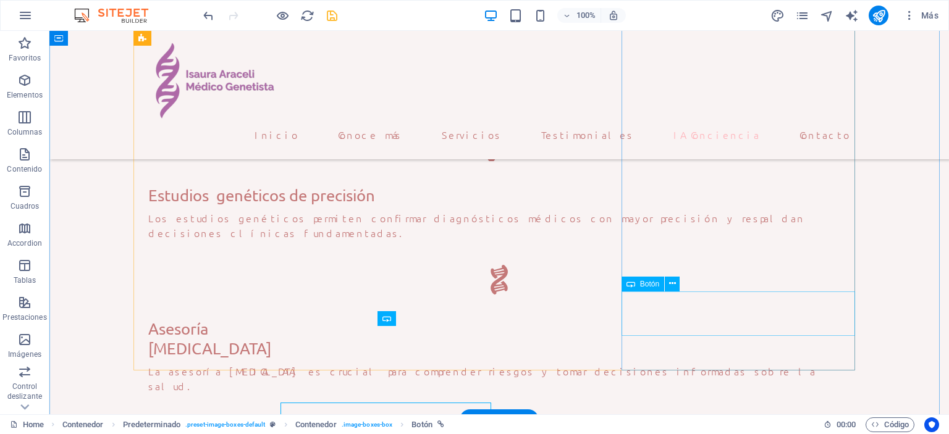
scroll to position [2252, 0]
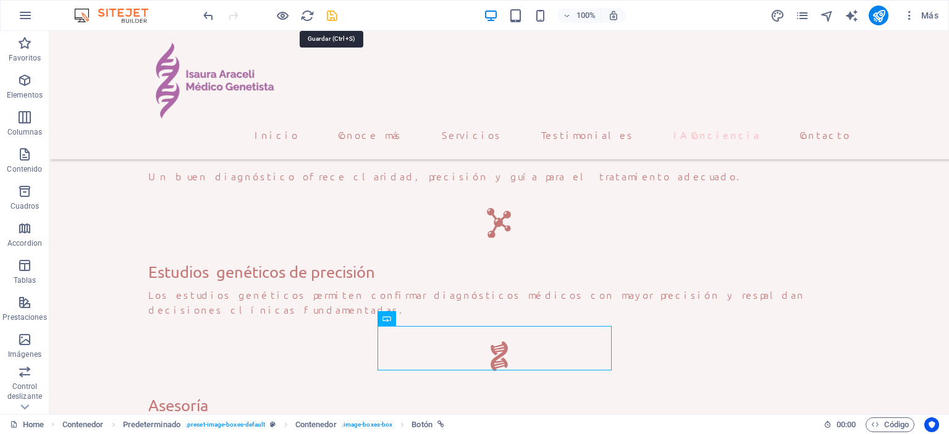
click at [332, 18] on icon "save" at bounding box center [332, 16] width 14 height 14
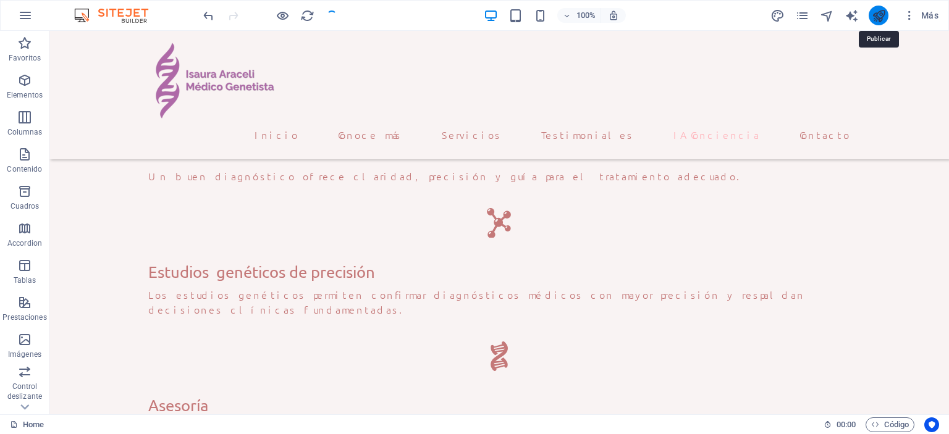
click at [877, 15] on icon "publish" at bounding box center [878, 16] width 14 height 14
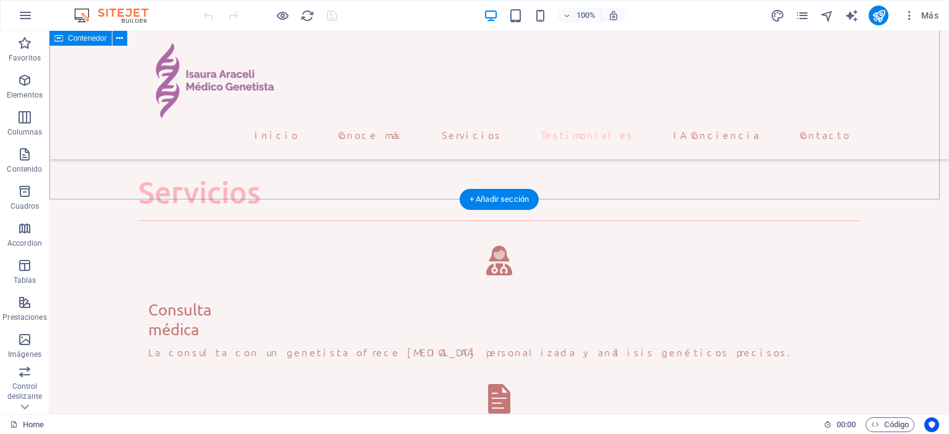
scroll to position [2100, 0]
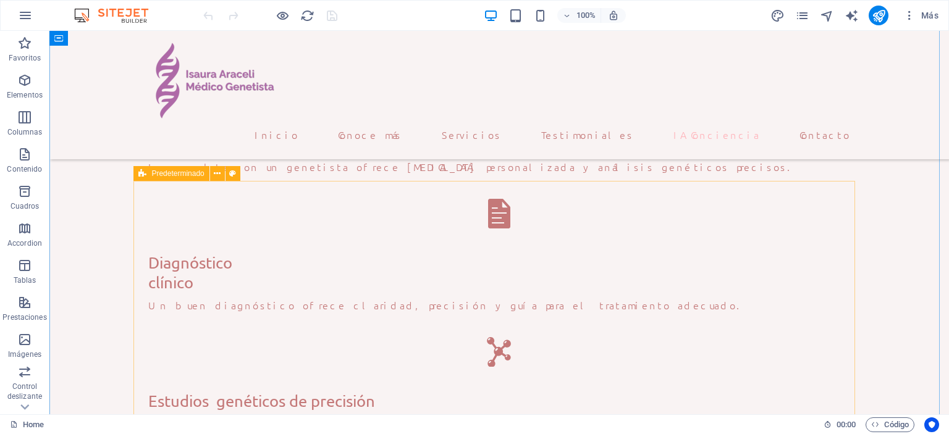
click at [137, 176] on div "Predeterminado" at bounding box center [170, 173] width 75 height 15
click at [153, 172] on span "Predeterminado" at bounding box center [177, 173] width 52 height 7
drag, startPoint x: 153, startPoint y: 172, endPoint x: 22, endPoint y: 103, distance: 147.3
click at [153, 172] on span "Predeterminado" at bounding box center [177, 173] width 52 height 7
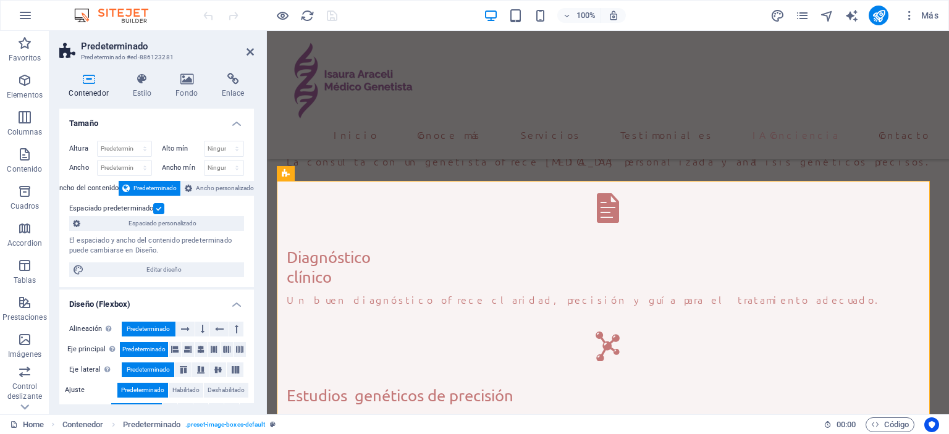
scroll to position [62, 0]
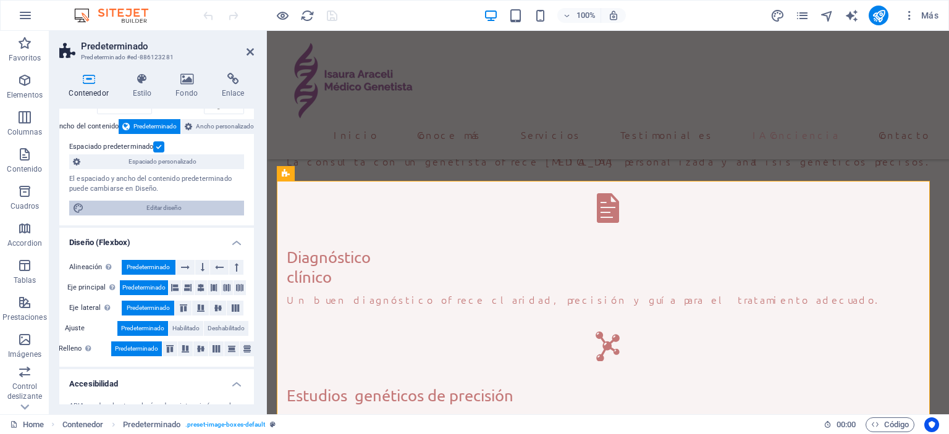
click at [168, 206] on span "Editar diseño" at bounding box center [164, 208] width 153 height 15
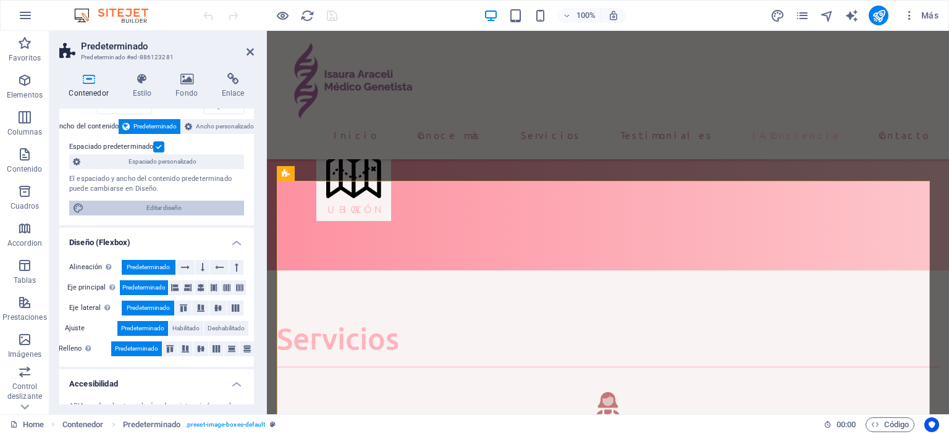
select select "rem"
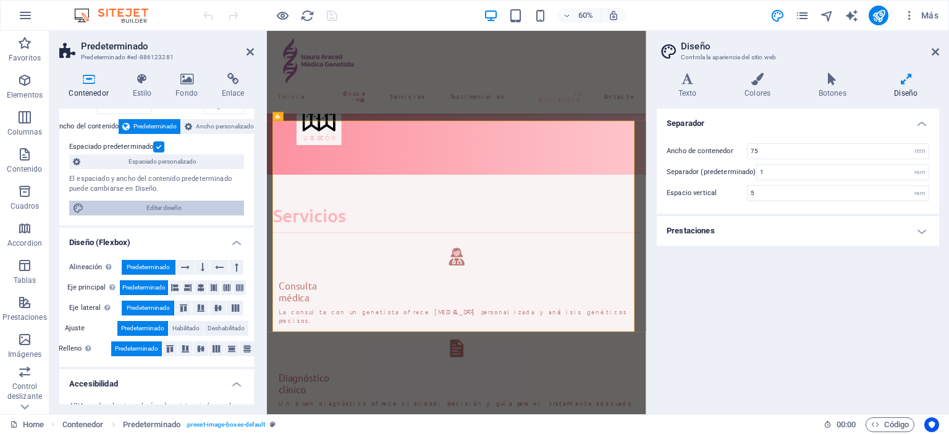
scroll to position [2507, 0]
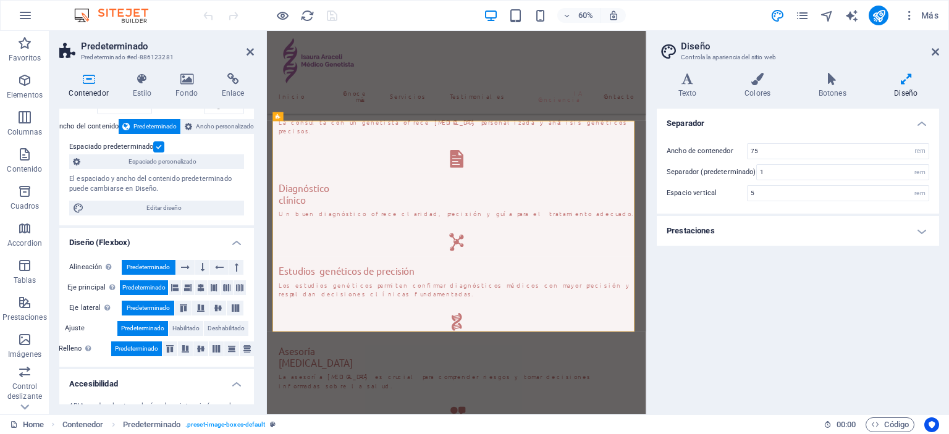
click at [911, 79] on icon at bounding box center [906, 79] width 66 height 12
click at [907, 83] on icon at bounding box center [906, 79] width 66 height 12
drag, startPoint x: 815, startPoint y: 85, endPoint x: 823, endPoint y: 86, distance: 7.5
click at [815, 86] on h4 "Botones" at bounding box center [835, 86] width 76 height 26
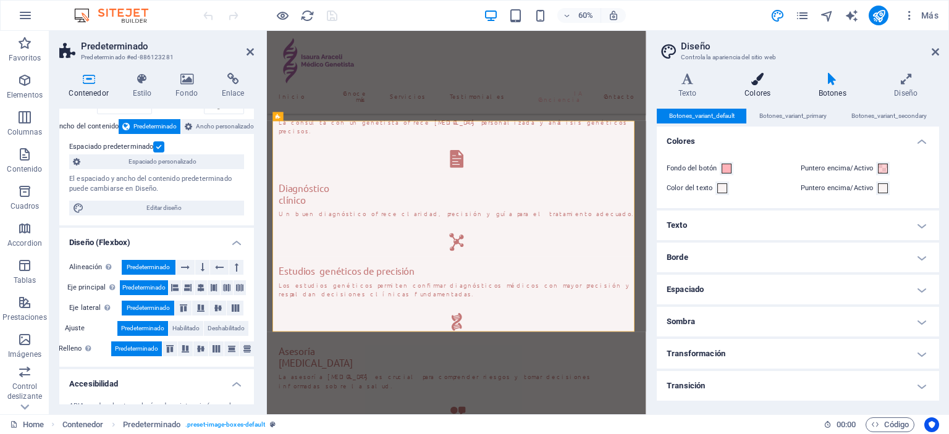
click at [758, 78] on icon at bounding box center [757, 79] width 69 height 12
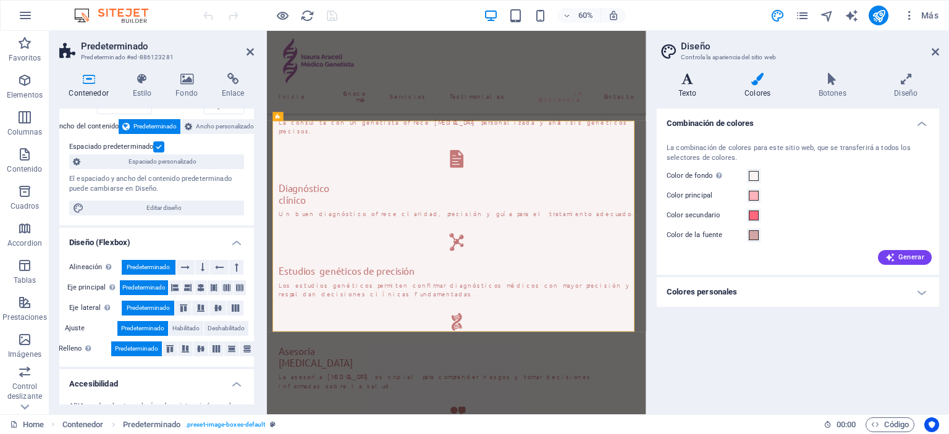
click at [685, 76] on icon at bounding box center [687, 79] width 61 height 12
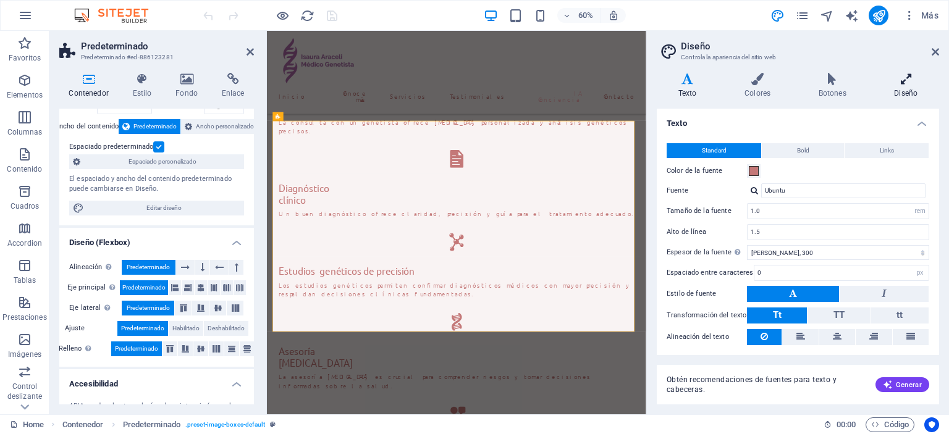
click at [912, 80] on icon at bounding box center [906, 79] width 66 height 12
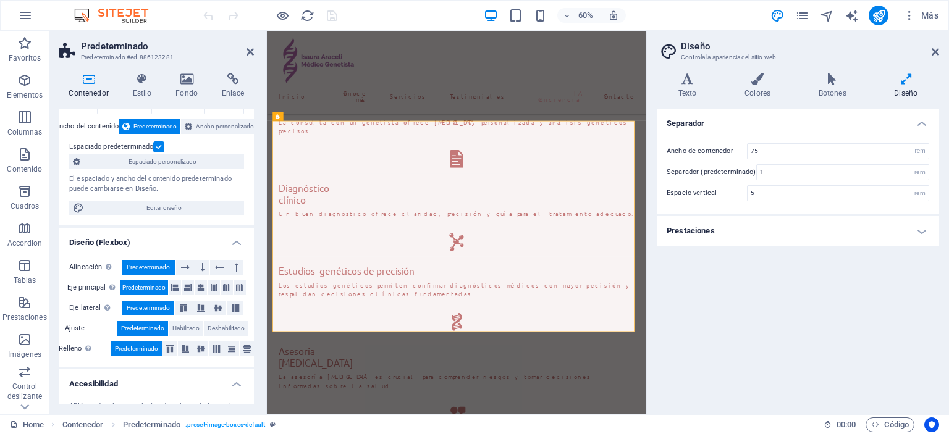
click at [918, 229] on h4 "Prestaciones" at bounding box center [798, 231] width 282 height 30
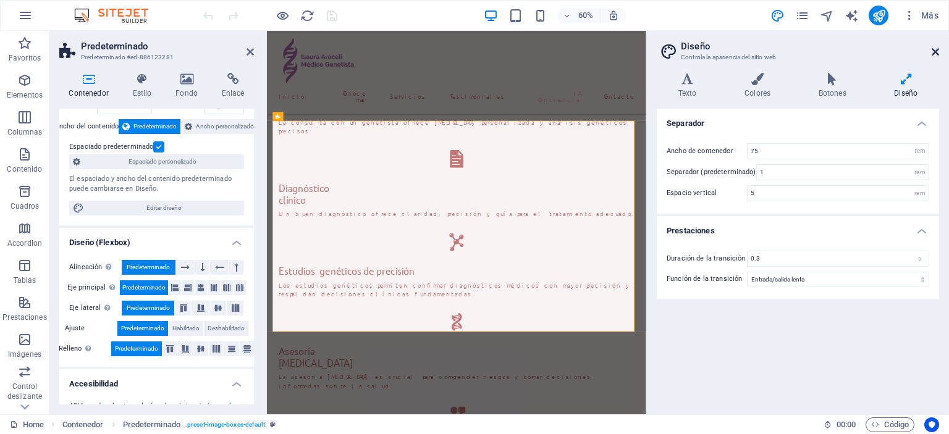
drag, startPoint x: 933, startPoint y: 52, endPoint x: 666, endPoint y: 21, distance: 268.7
click at [933, 52] on icon at bounding box center [934, 52] width 7 height 10
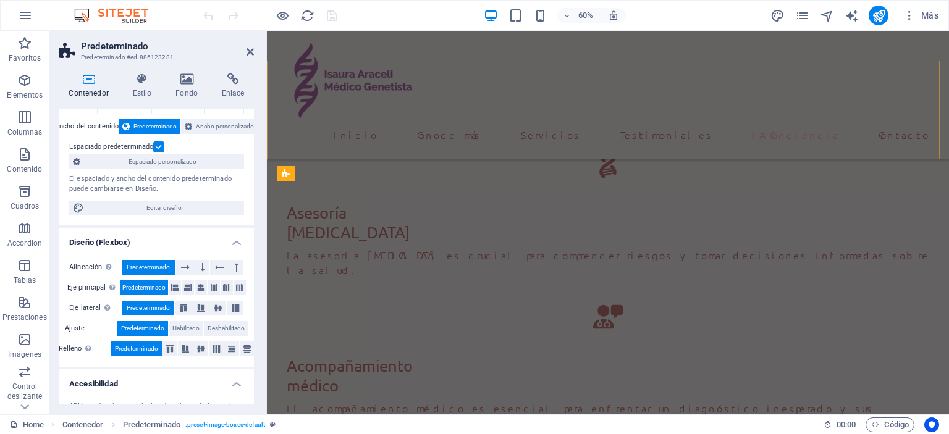
scroll to position [2191, 0]
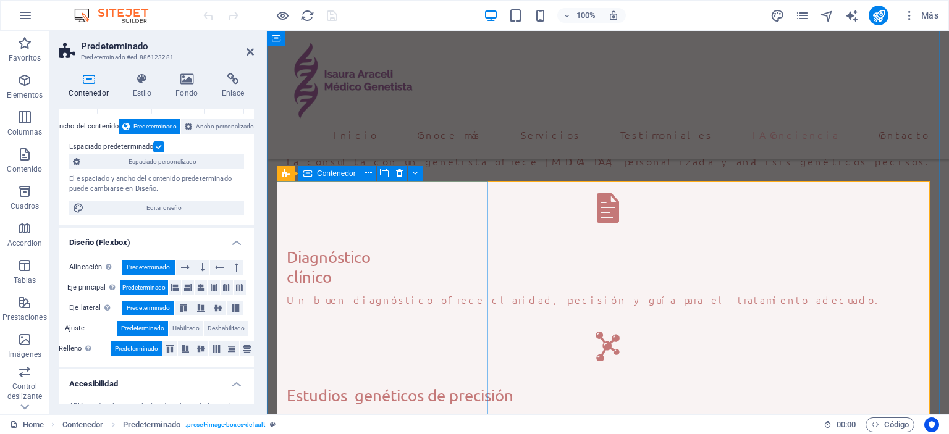
click at [317, 174] on span "Contenedor" at bounding box center [336, 173] width 39 height 7
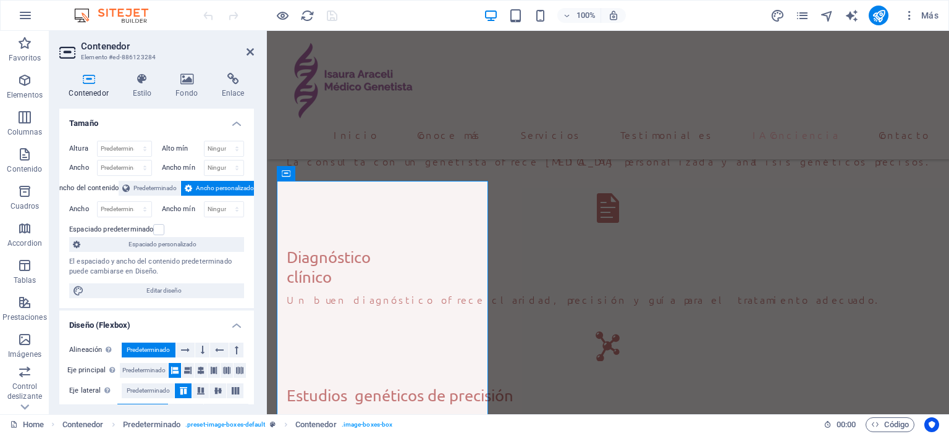
drag, startPoint x: 1214, startPoint y: 227, endPoint x: 946, endPoint y: 195, distance: 270.0
click at [251, 49] on icon at bounding box center [249, 52] width 7 height 10
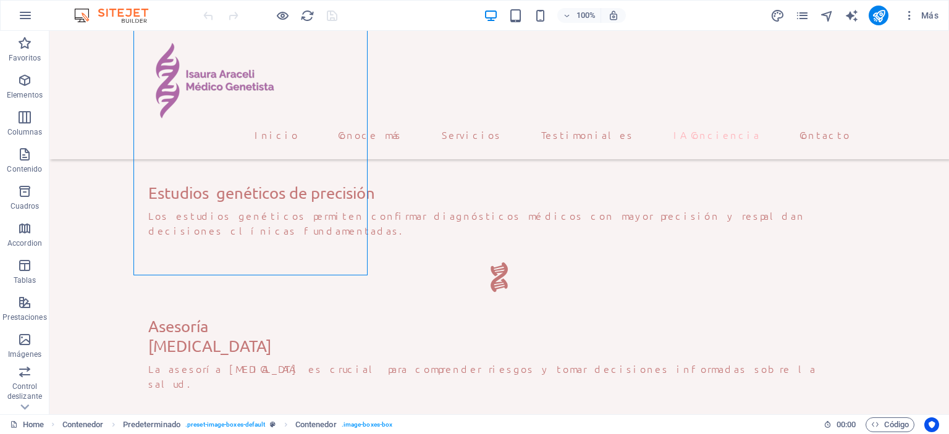
scroll to position [2347, 0]
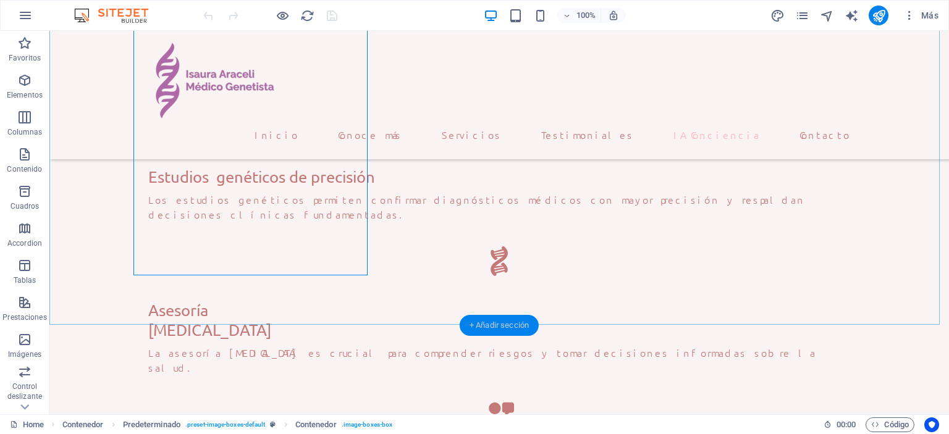
click at [495, 328] on div "+ Añadir sección" at bounding box center [499, 325] width 79 height 21
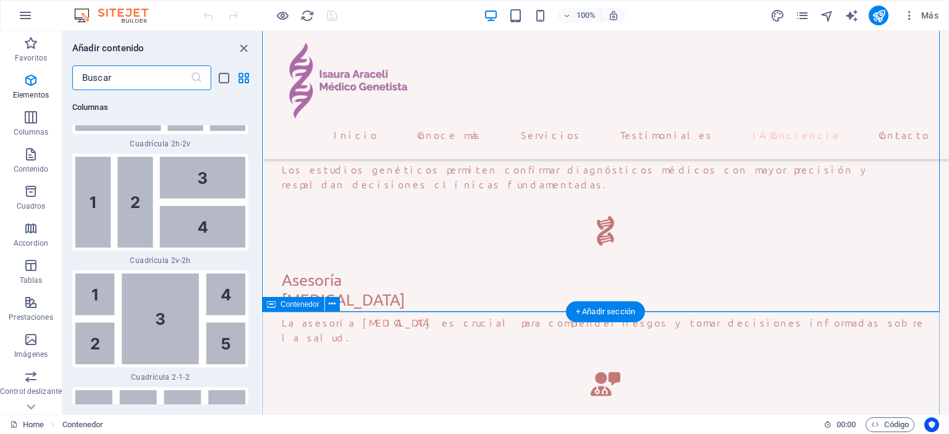
scroll to position [3923, 0]
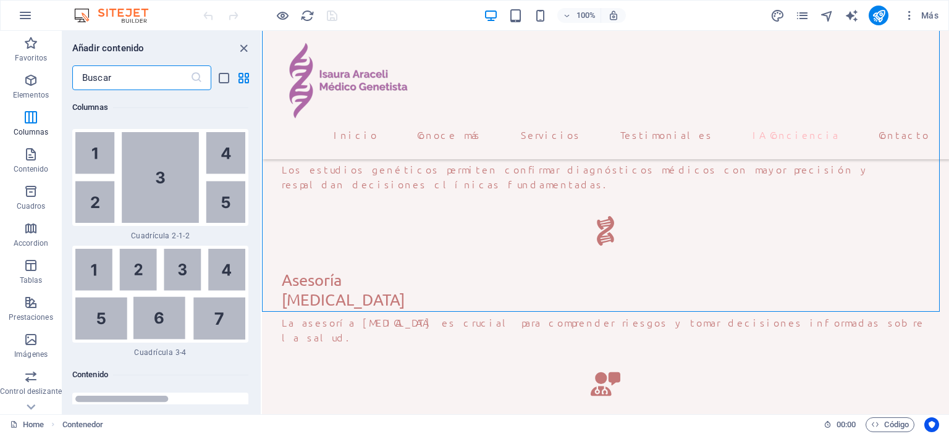
click at [169, 80] on input "text" at bounding box center [131, 77] width 118 height 25
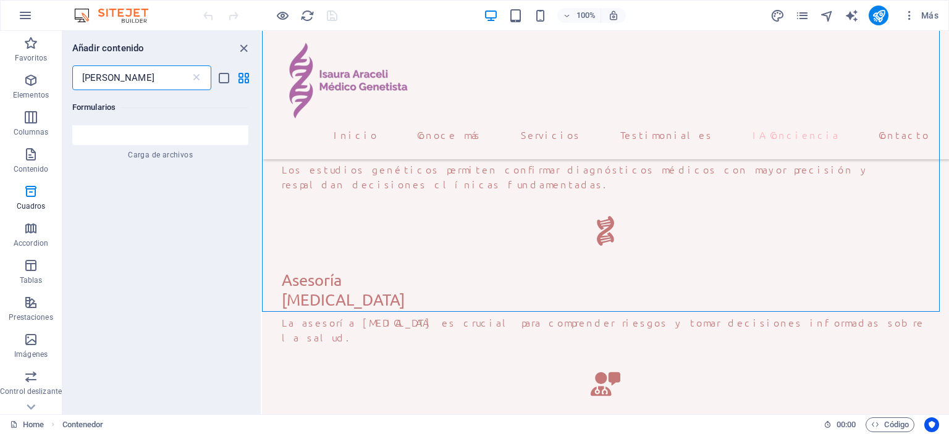
scroll to position [0, 0]
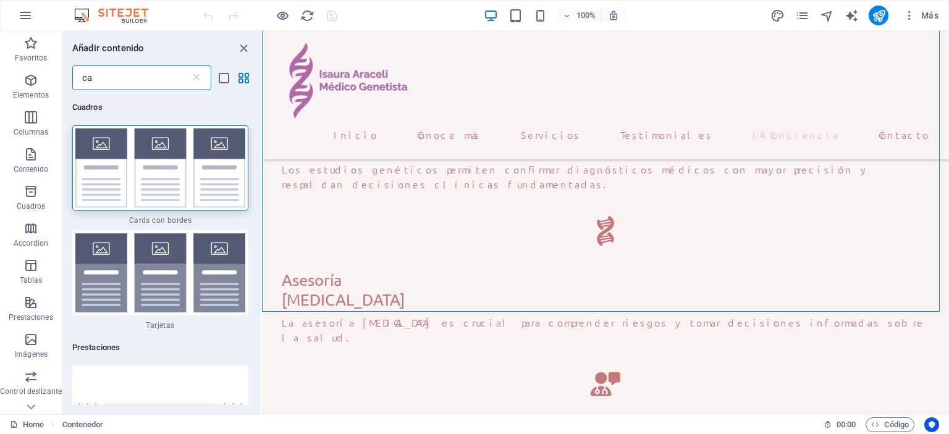
type input "c"
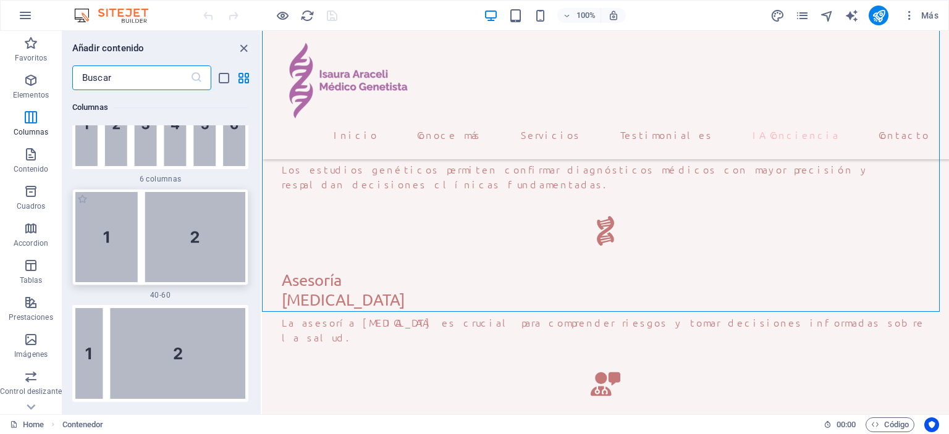
scroll to position [1174, 0]
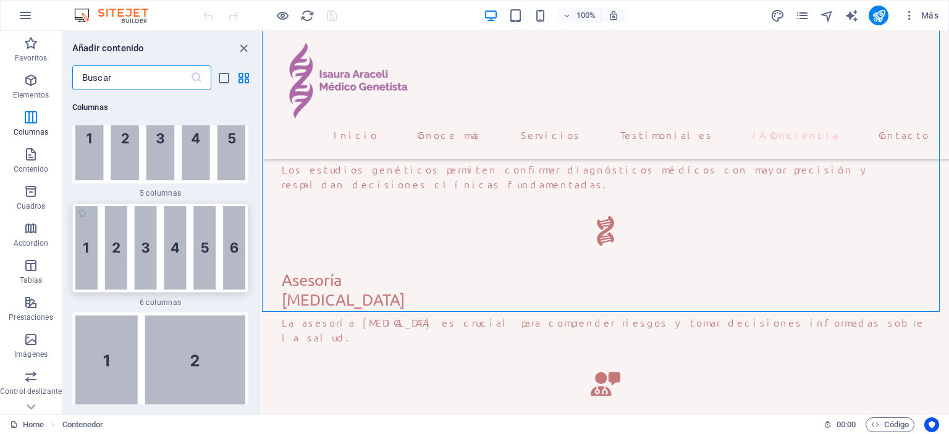
click at [201, 251] on img at bounding box center [160, 247] width 170 height 83
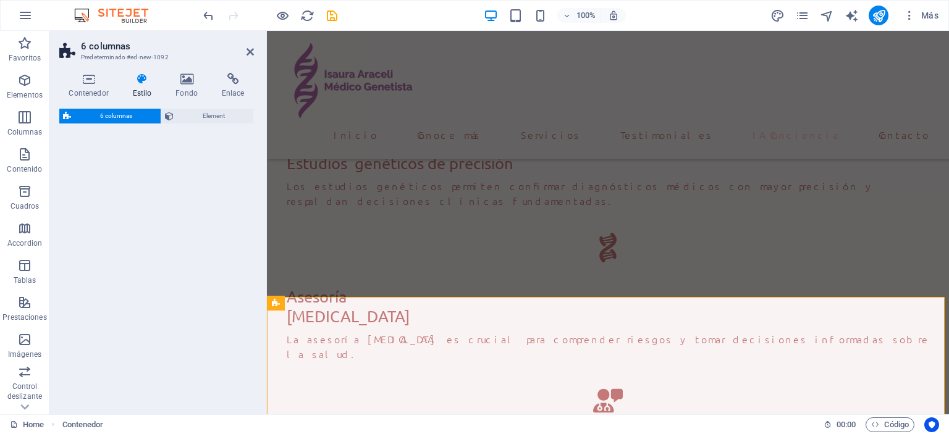
select select "rem"
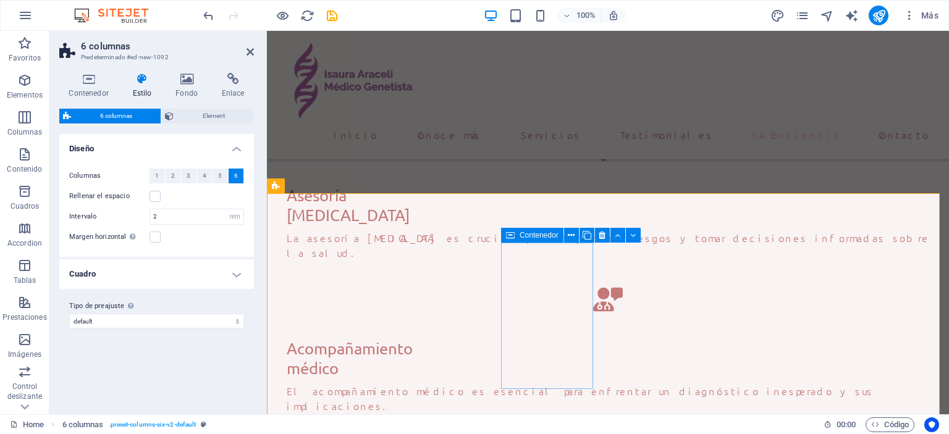
scroll to position [2561, 0]
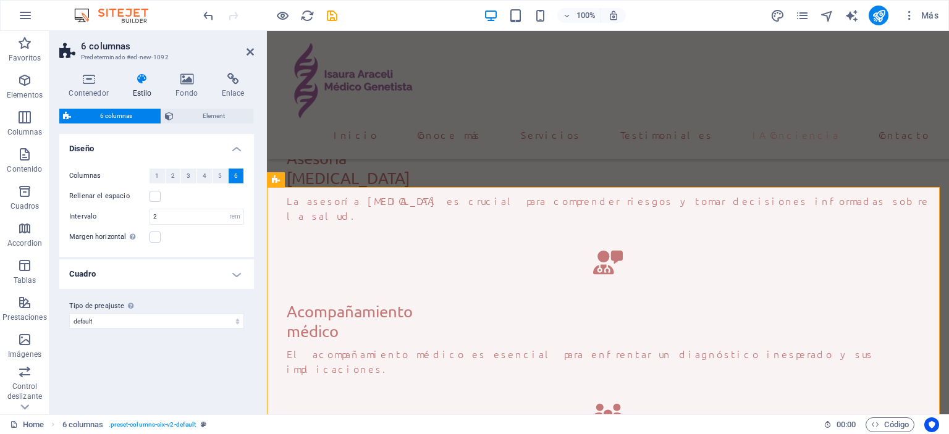
click at [238, 271] on h4 "Cuadro" at bounding box center [156, 274] width 195 height 30
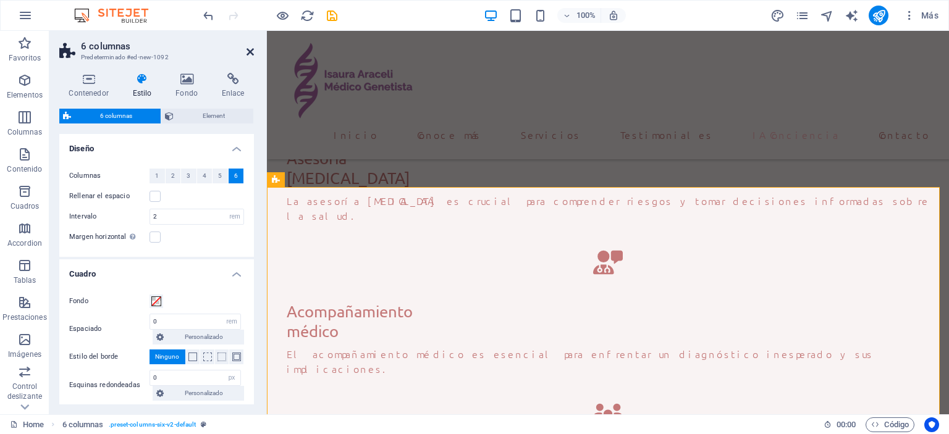
drag, startPoint x: 250, startPoint y: 54, endPoint x: 200, endPoint y: 23, distance: 58.8
click at [250, 54] on icon at bounding box center [249, 52] width 7 height 10
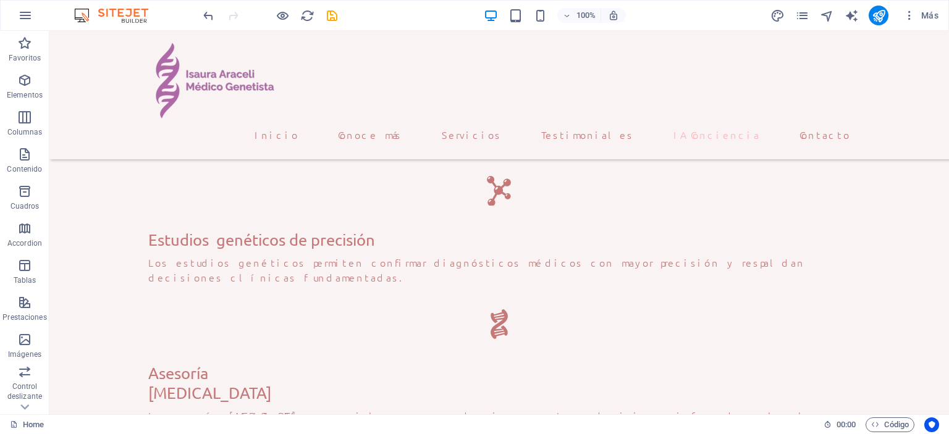
scroll to position [2238, 0]
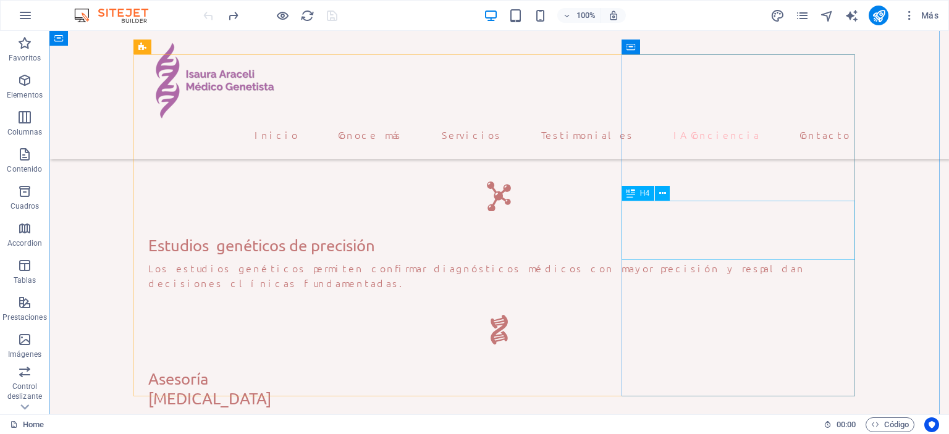
scroll to position [2201, 0]
